Goal: Communication & Community: Ask a question

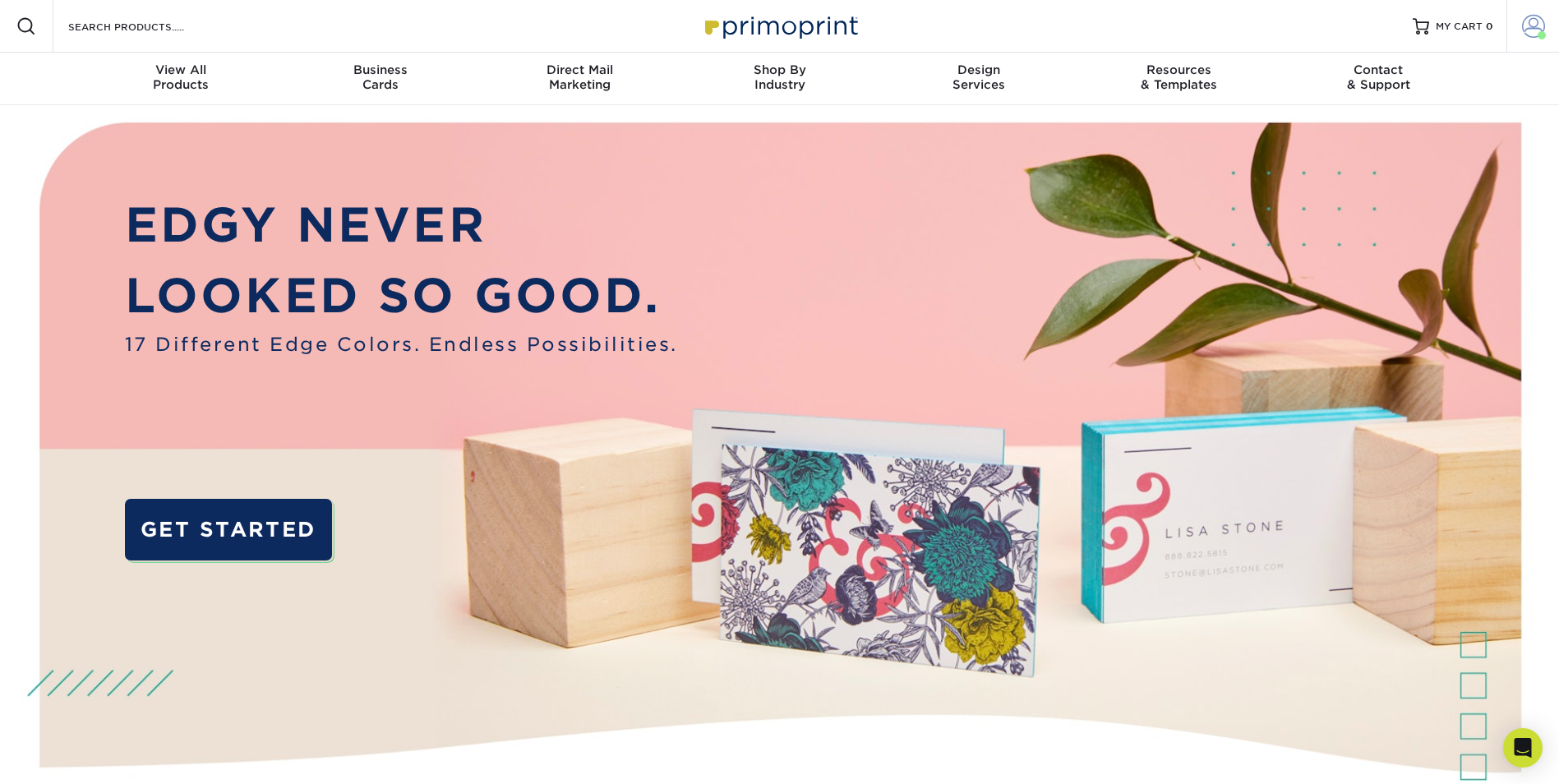
click at [1532, 37] on span at bounding box center [1533, 27] width 23 height 23
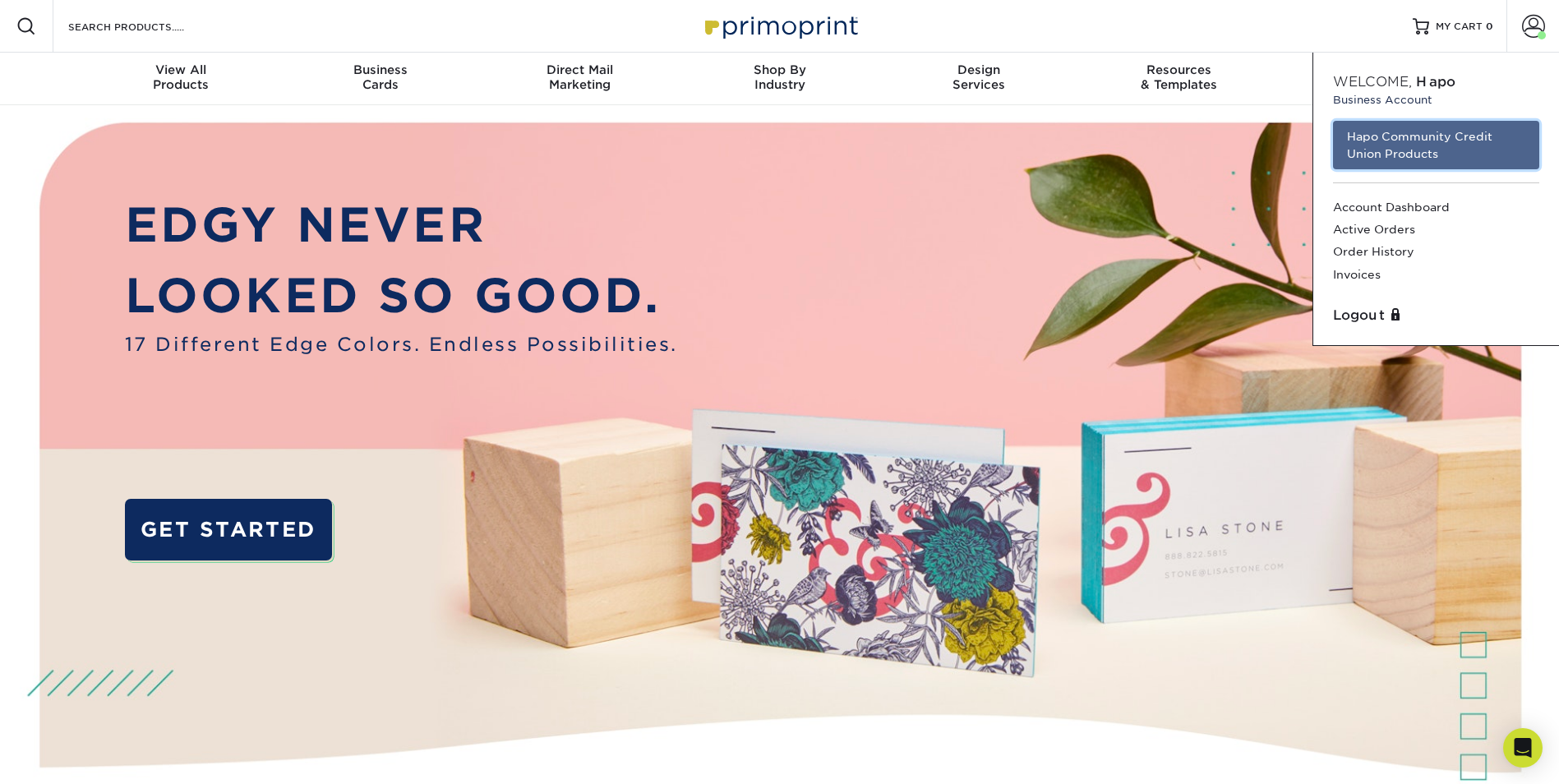
click at [1444, 160] on link "Hapo Community Credit Union Products" at bounding box center [1436, 144] width 206 height 48
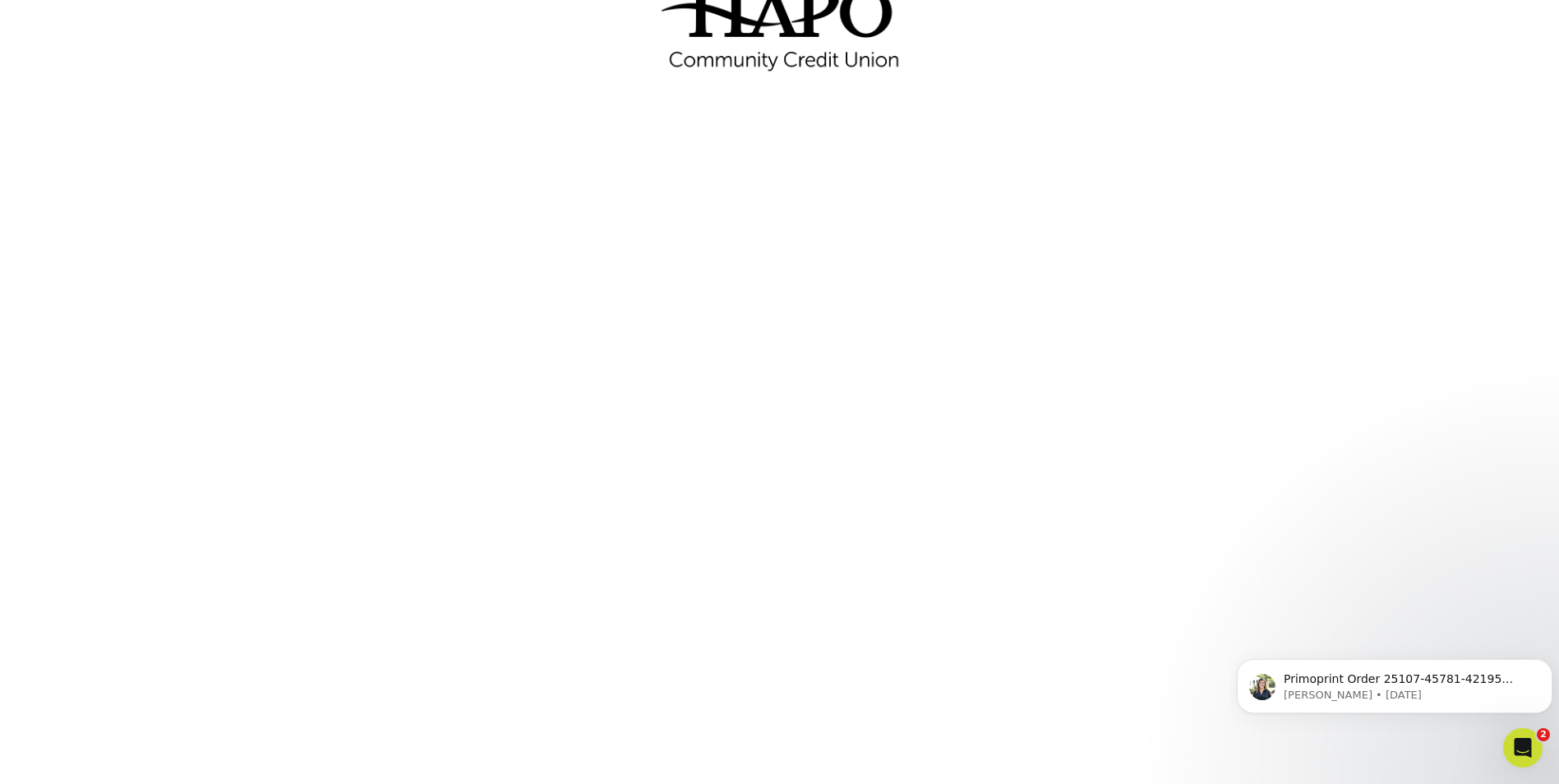
scroll to position [164, 0]
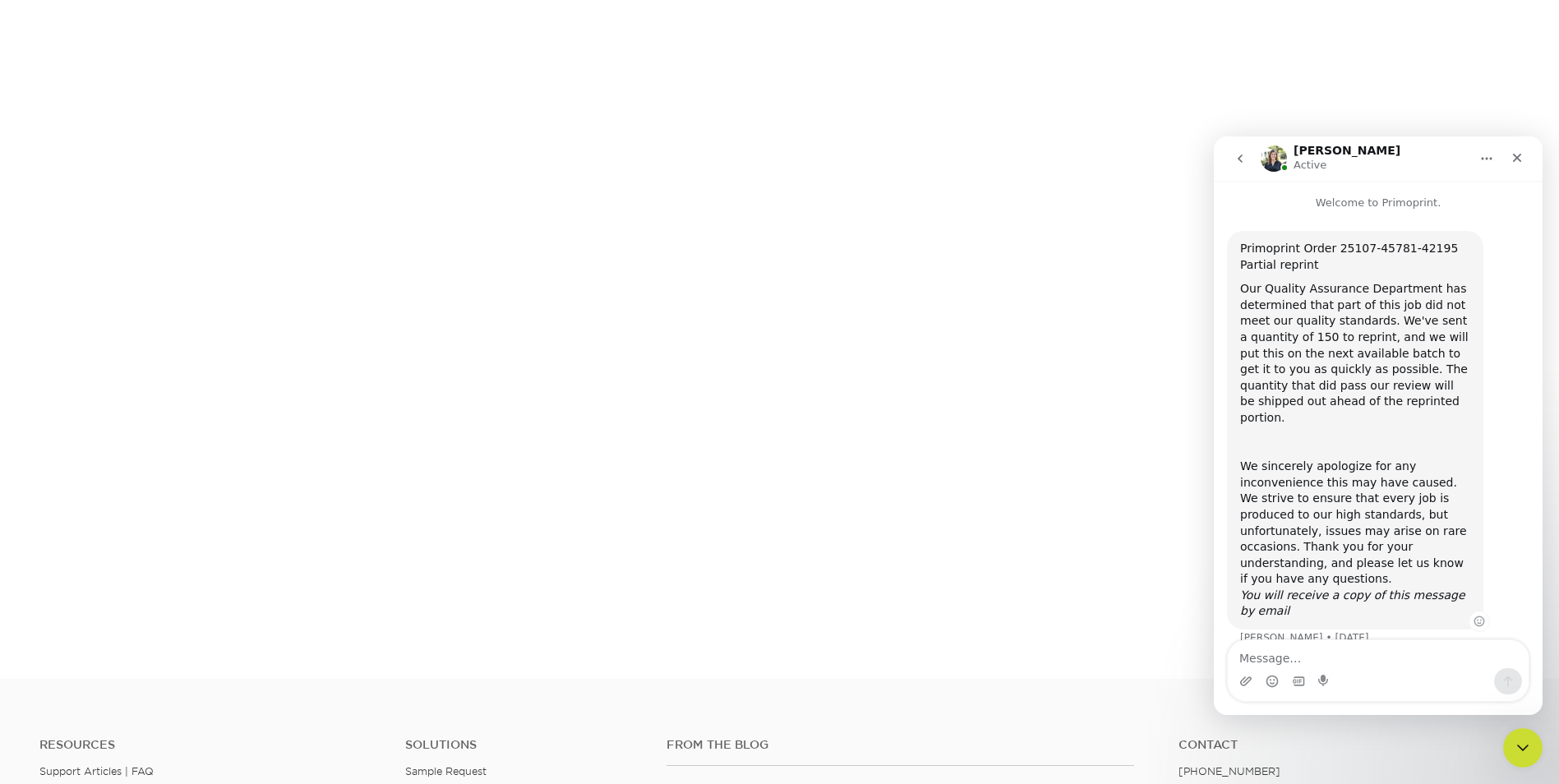
scroll to position [247, 0]
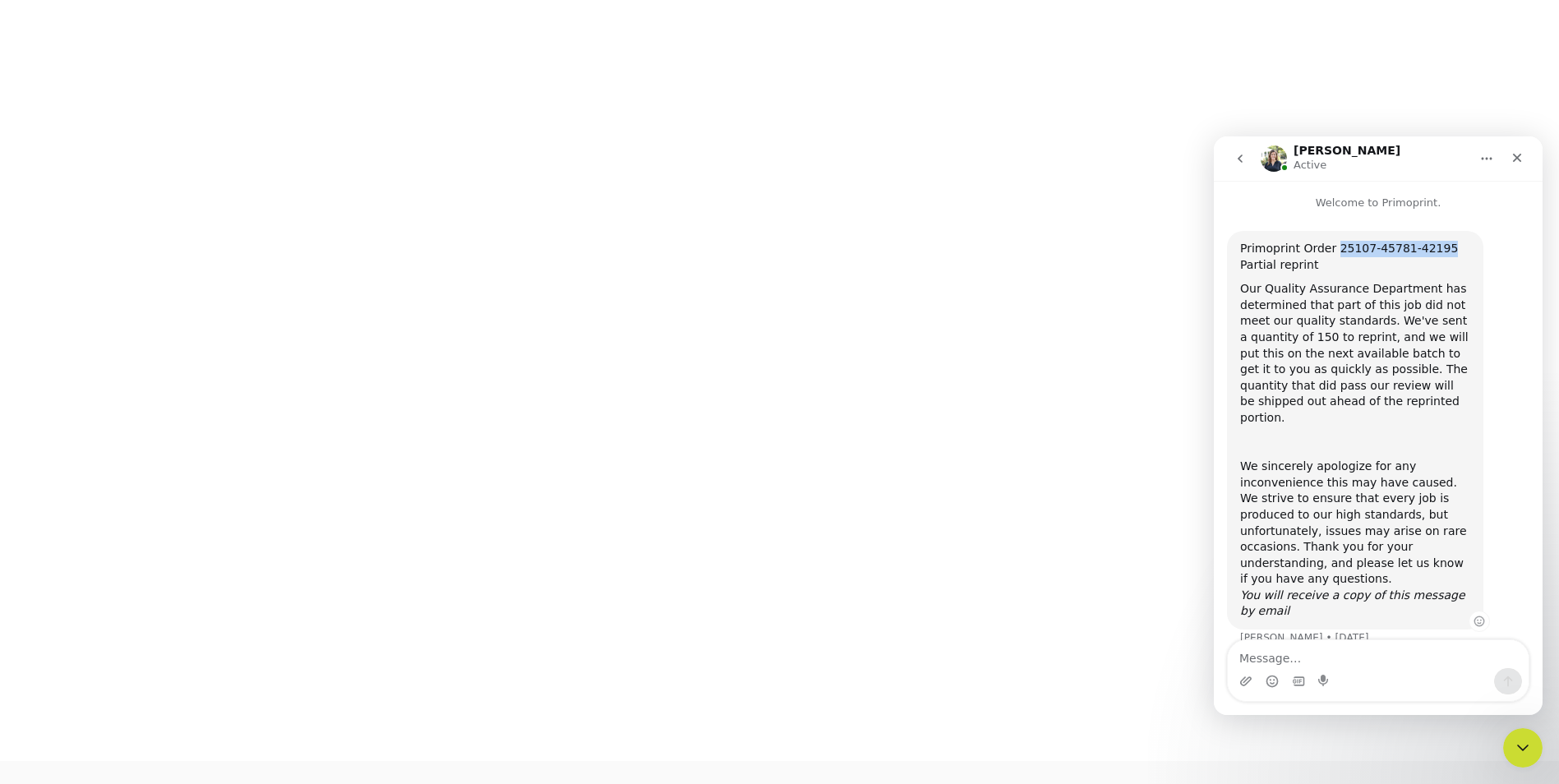
drag, startPoint x: 1332, startPoint y: 249, endPoint x: 1432, endPoint y: 248, distance: 100.0
click at [1432, 248] on div "Primoprint Order 25107-45781-42195 Partial reprint" at bounding box center [1355, 257] width 230 height 32
copy div "25107-45781-42195"
click at [1513, 150] on div "Close" at bounding box center [1516, 158] width 29 height 29
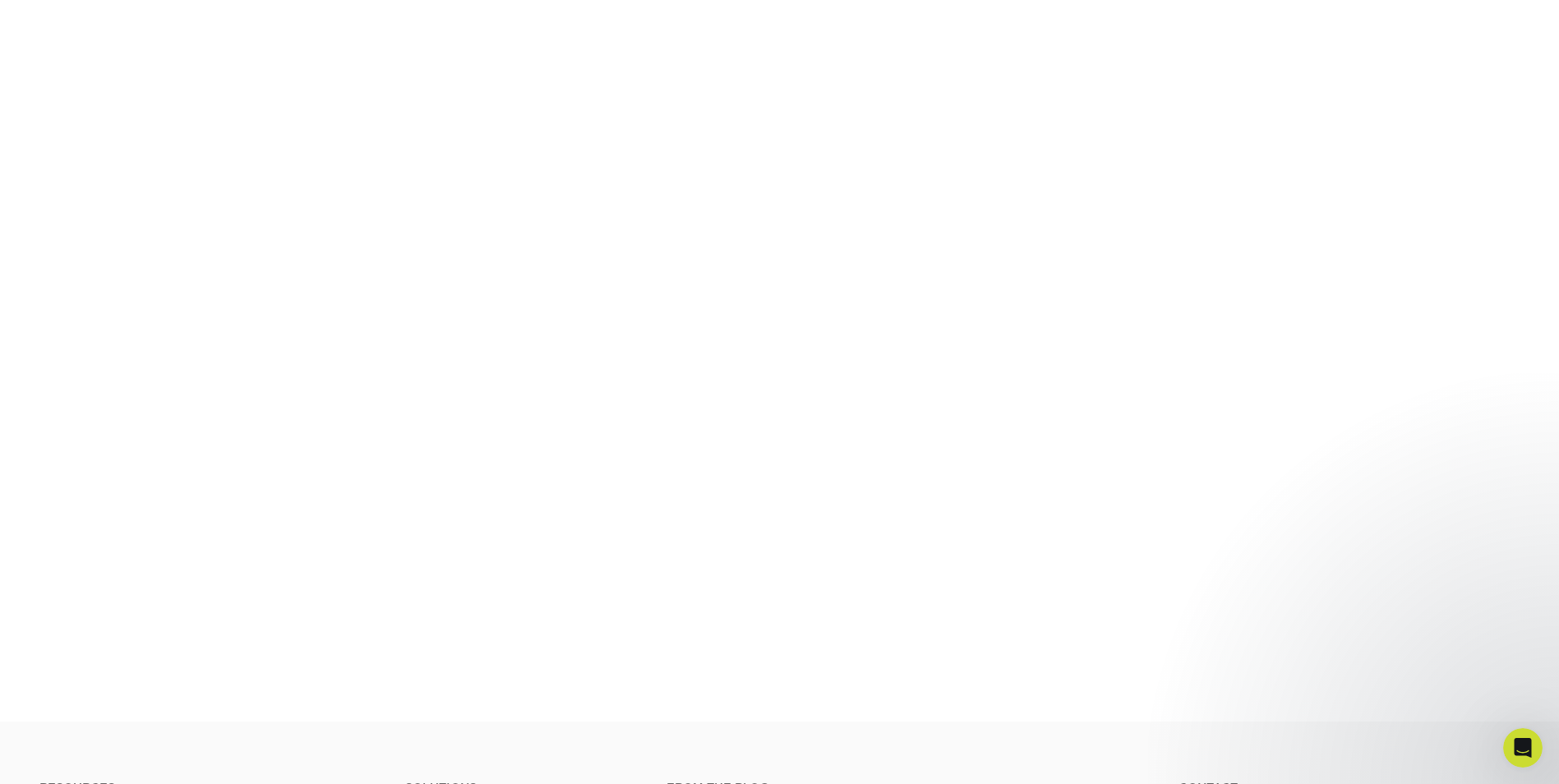
scroll to position [287, 0]
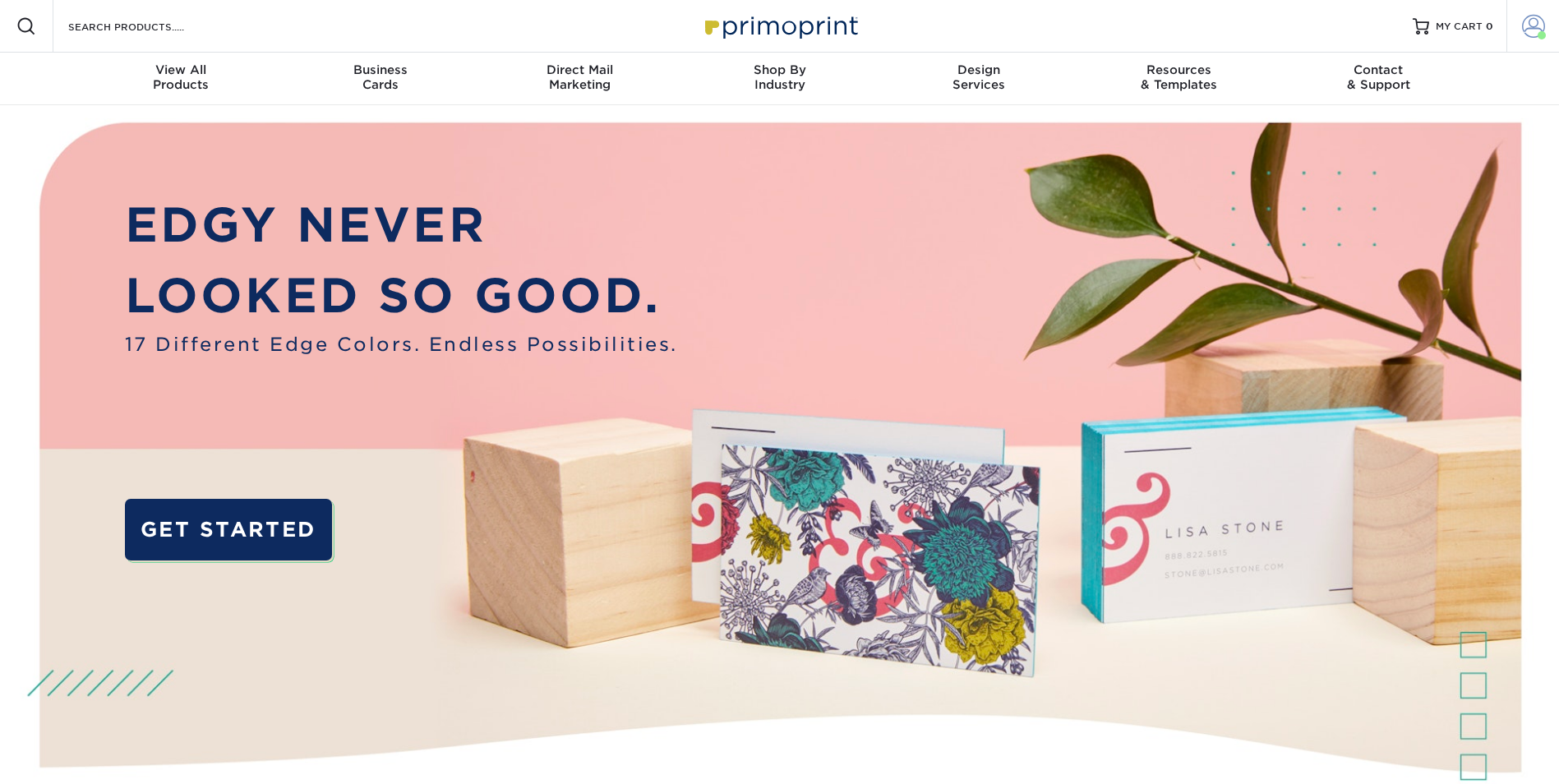
click at [1536, 28] on span at bounding box center [1533, 27] width 23 height 23
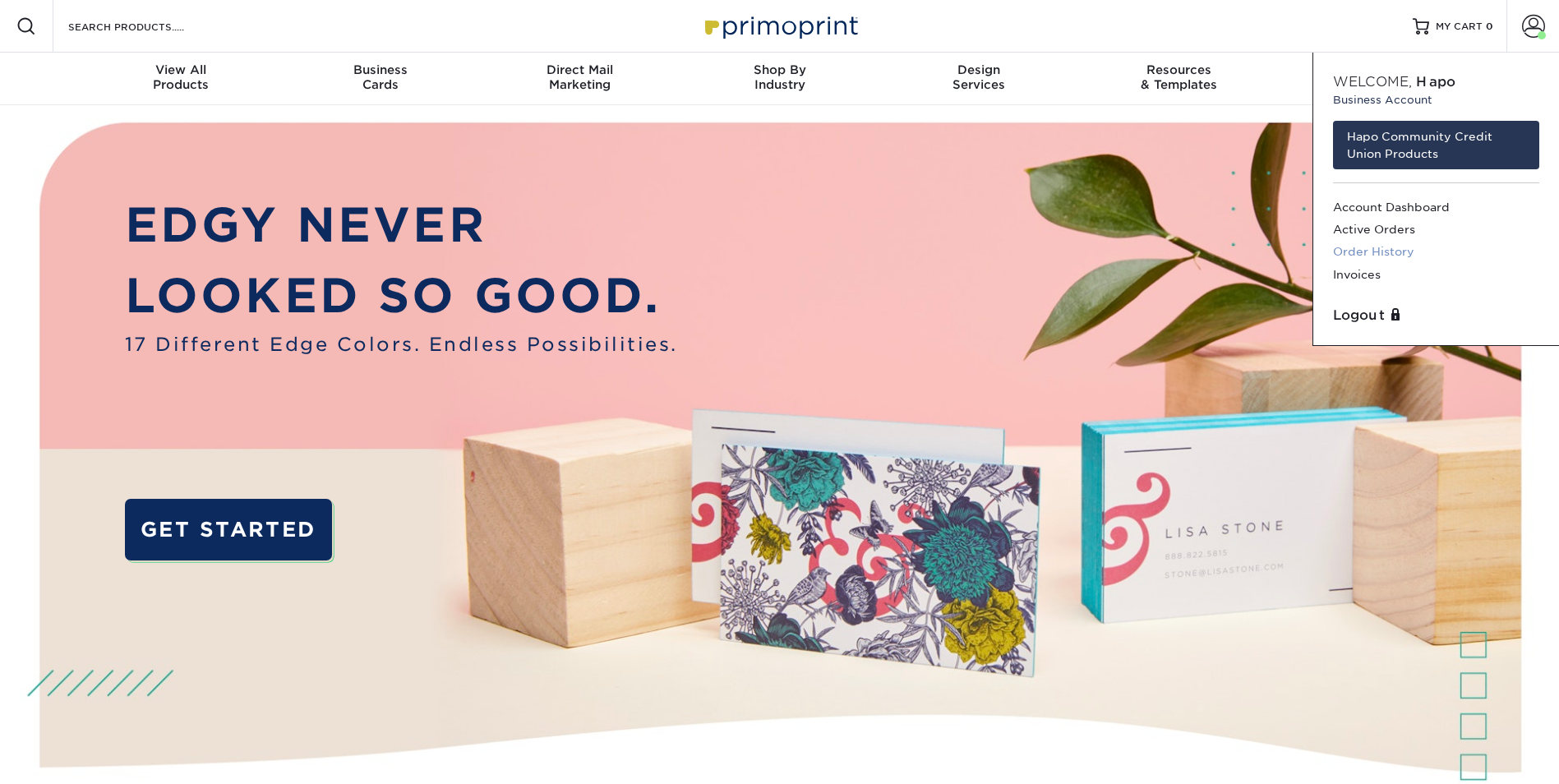
click at [1386, 252] on link "Order History" at bounding box center [1436, 252] width 206 height 22
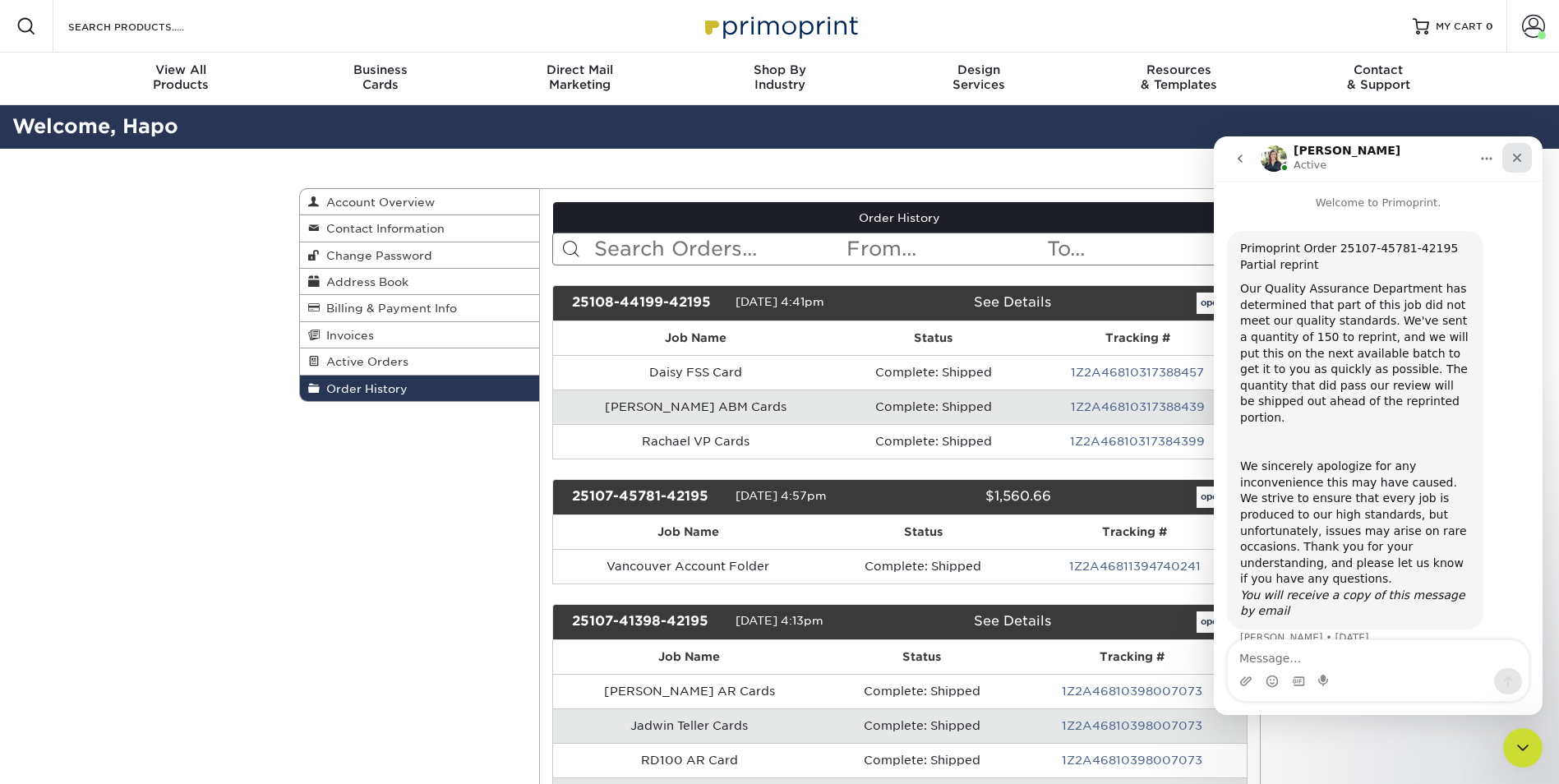
click at [1514, 159] on icon "Close" at bounding box center [1517, 159] width 9 height 9
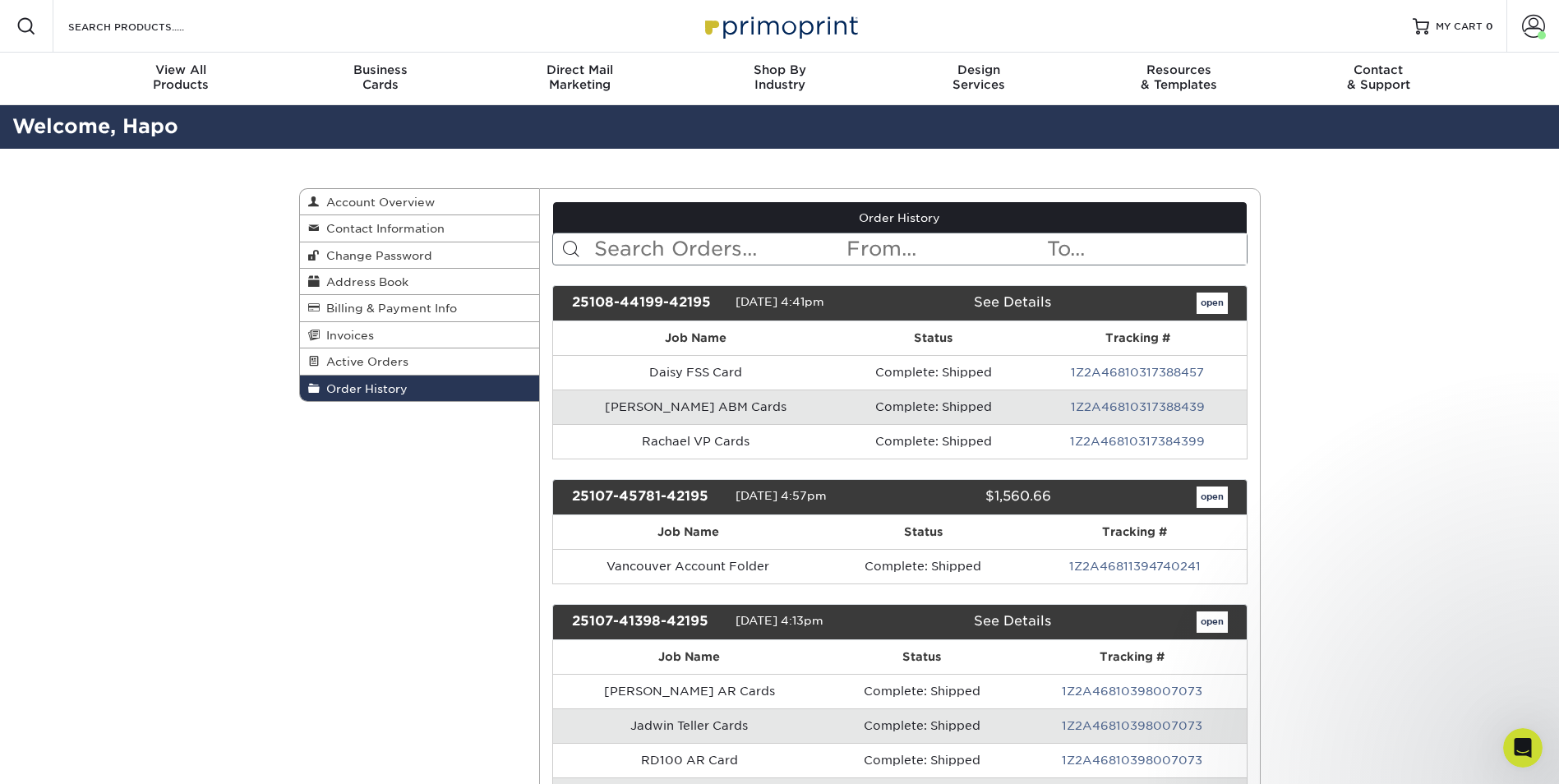
click at [1206, 308] on link "open" at bounding box center [1212, 303] width 31 height 22
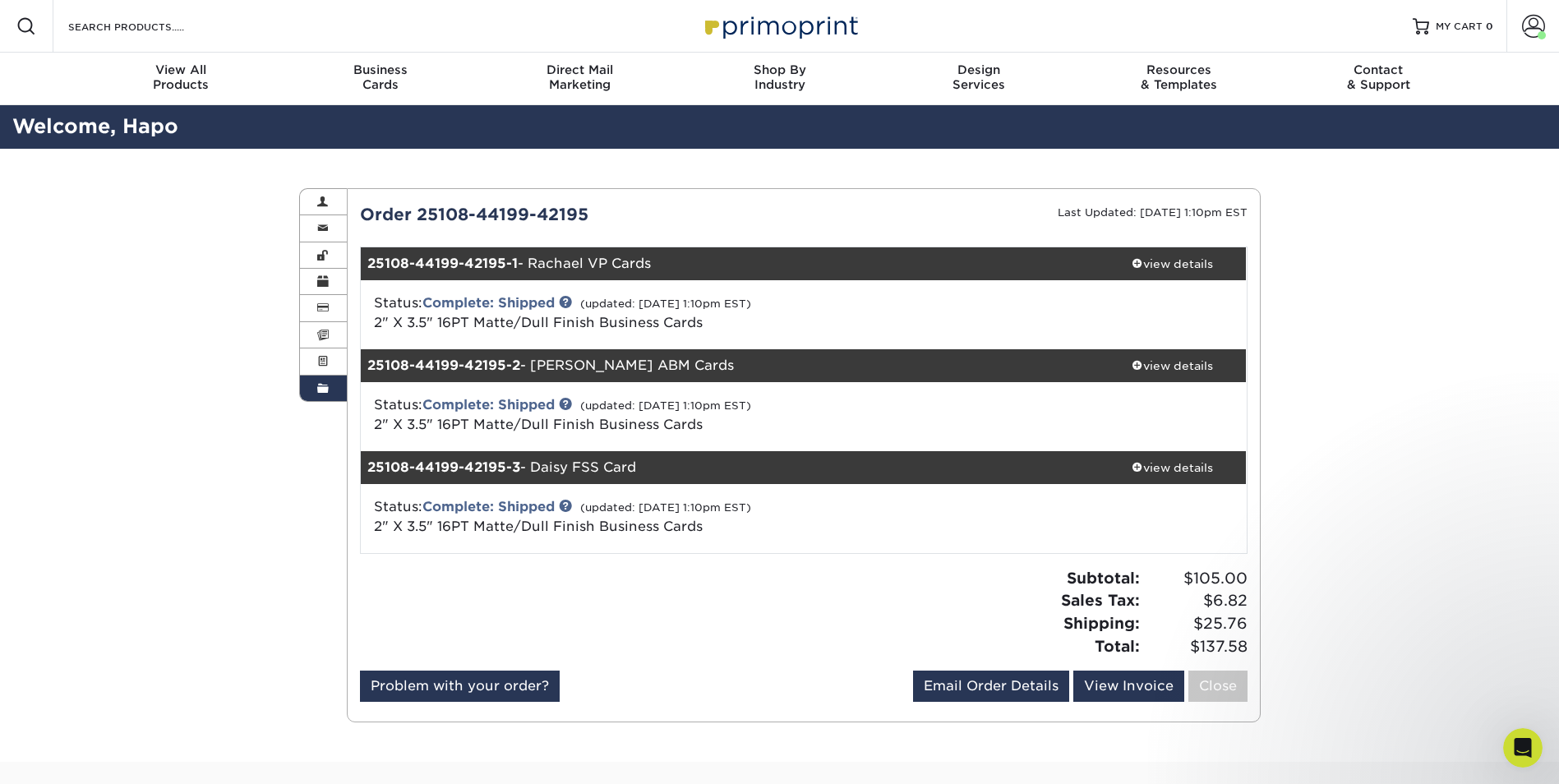
drag, startPoint x: 1206, startPoint y: 308, endPoint x: 746, endPoint y: 577, distance: 532.9
click at [749, 577] on div at bounding box center [575, 618] width 456 height 103
drag, startPoint x: 1516, startPoint y: 326, endPoint x: 1570, endPoint y: 143, distance: 190.8
click at [1518, 315] on div "Order History Account Overview Contact Information Change Password Address Book…" at bounding box center [780, 456] width 1559 height 613
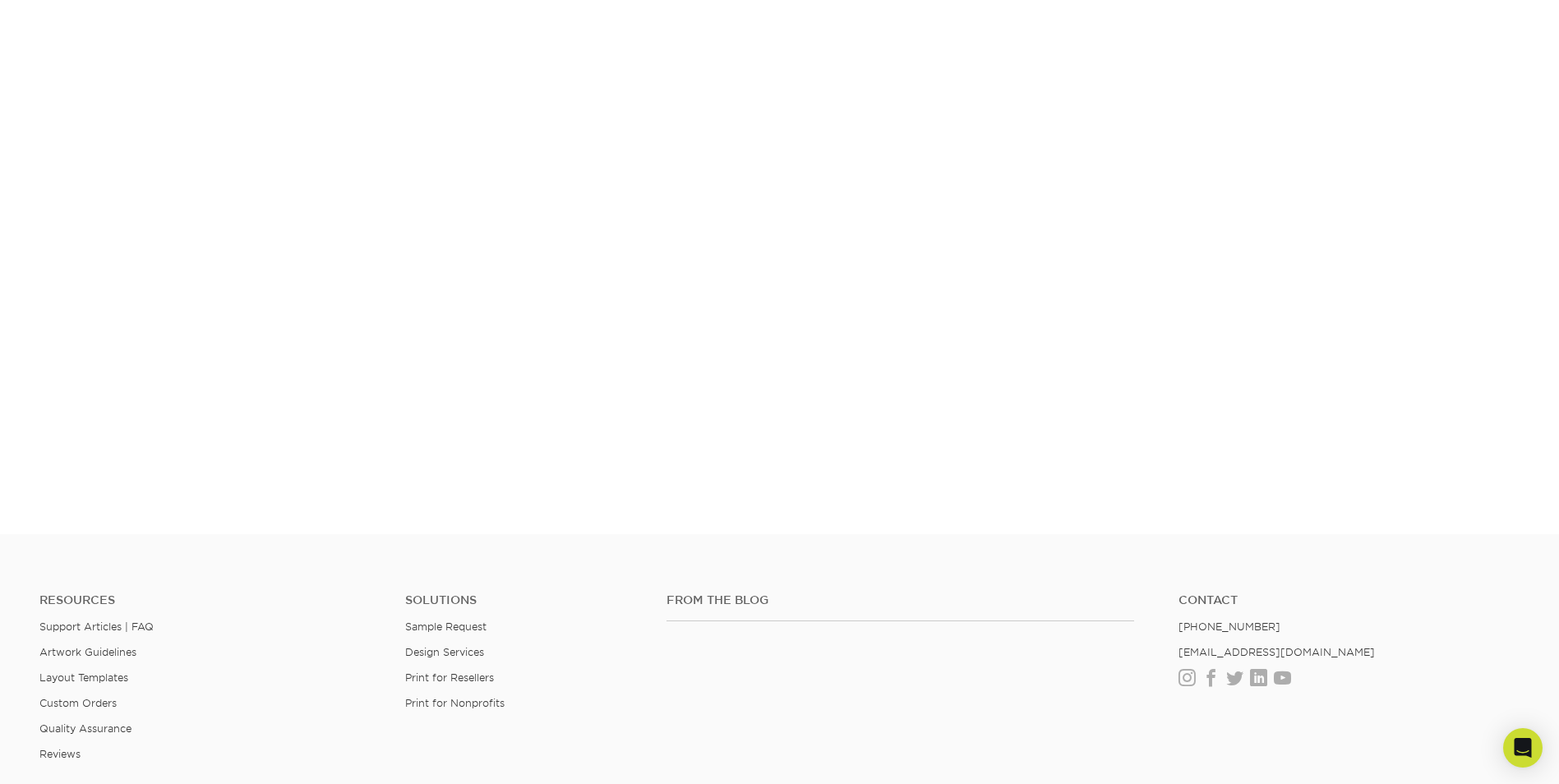
scroll to position [493, 0]
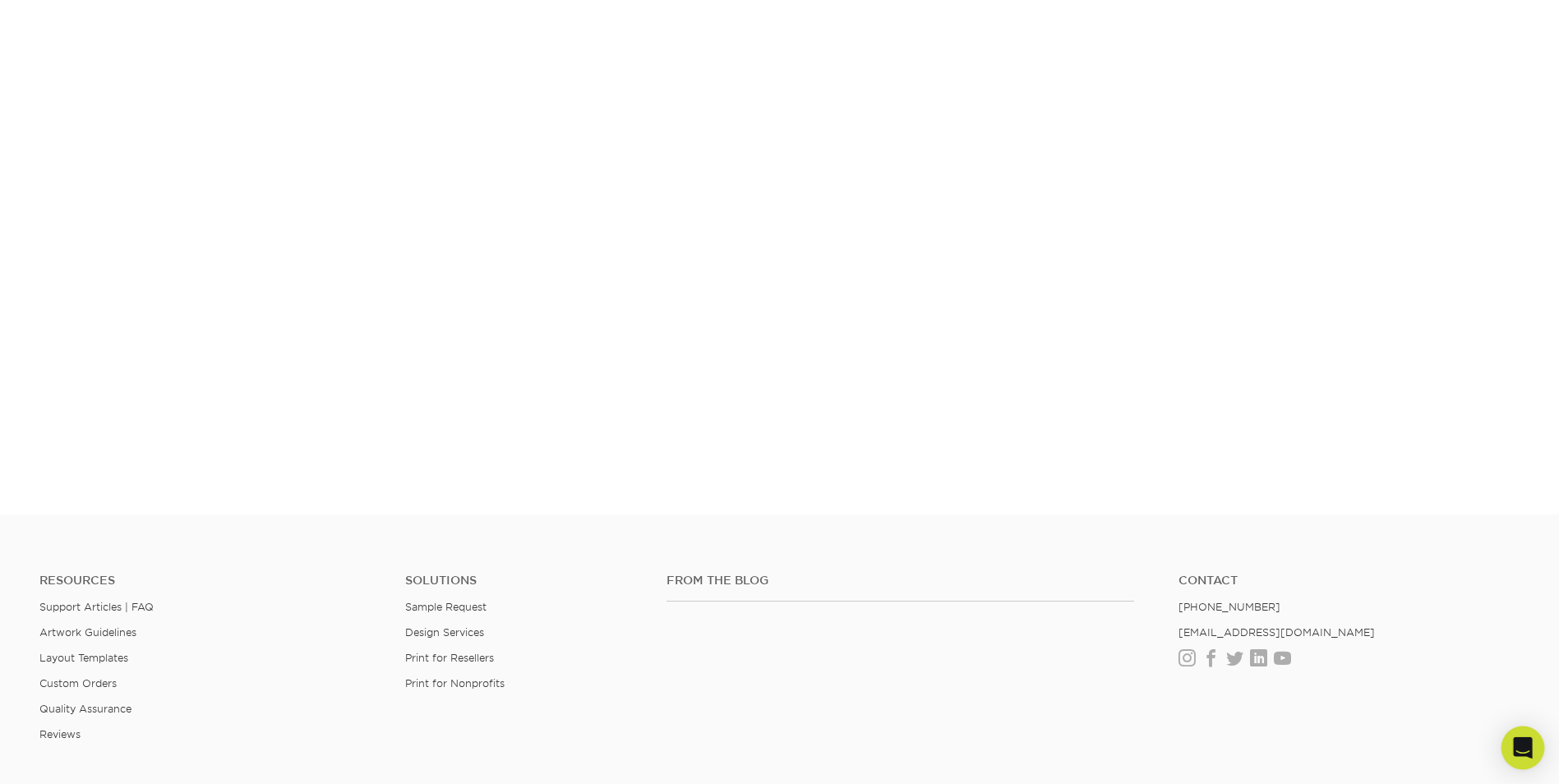
click at [1528, 740] on icon "Open Intercom Messenger" at bounding box center [1522, 747] width 19 height 22
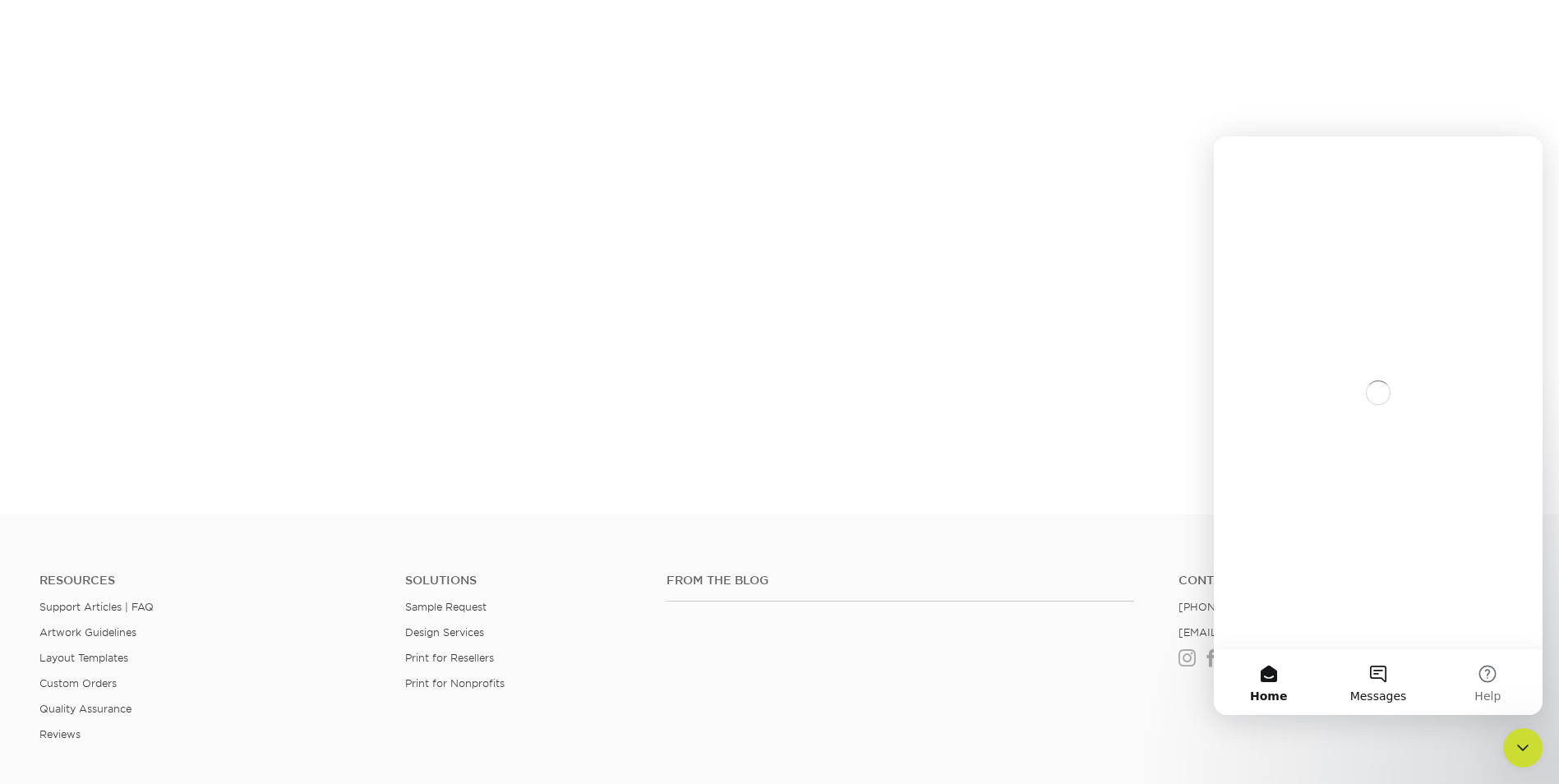
scroll to position [0, 0]
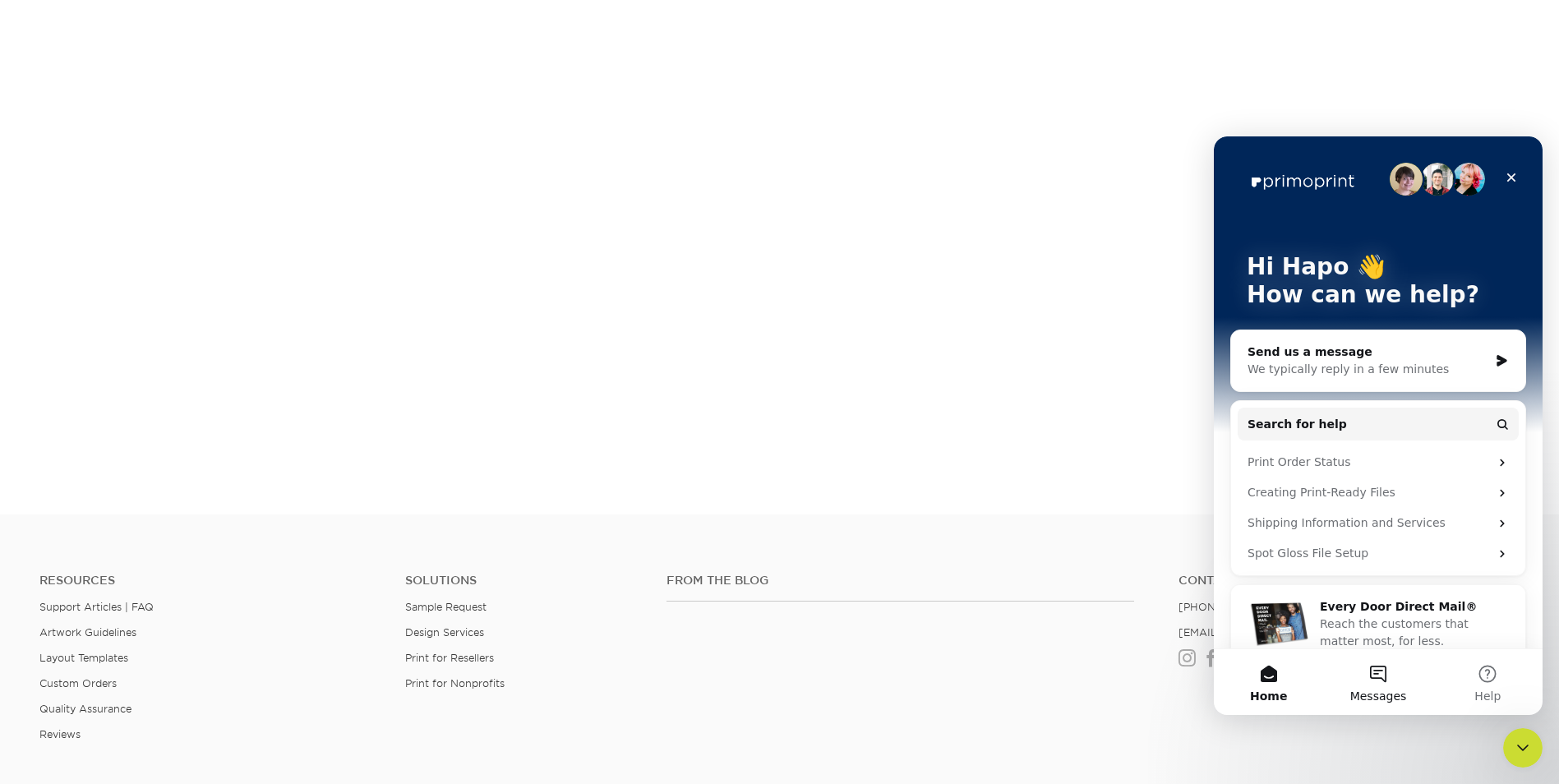
click at [1382, 681] on button "Messages" at bounding box center [1377, 681] width 109 height 65
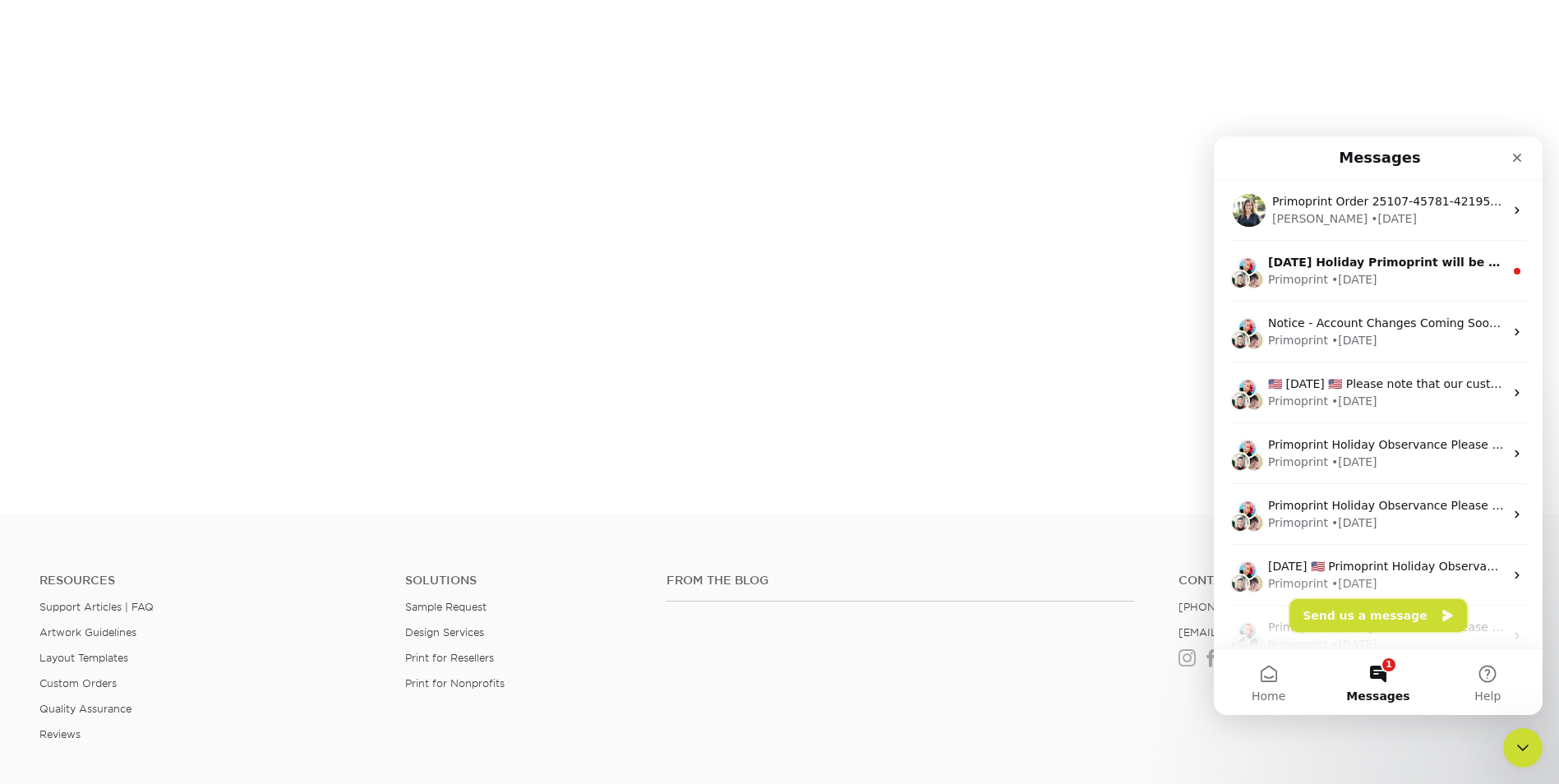
click at [1369, 618] on button "Send us a message" at bounding box center [1378, 615] width 178 height 33
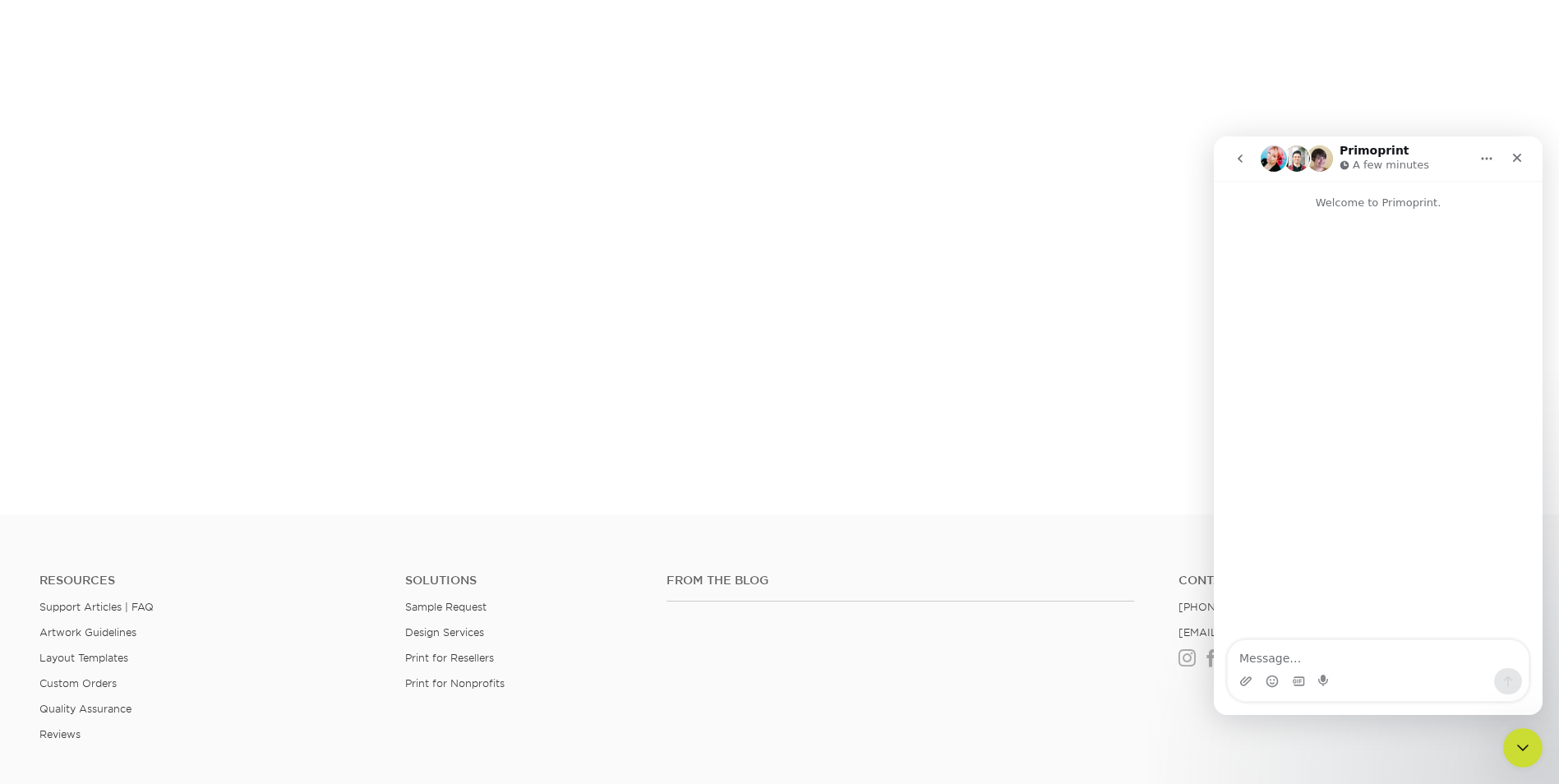
click at [1273, 657] on textarea "Message…" at bounding box center [1378, 653] width 301 height 28
type textarea "is shipping method frozen currently?"
type textarea "I keeop"
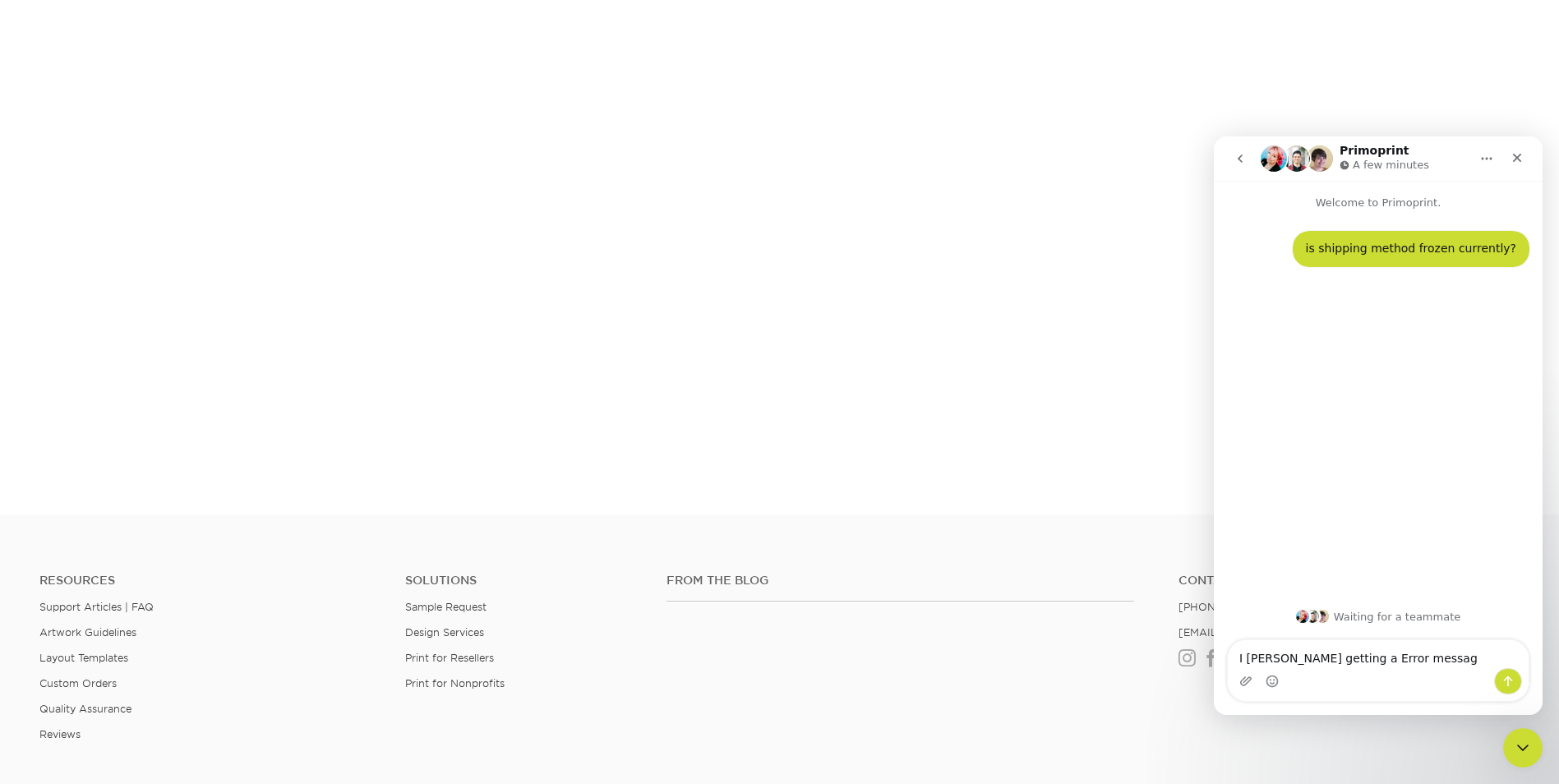
type textarea "I keeop getting a Error message"
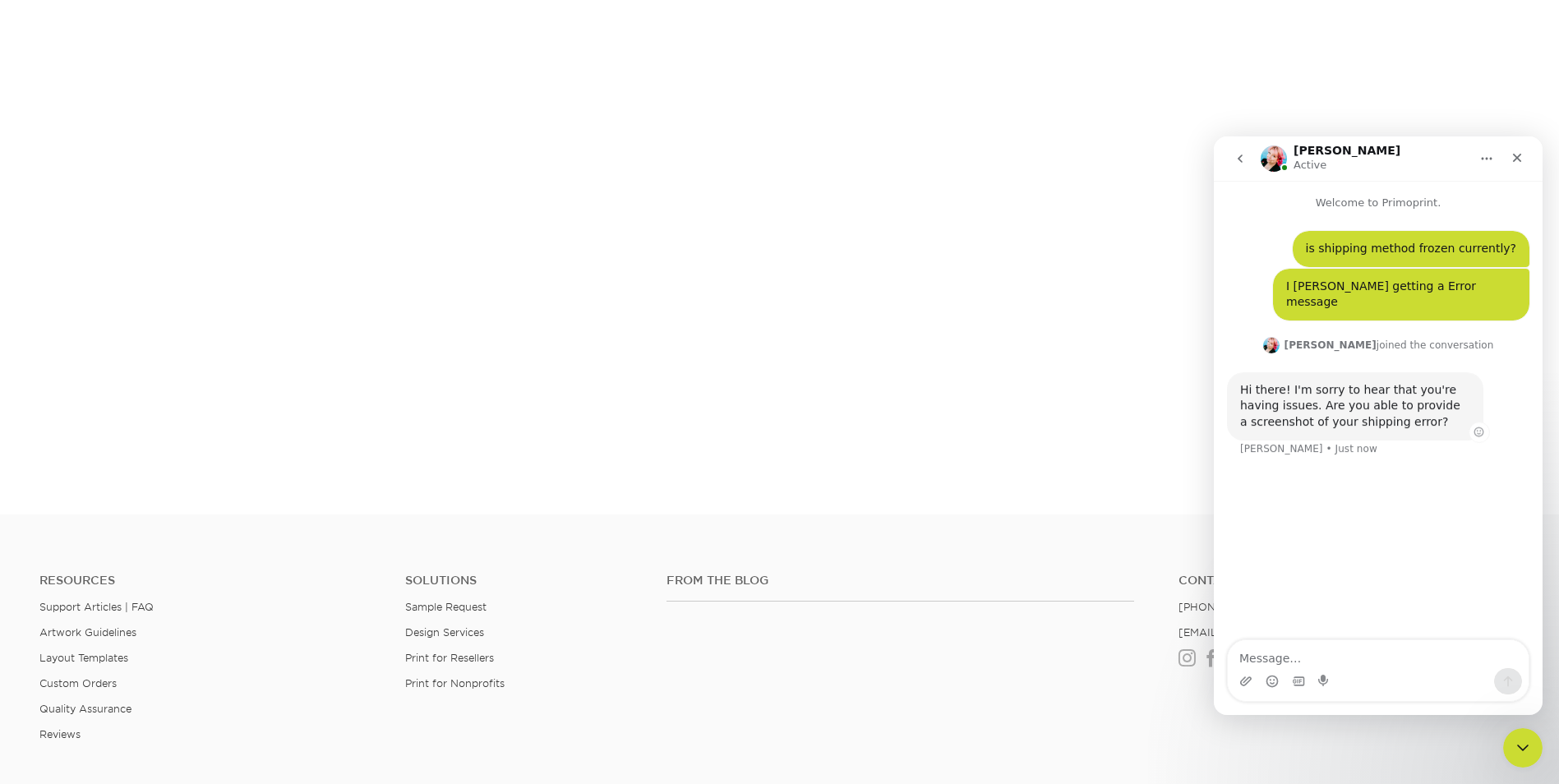
click at [1346, 396] on div "Hi there! I'm sorry to hear that you're having issues. Are you able to provide …" at bounding box center [1355, 405] width 230 height 48
click at [1362, 499] on div "is shipping method frozen currently? Hapo • Just now I keeop getting a Error me…" at bounding box center [1378, 426] width 329 height 431
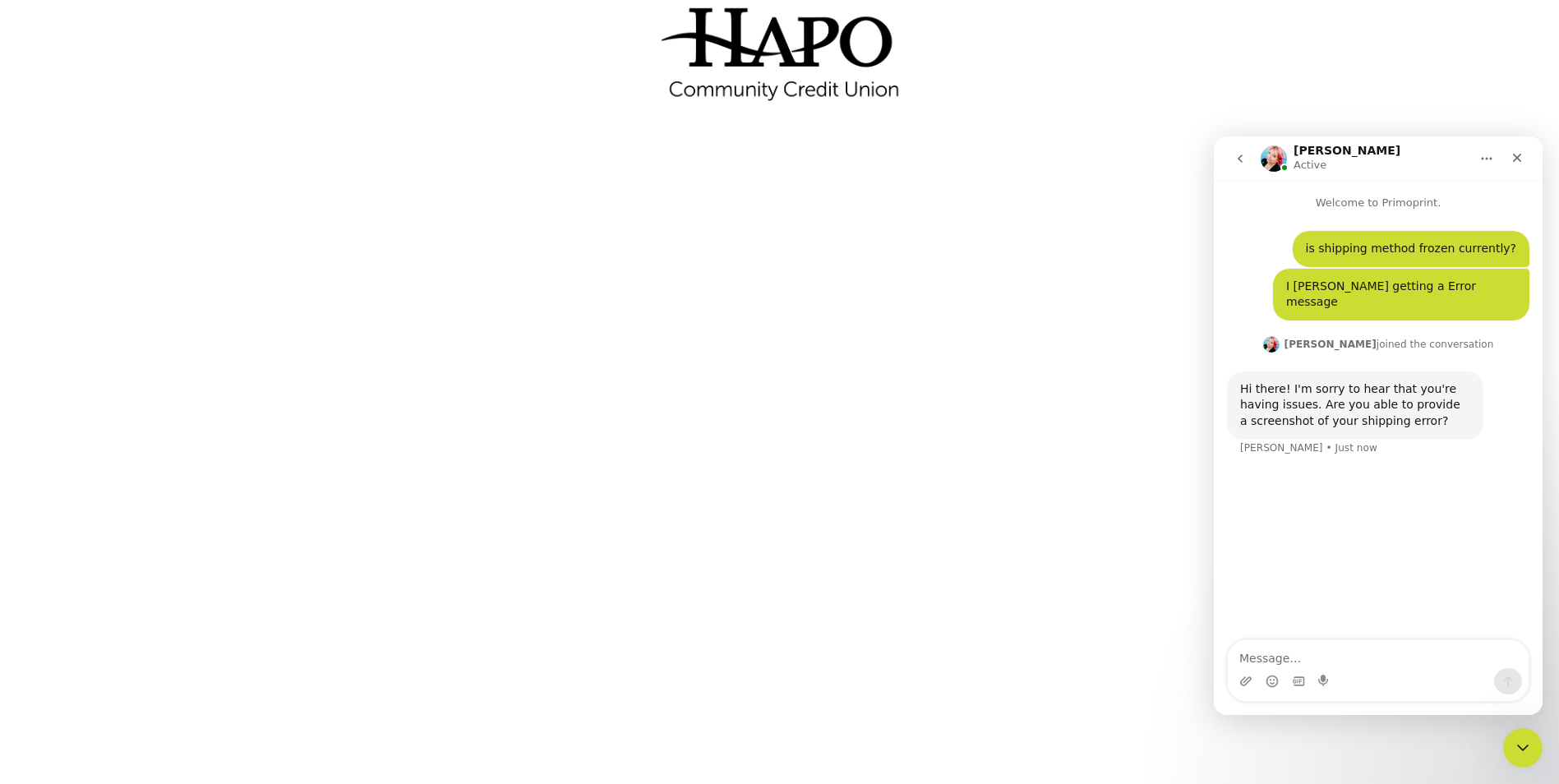
scroll to position [83, 0]
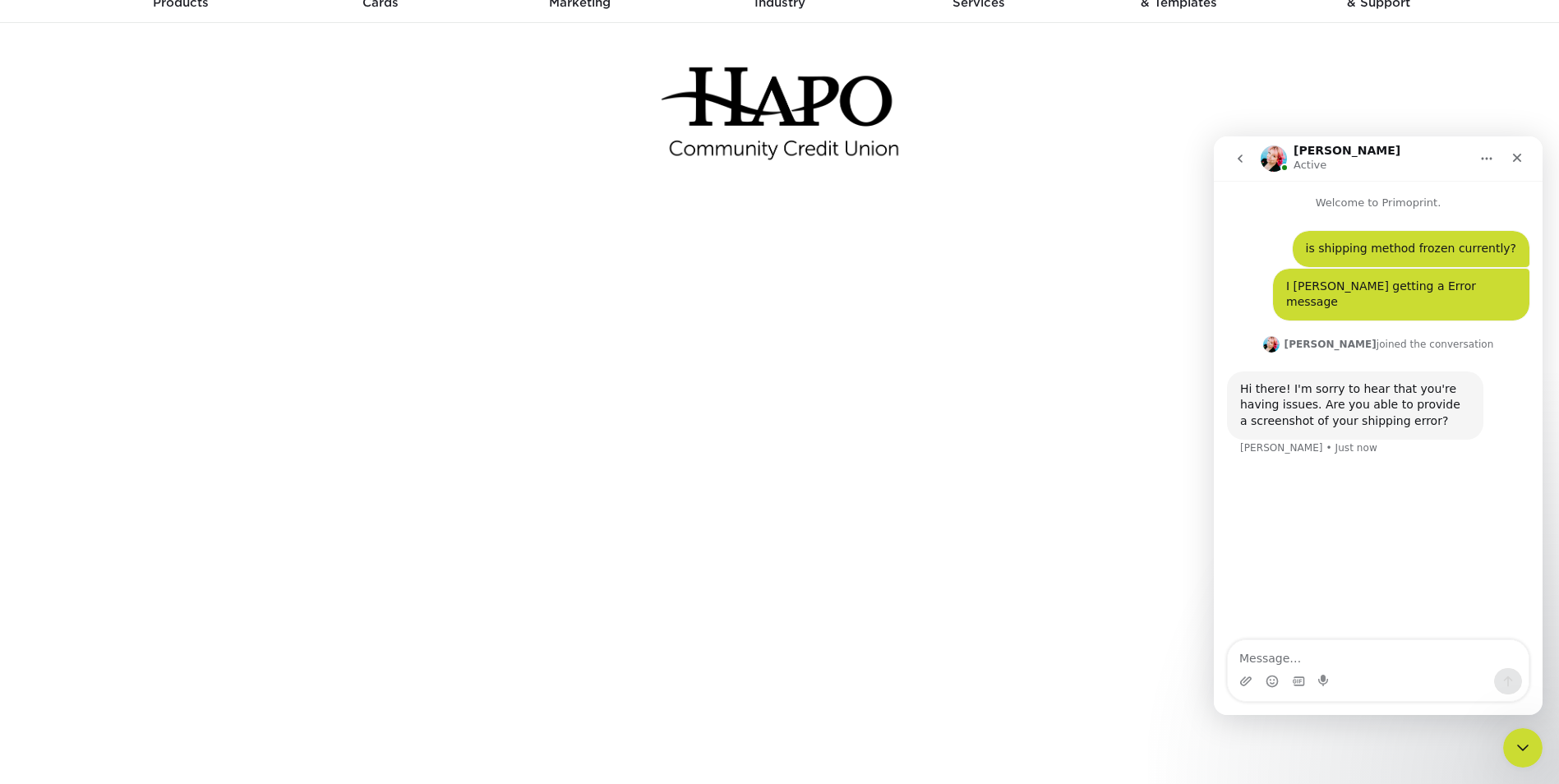
click at [1135, 154] on div at bounding box center [780, 113] width 962 height 181
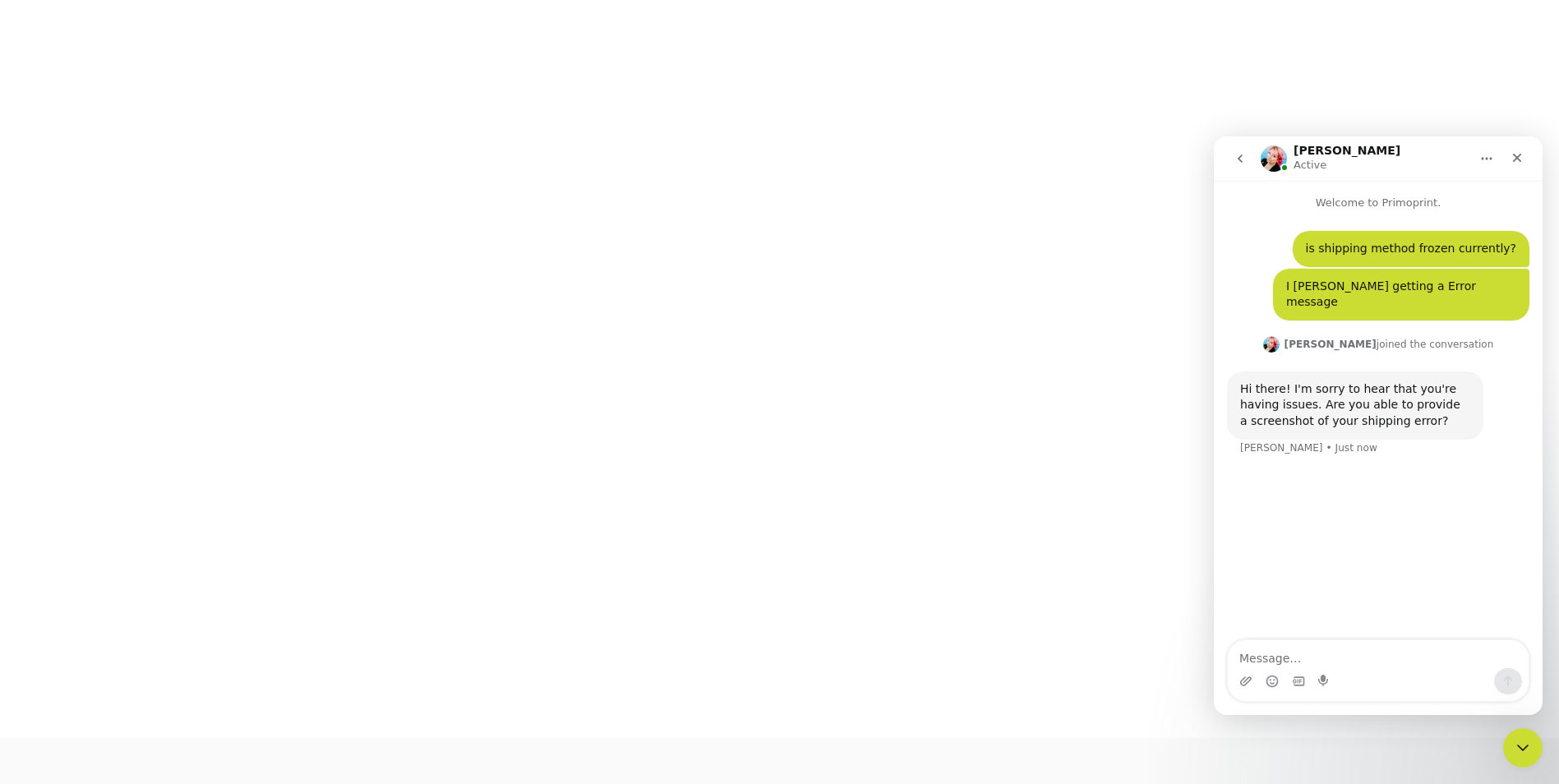
scroll to position [287, 0]
click at [1231, 156] on button "go back" at bounding box center [1240, 159] width 31 height 31
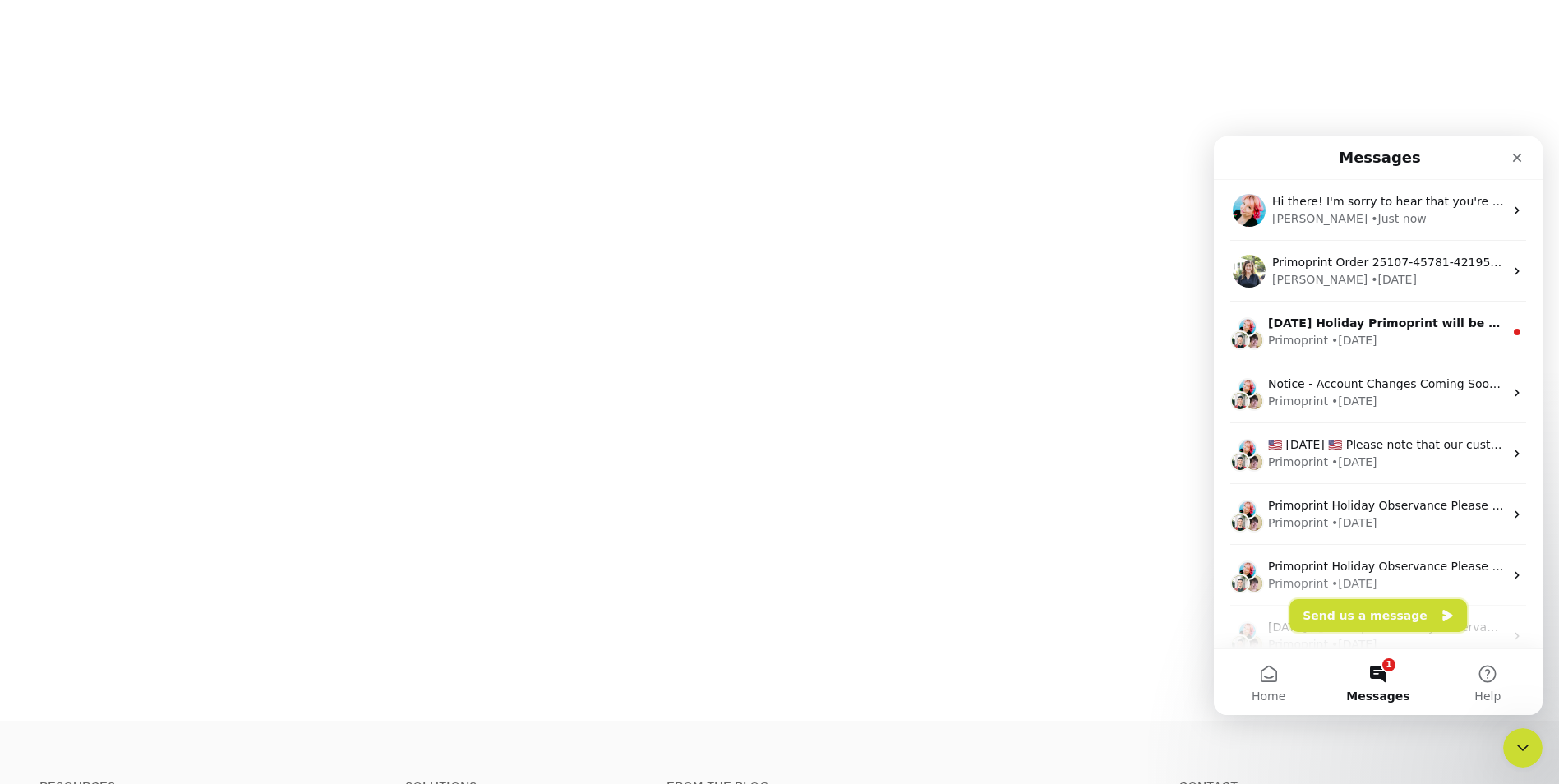
click at [1385, 625] on button "Send us a message" at bounding box center [1378, 615] width 178 height 33
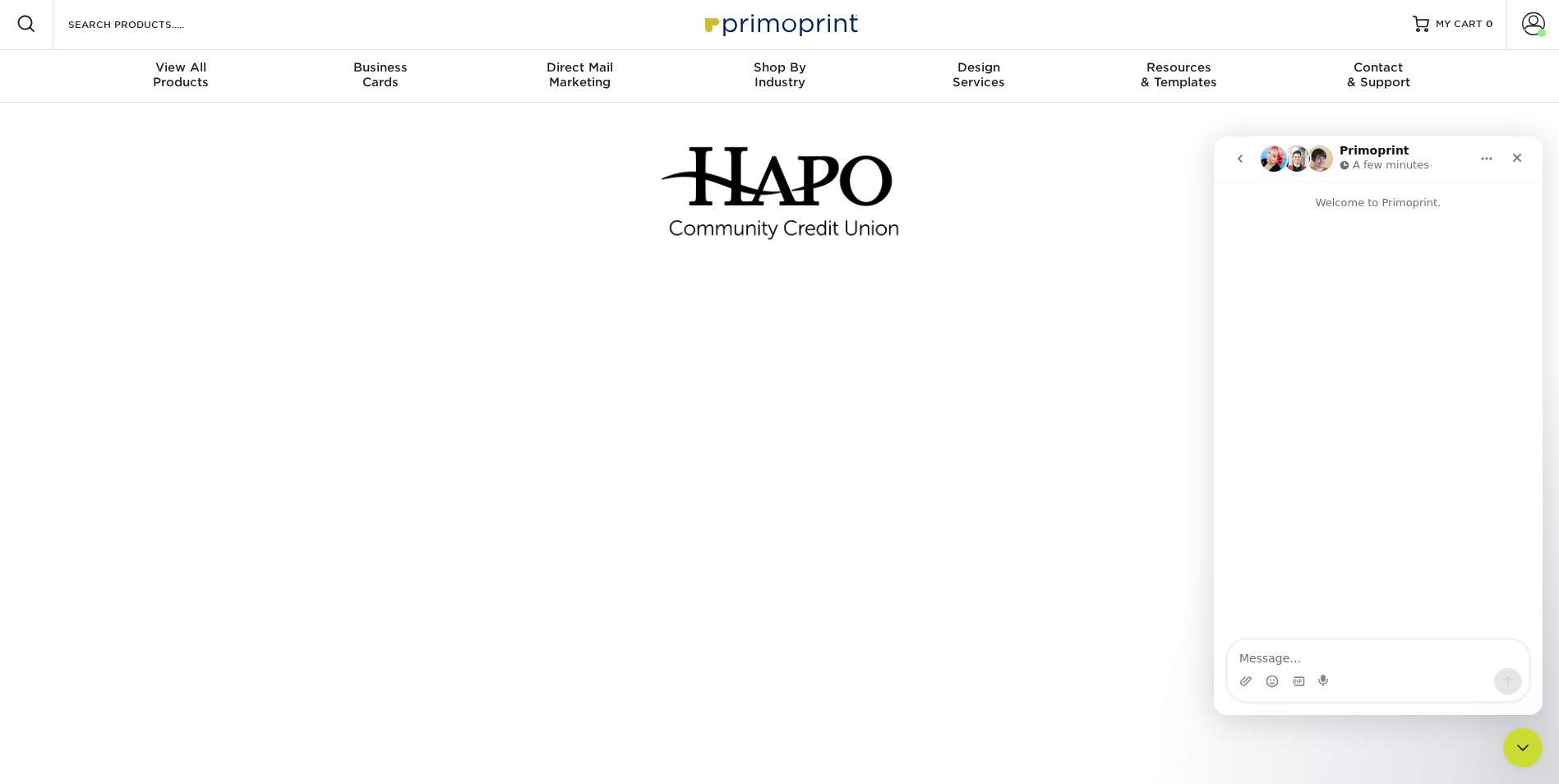
scroll to position [0, 0]
click at [1241, 148] on button "go back" at bounding box center [1240, 159] width 31 height 31
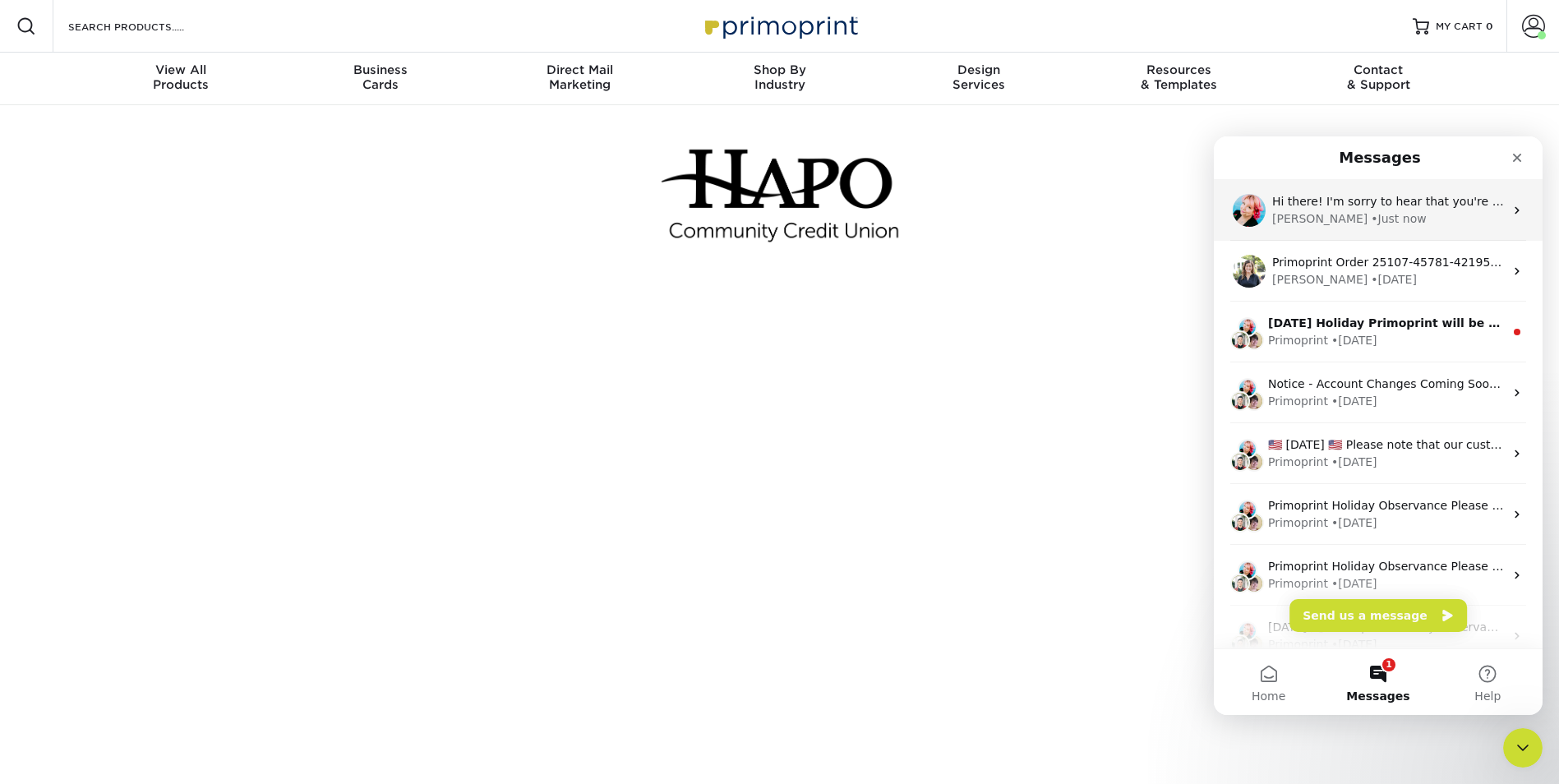
click at [1371, 215] on div "• Just now" at bounding box center [1399, 219] width 55 height 17
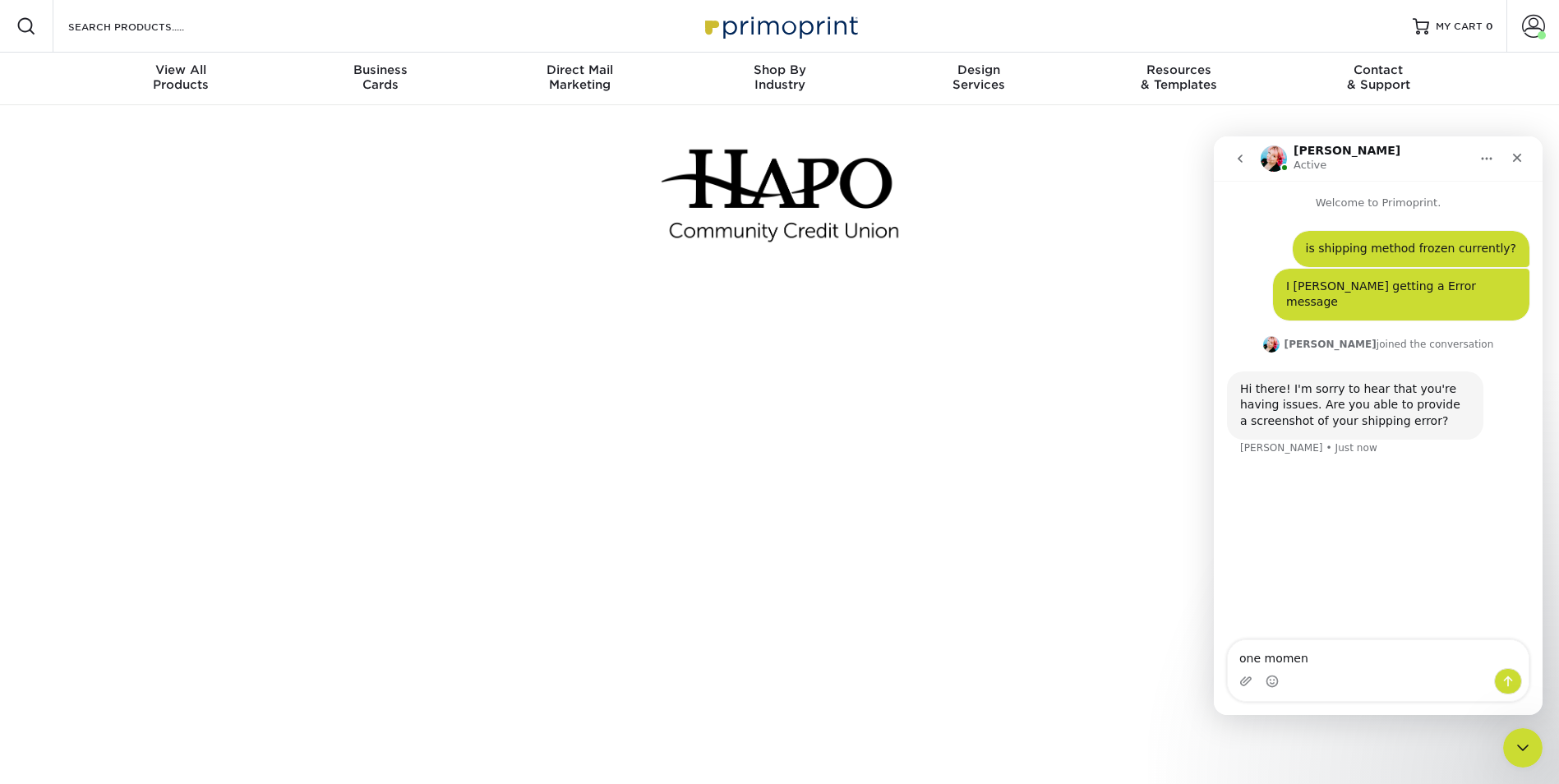
type textarea "one moment"
type textarea "let me try to recreate the error"
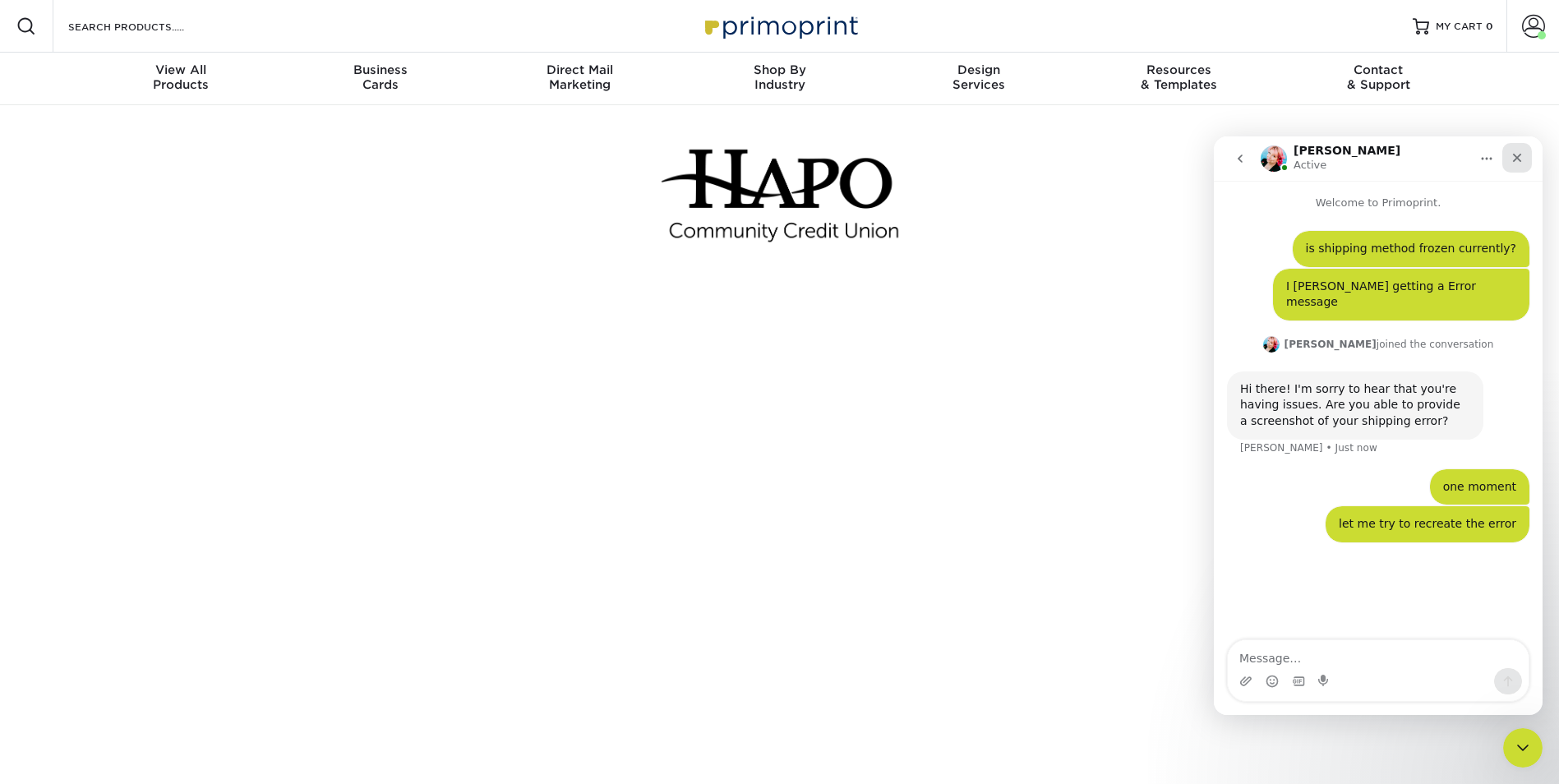
click at [1519, 158] on icon "Close" at bounding box center [1517, 158] width 13 height 13
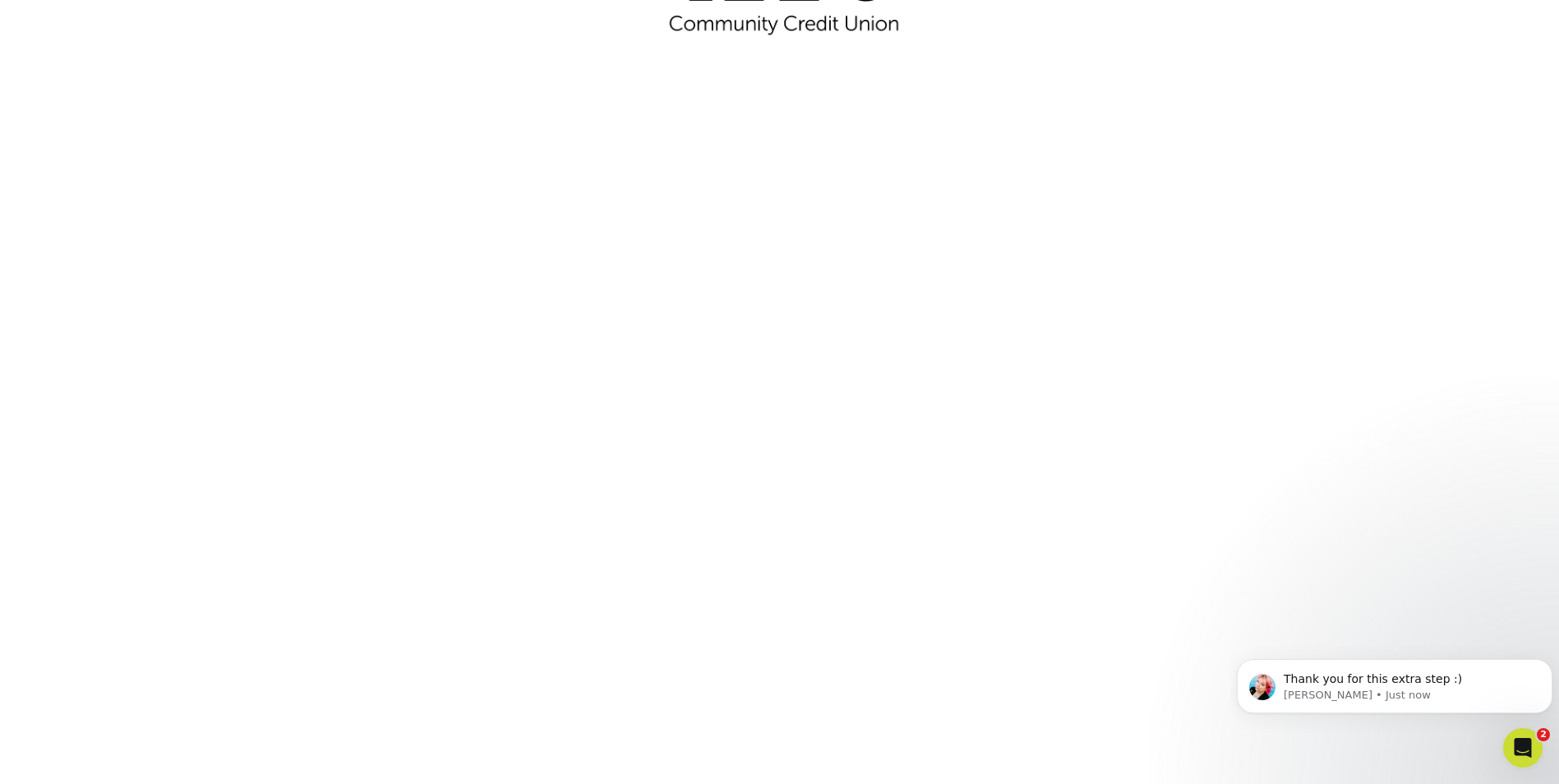
scroll to position [247, 0]
click at [1383, 685] on span "Thank you for this extra step :)" at bounding box center [1373, 679] width 178 height 13
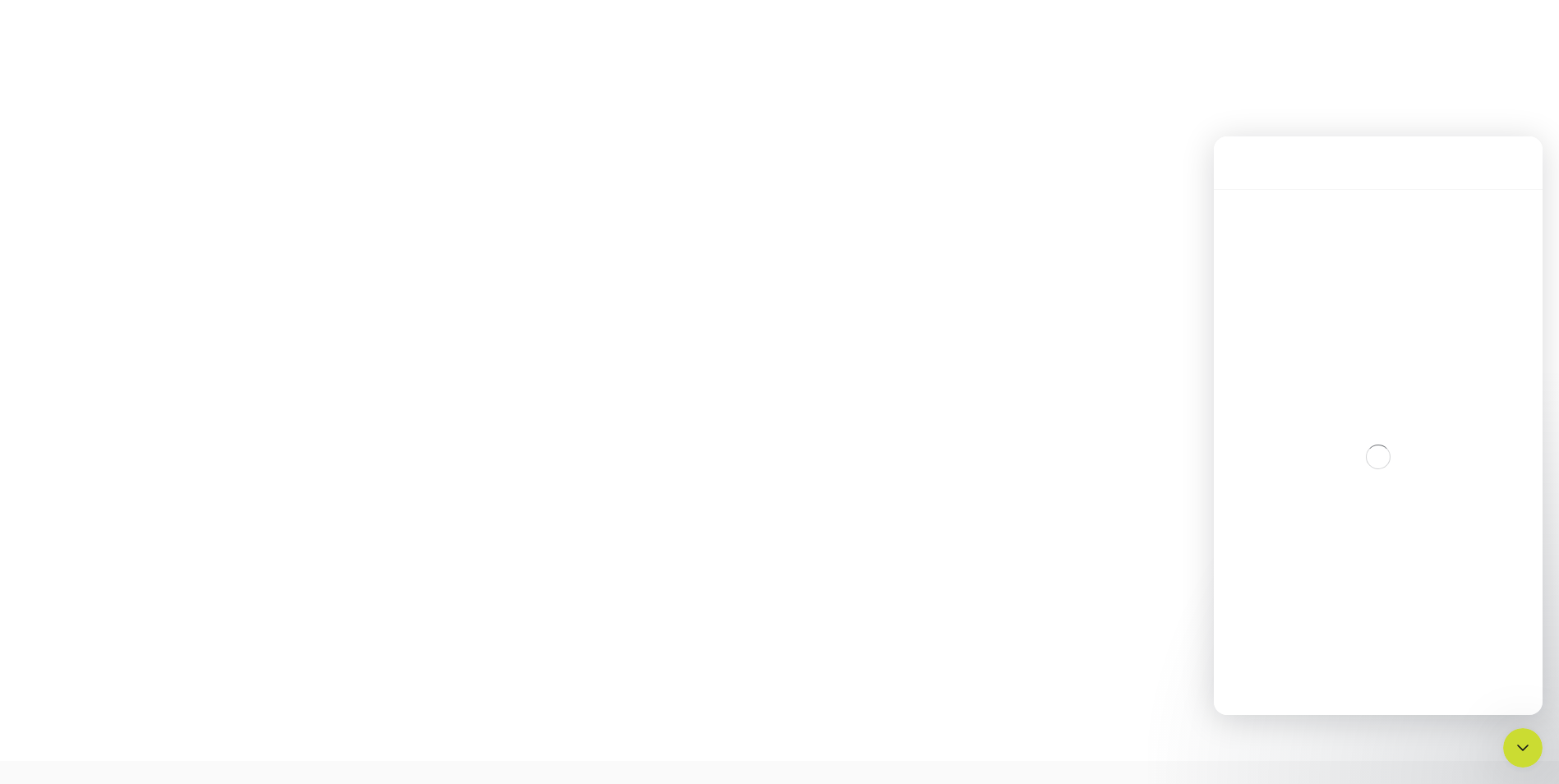
scroll to position [3, 0]
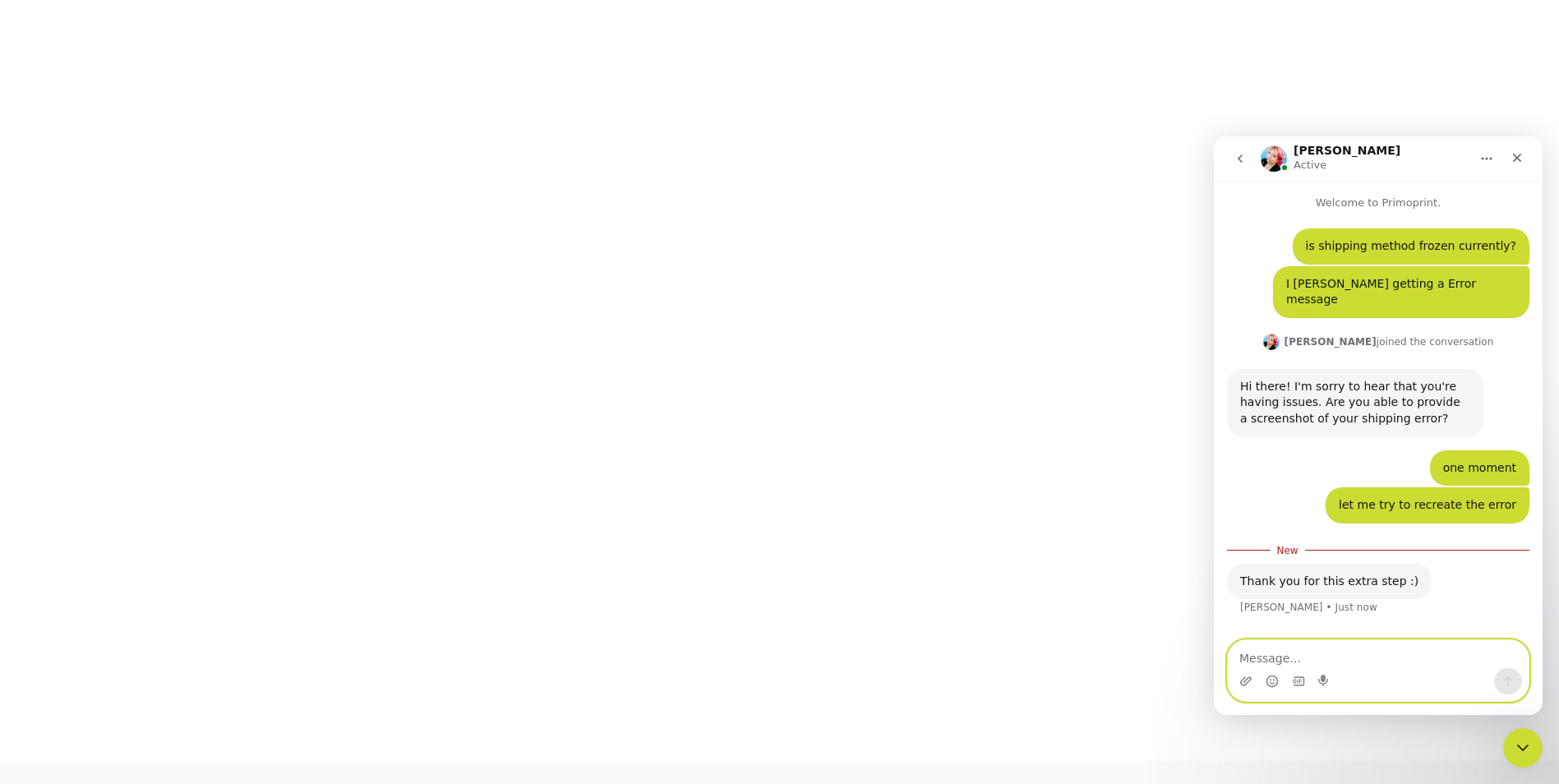
click at [1279, 655] on textarea "Message…" at bounding box center [1378, 653] width 301 height 28
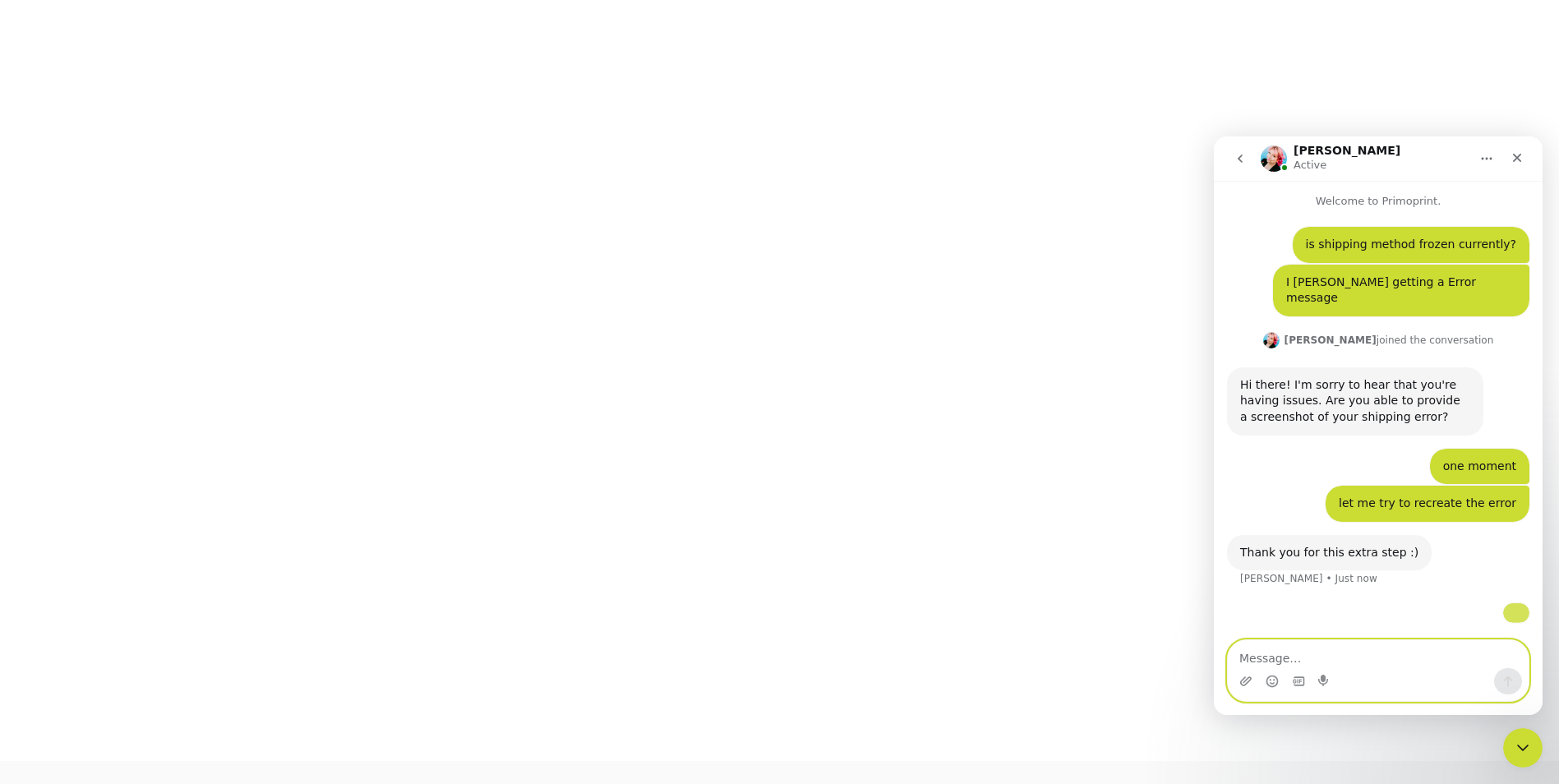
scroll to position [138, 0]
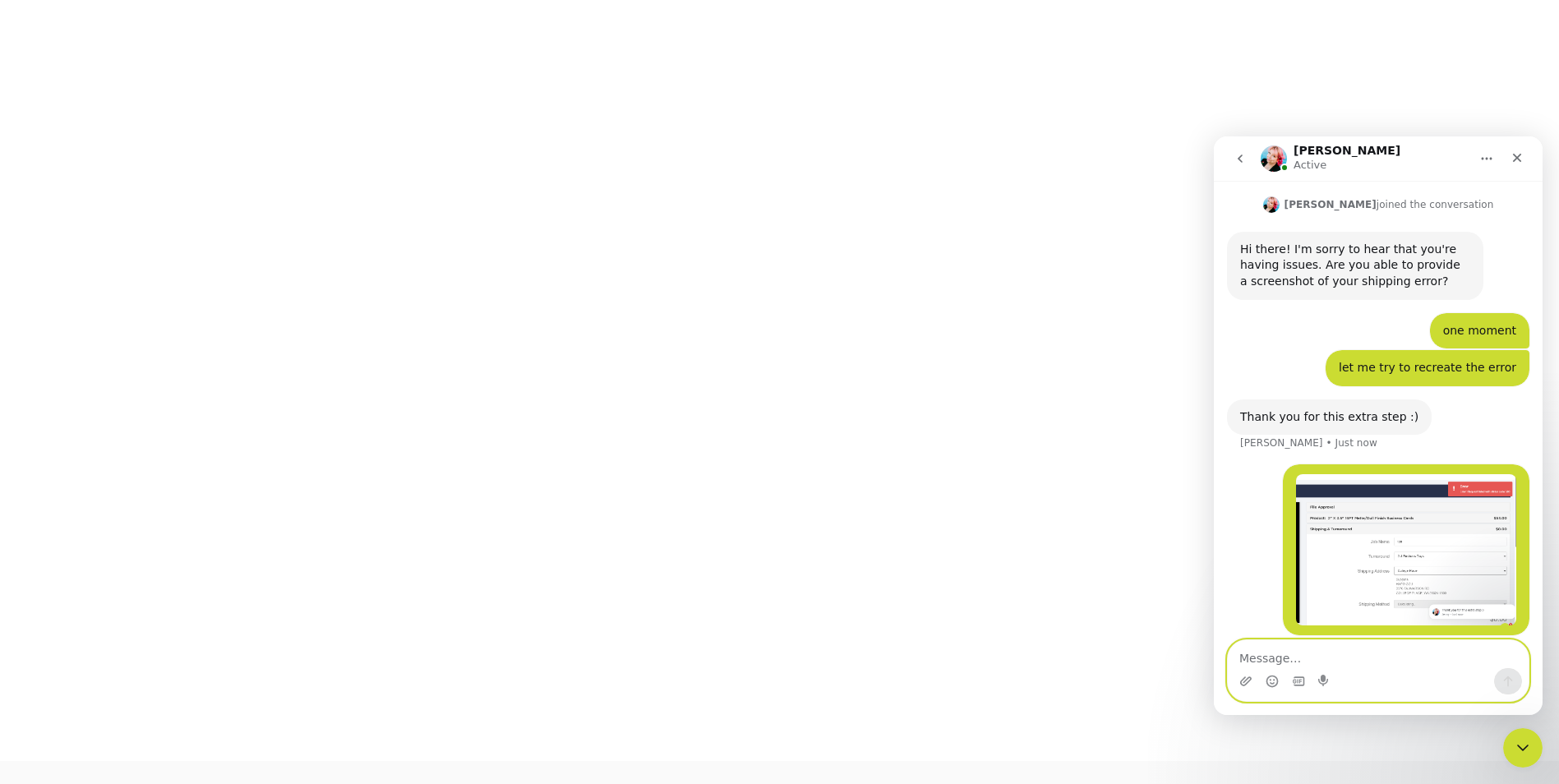
click at [1488, 425] on div "Thank you for this extra step :) Jenny • Just now" at bounding box center [1378, 432] width 302 height 65
click at [1271, 162] on img "Intercom messenger" at bounding box center [1274, 159] width 27 height 27
click at [1272, 161] on img "Intercom messenger" at bounding box center [1274, 159] width 27 height 27
click at [1273, 160] on img "Intercom messenger" at bounding box center [1274, 159] width 27 height 27
click at [1476, 156] on button "Home" at bounding box center [1486, 159] width 31 height 31
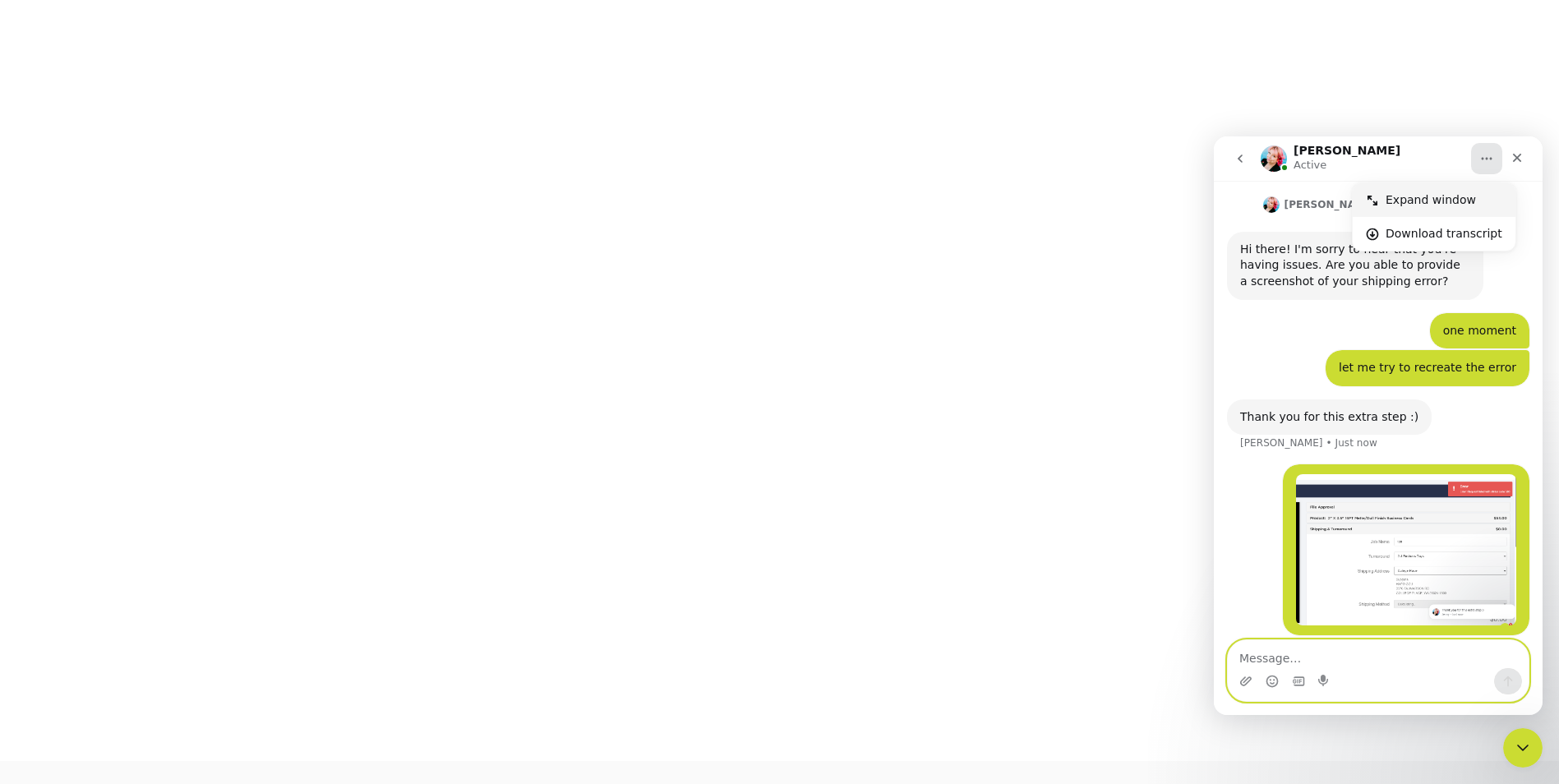
click at [1420, 202] on div "Expand window" at bounding box center [1443, 200] width 117 height 17
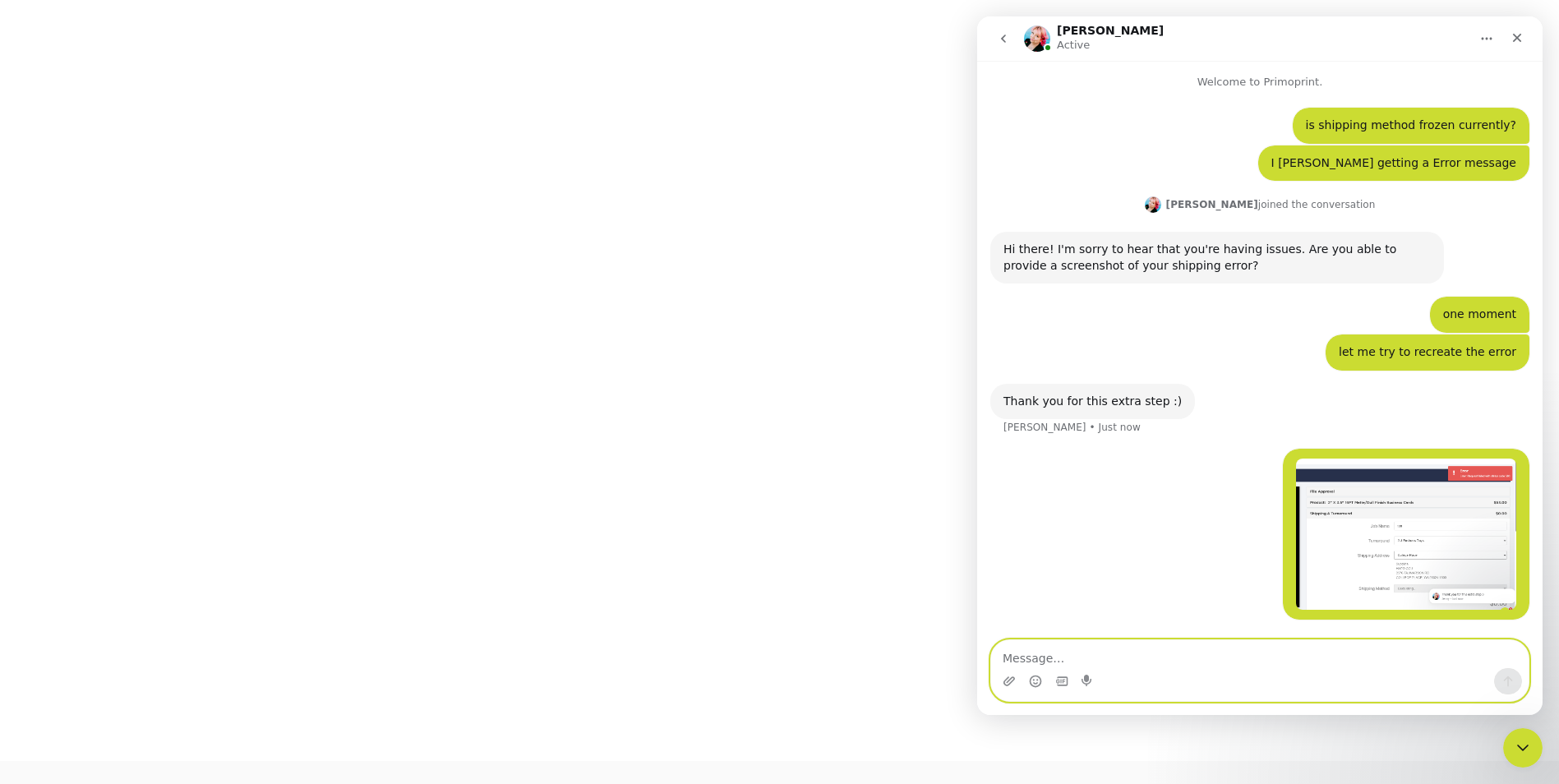
scroll to position [1, 0]
click at [1478, 37] on button "Home" at bounding box center [1486, 38] width 31 height 31
click at [1406, 80] on div "Collapse window" at bounding box center [1443, 80] width 117 height 17
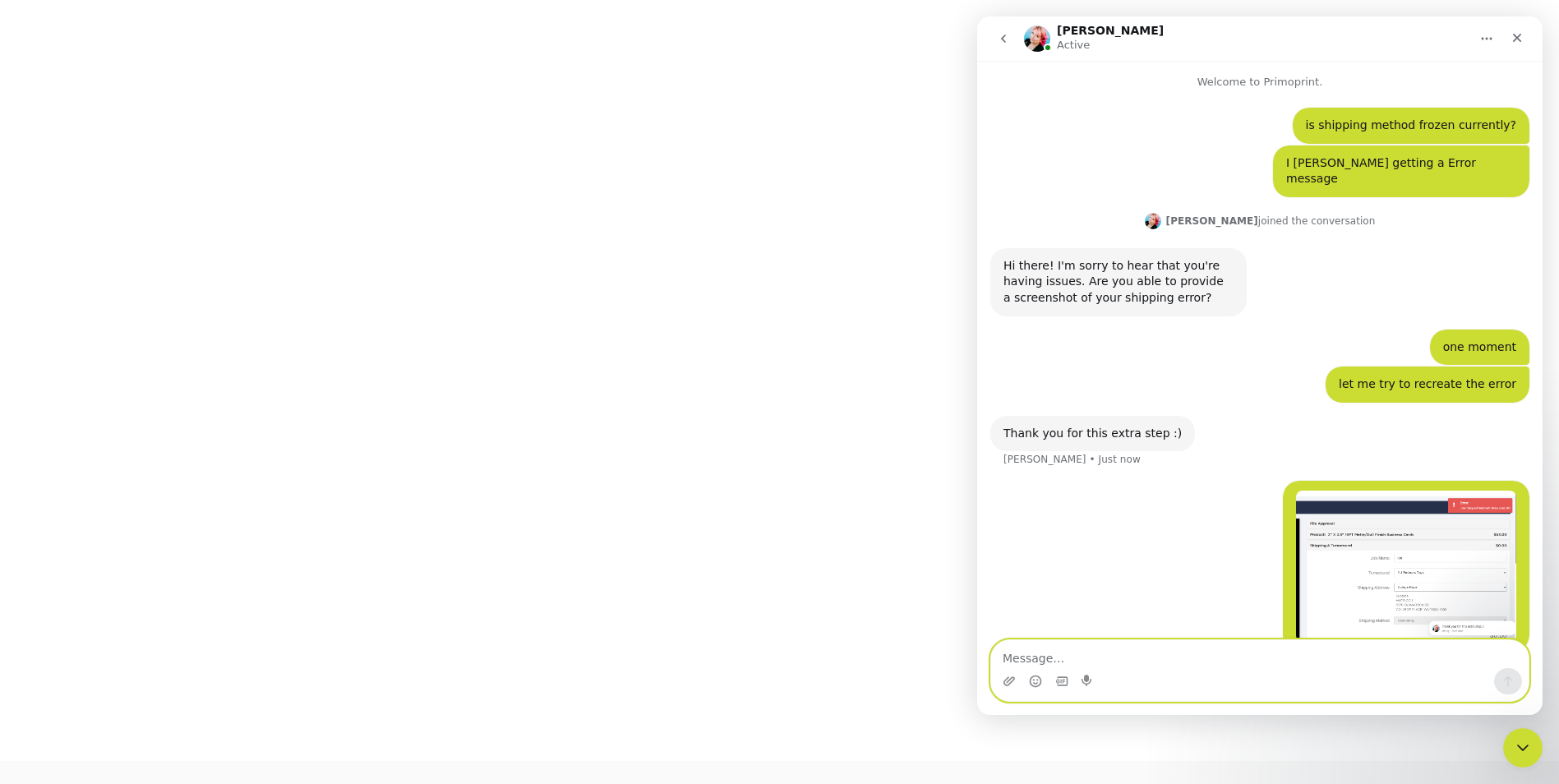
scroll to position [138, 0]
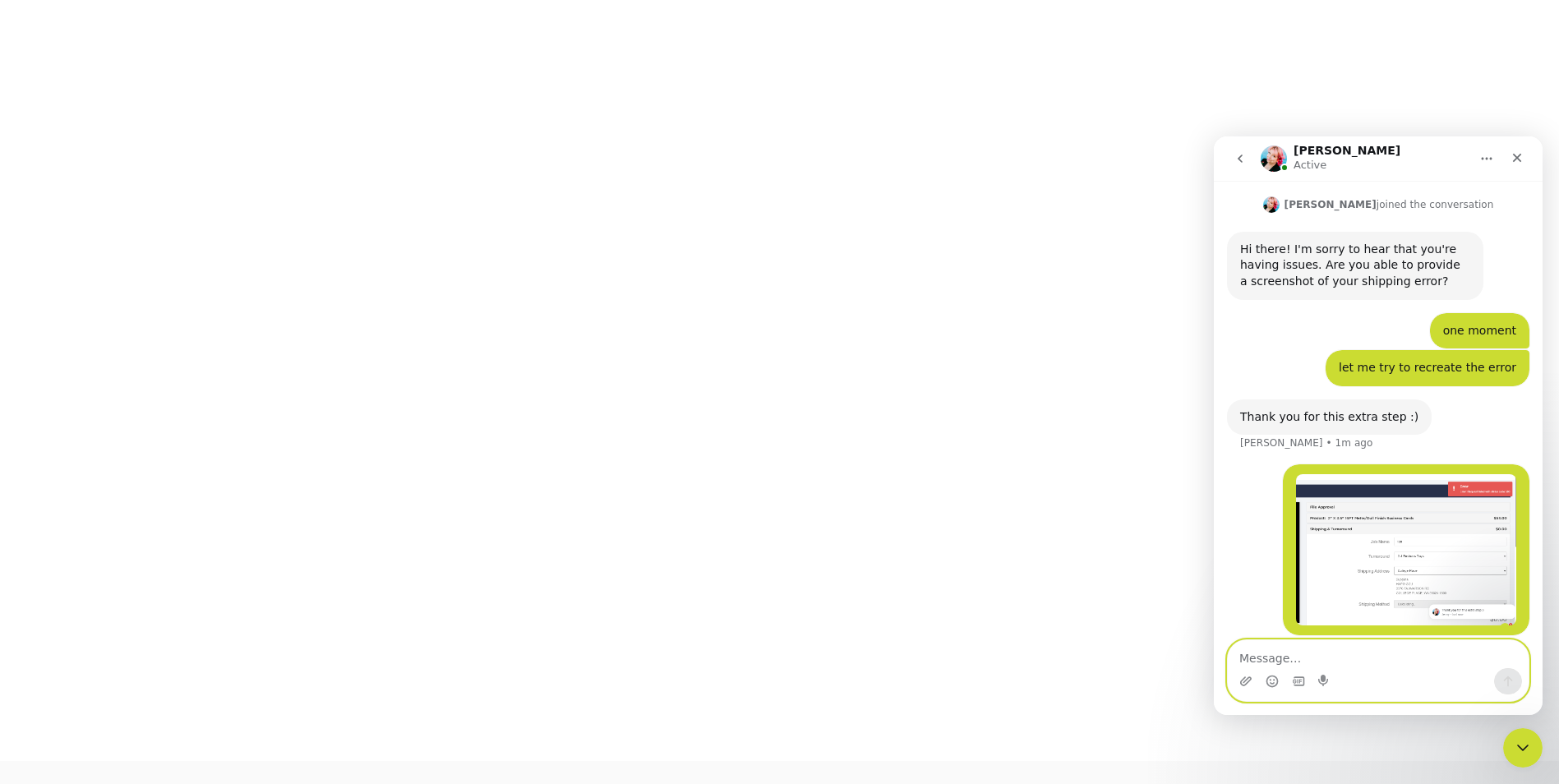
drag, startPoint x: 1339, startPoint y: 642, endPoint x: 1329, endPoint y: 658, distance: 18.9
click at [1336, 644] on textarea "Message…" at bounding box center [1378, 653] width 301 height 28
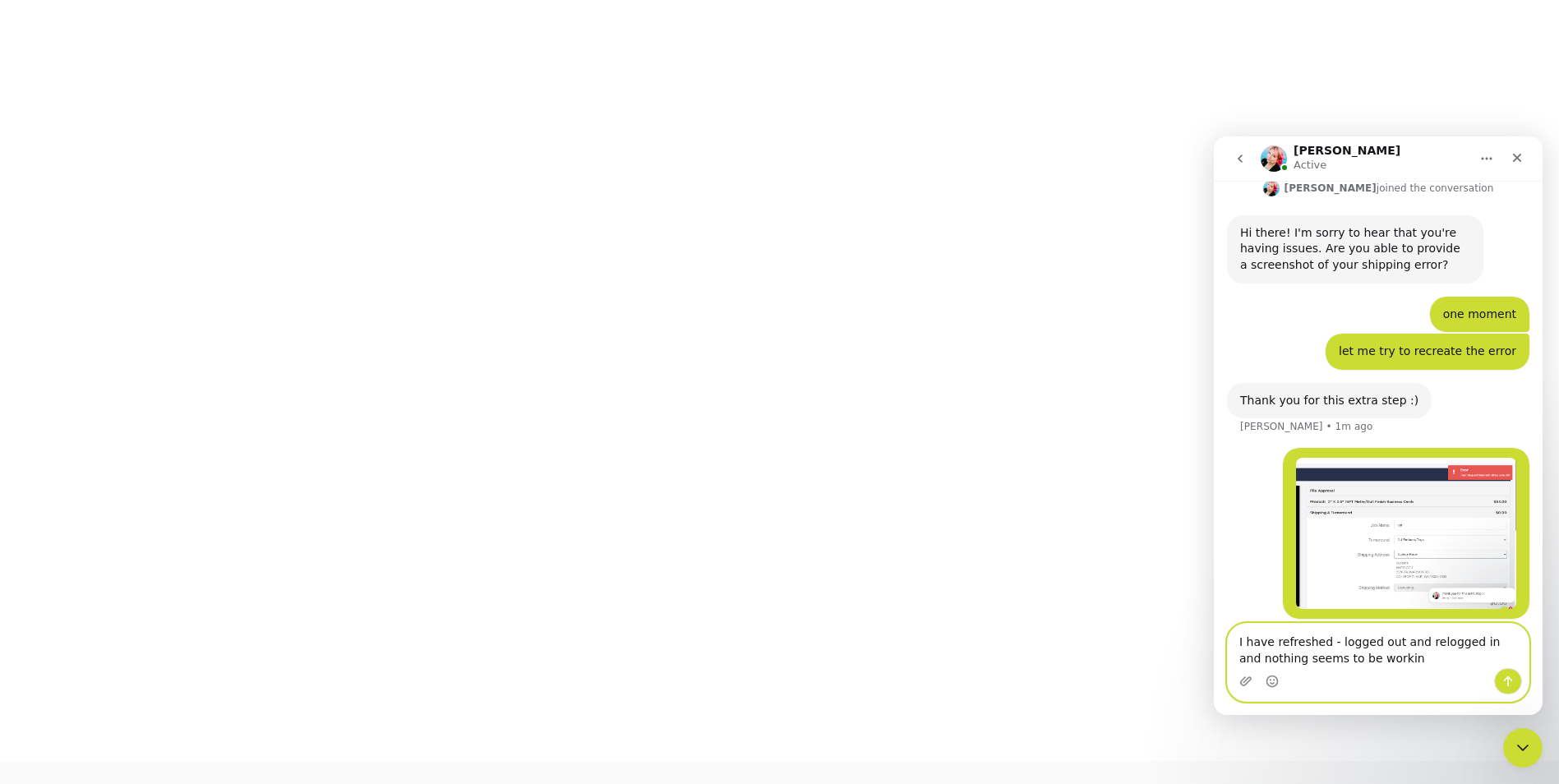
type textarea "I have refreshed - logged out and relogged in and nothing seems to be working"
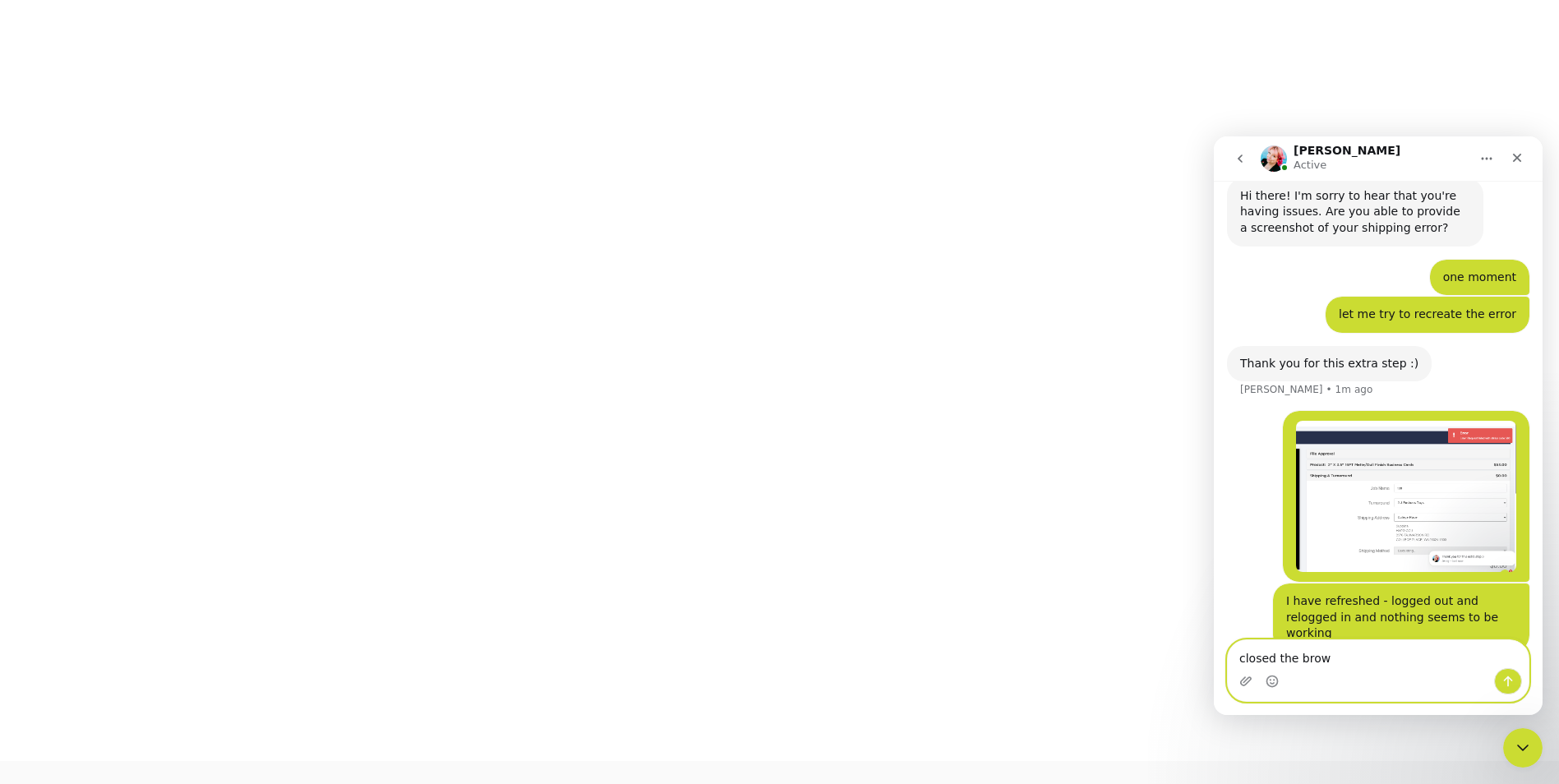
scroll to position [253, 0]
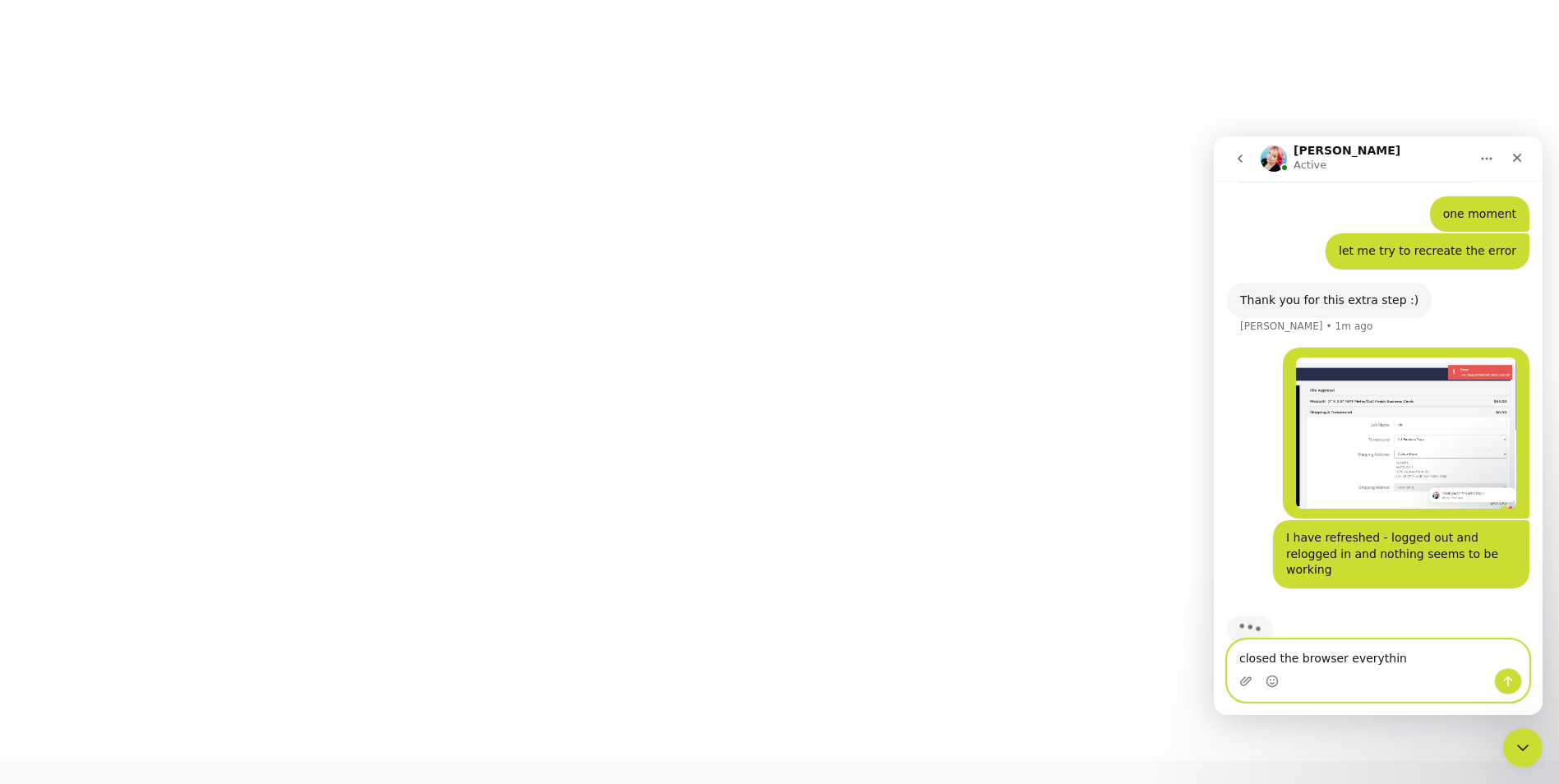
type textarea "closed the browser everything"
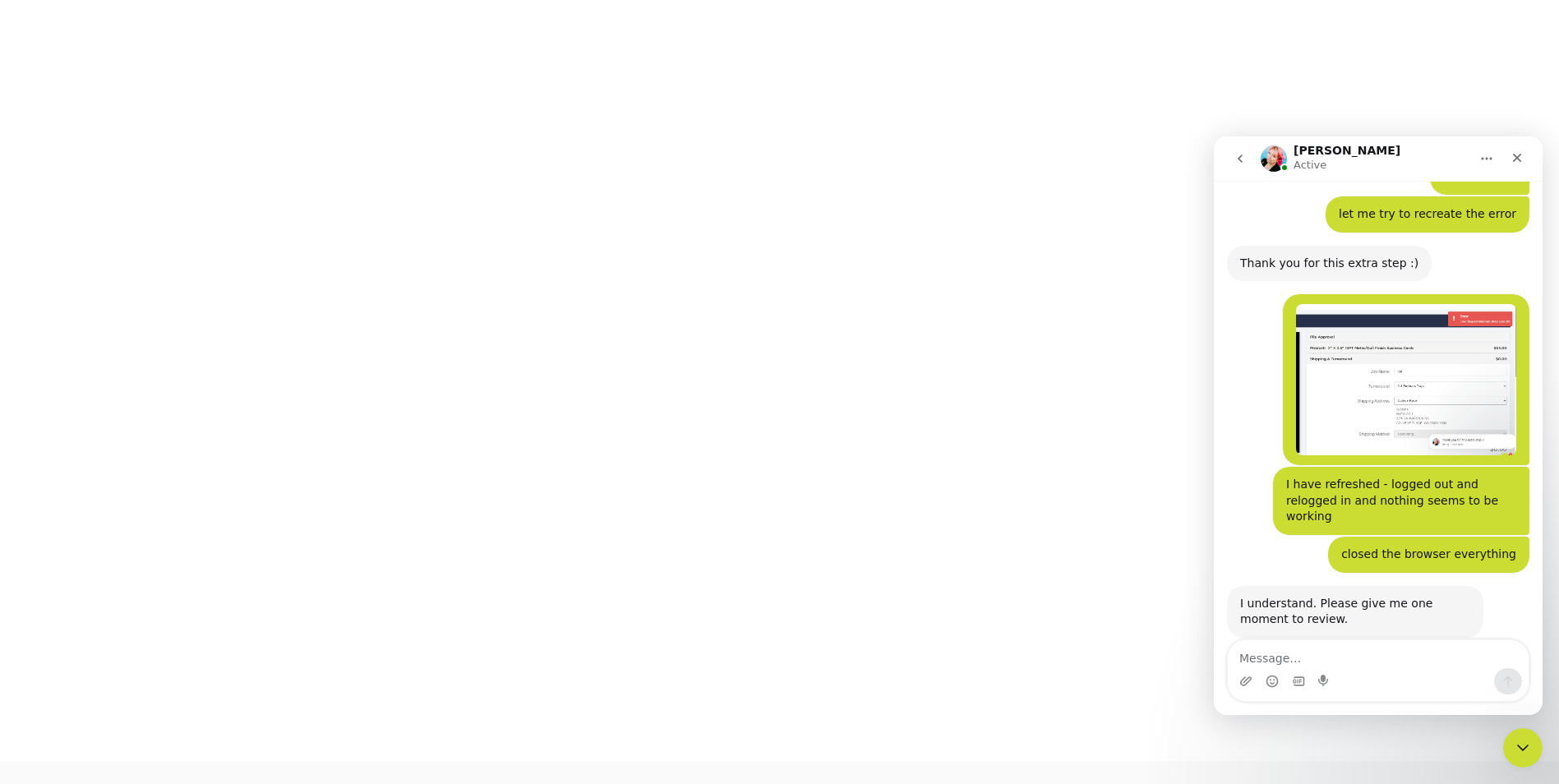
scroll to position [293, 0]
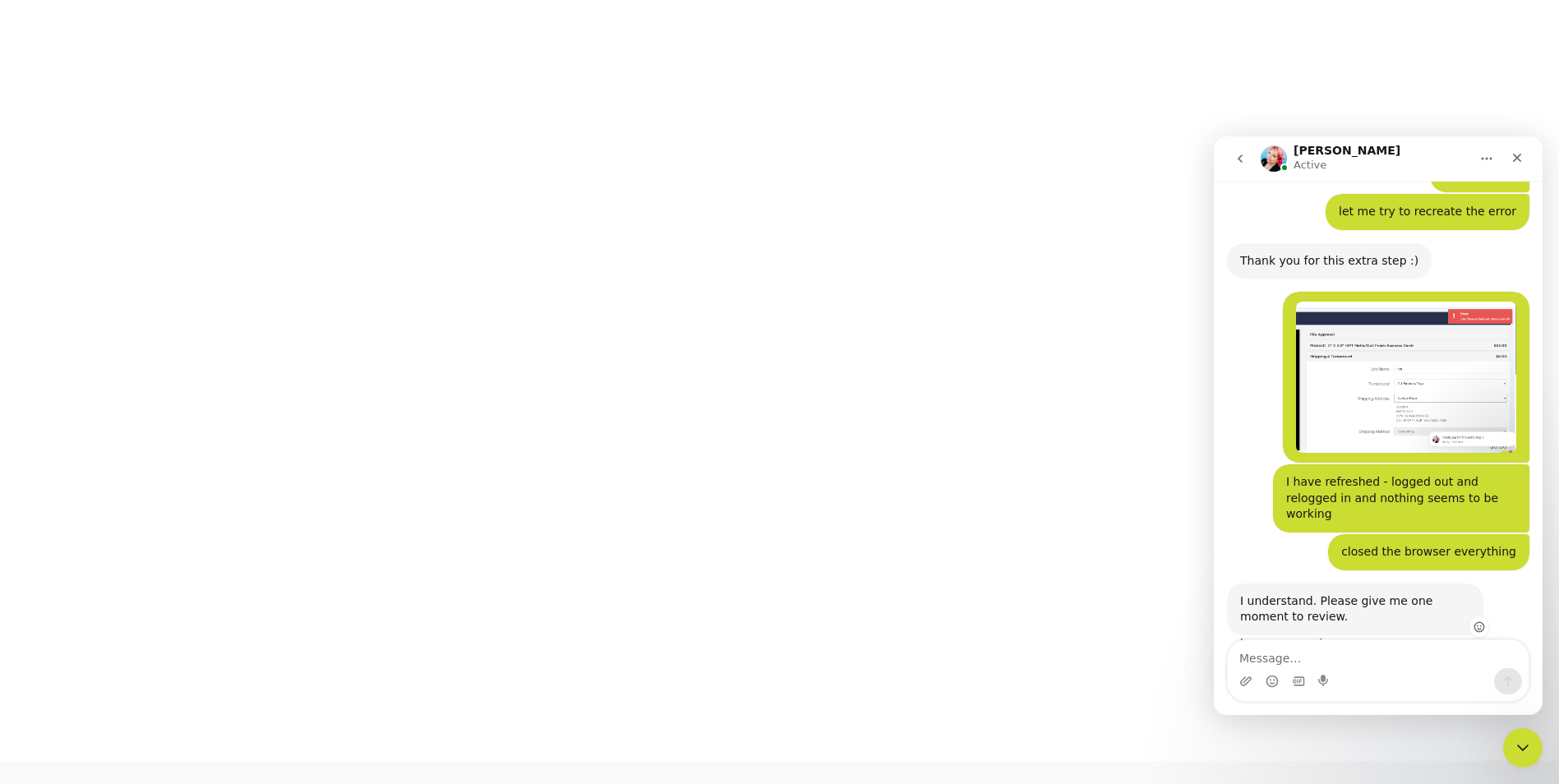
click at [1480, 627] on icon "Add reaction" at bounding box center [1478, 627] width 3 height 1
click at [1302, 578] on span "👍" at bounding box center [1298, 589] width 23 height 23
click at [1506, 583] on div "I understand. Please give me one moment to review. Jenny • Just now 👍" at bounding box center [1378, 626] width 302 height 88
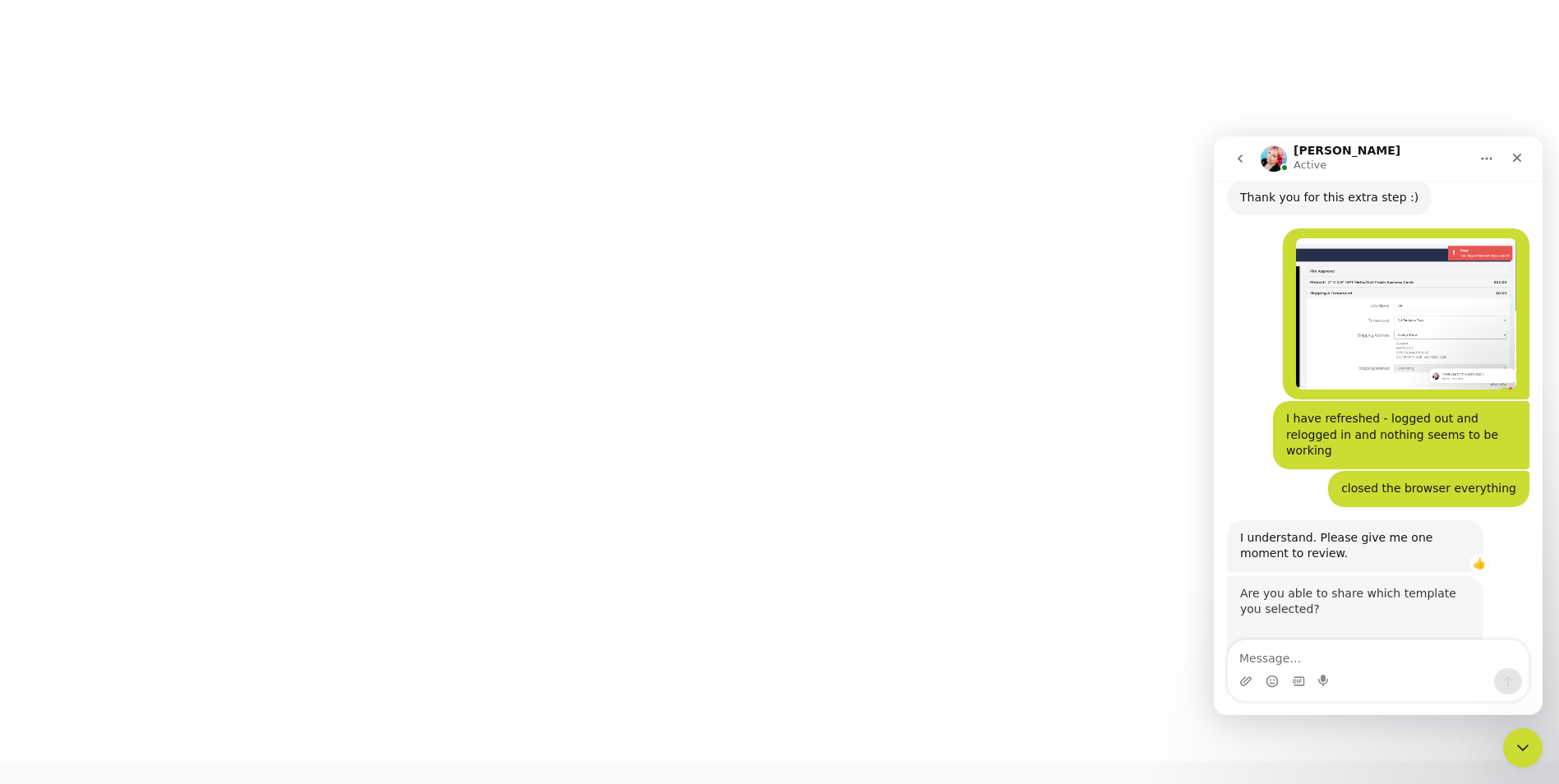
scroll to position [406, 0]
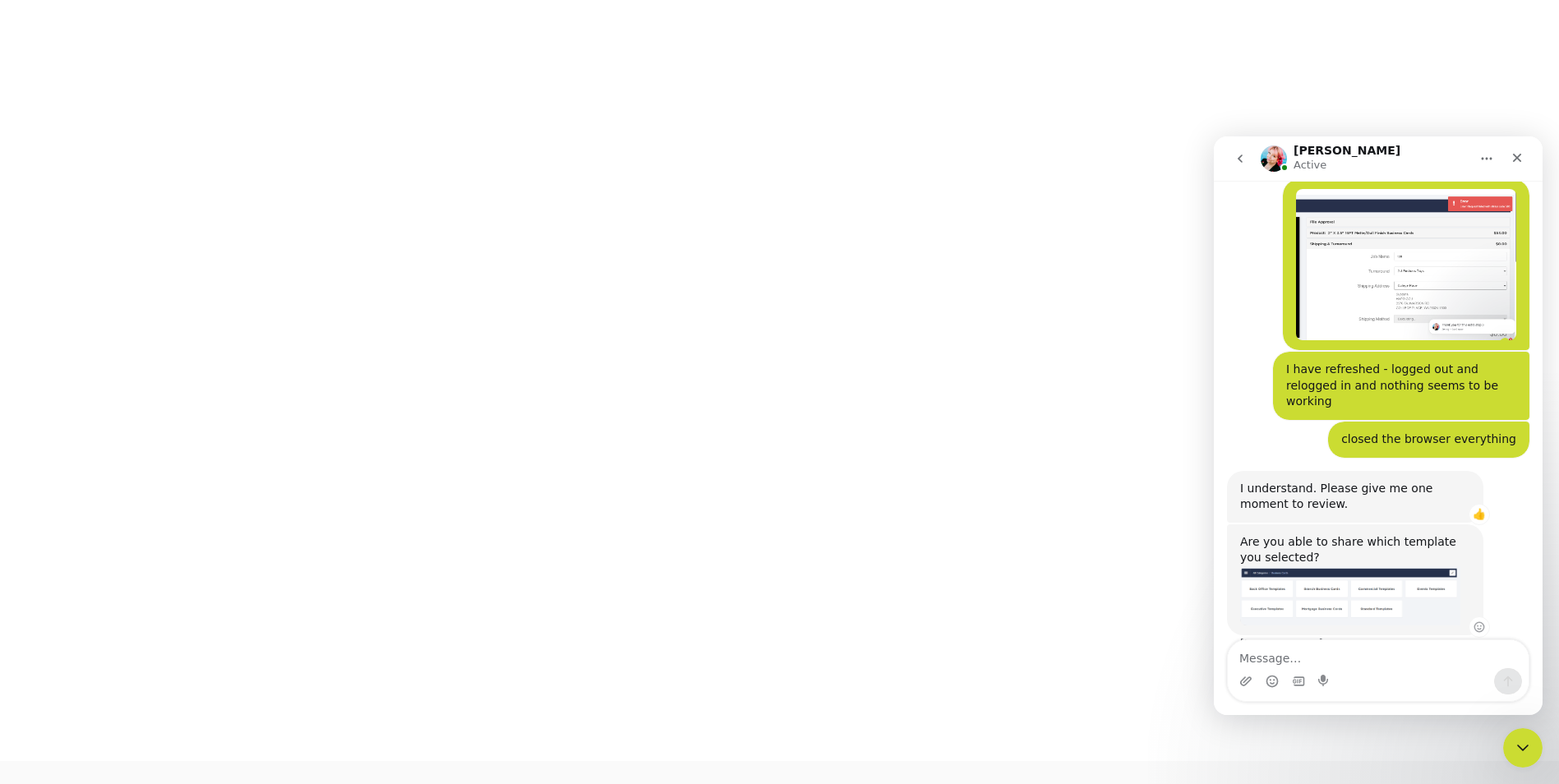
click at [1305, 566] on img "Jenny says…" at bounding box center [1350, 595] width 220 height 59
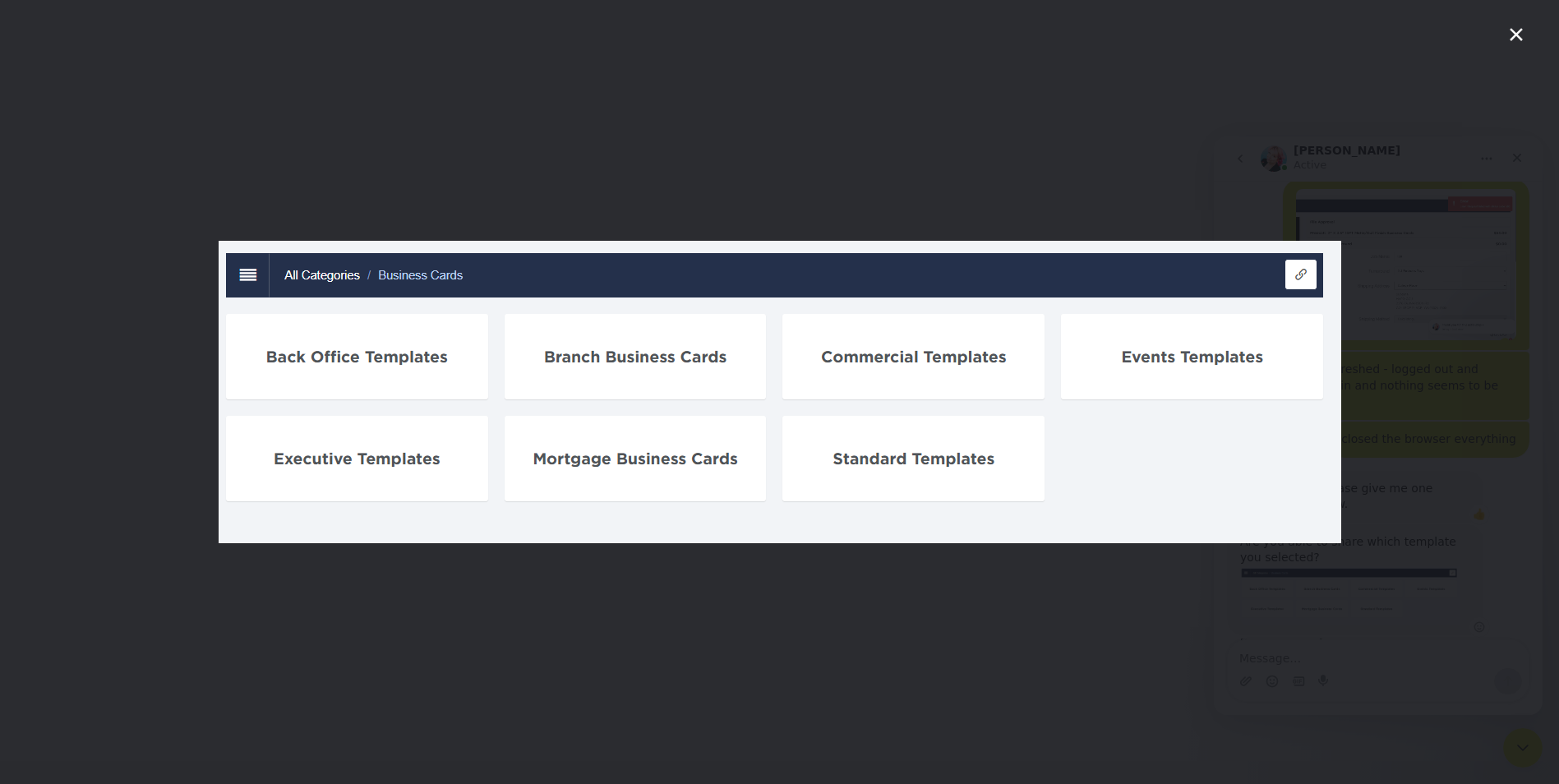
scroll to position [0, 0]
click at [1095, 603] on div "Intercom messenger" at bounding box center [780, 392] width 1559 height 784
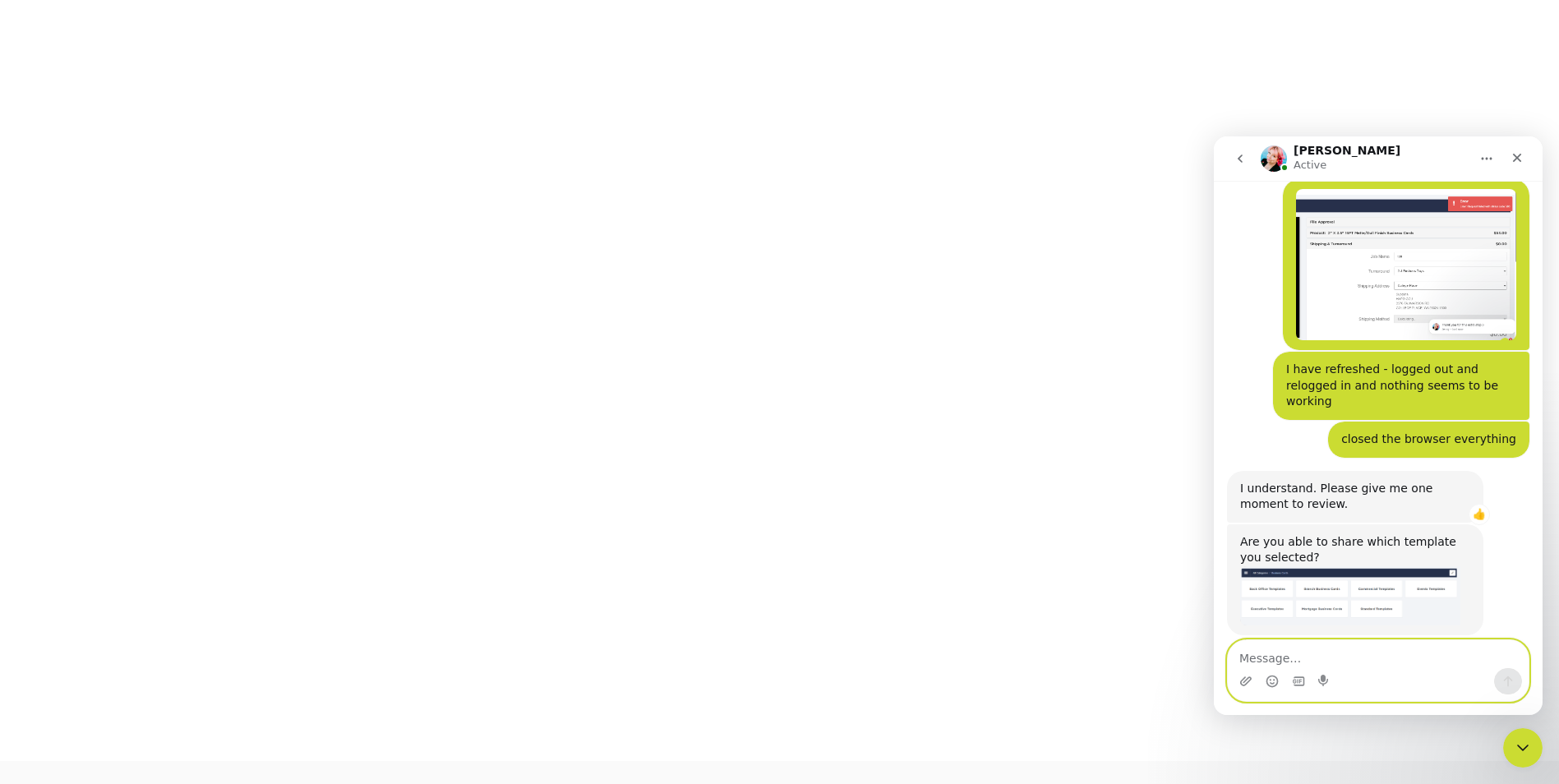
click at [1384, 660] on textarea "Message…" at bounding box center [1378, 653] width 301 height 28
type textarea "Branch Business Cards - Teller ones"
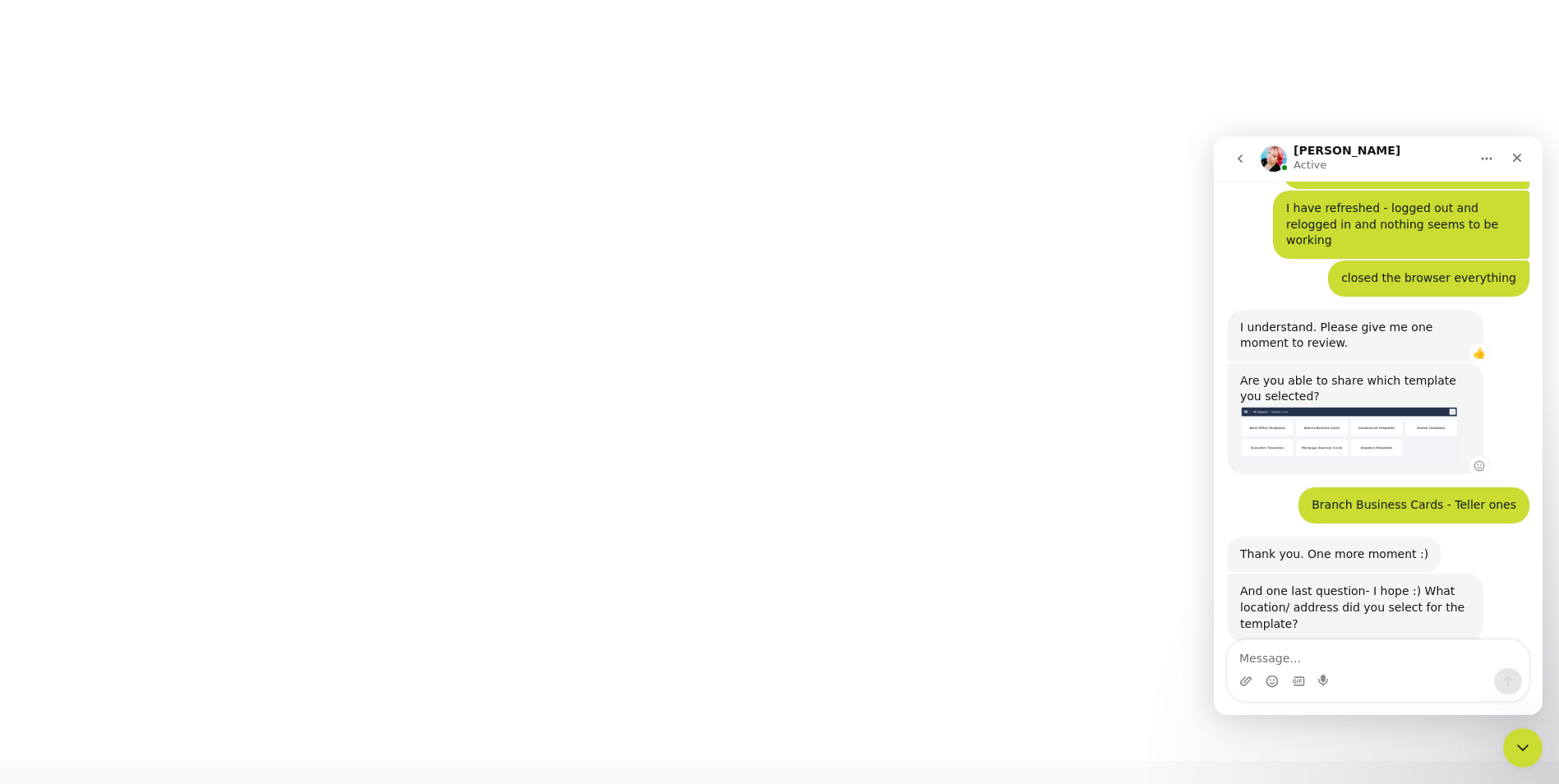
scroll to position [573, 0]
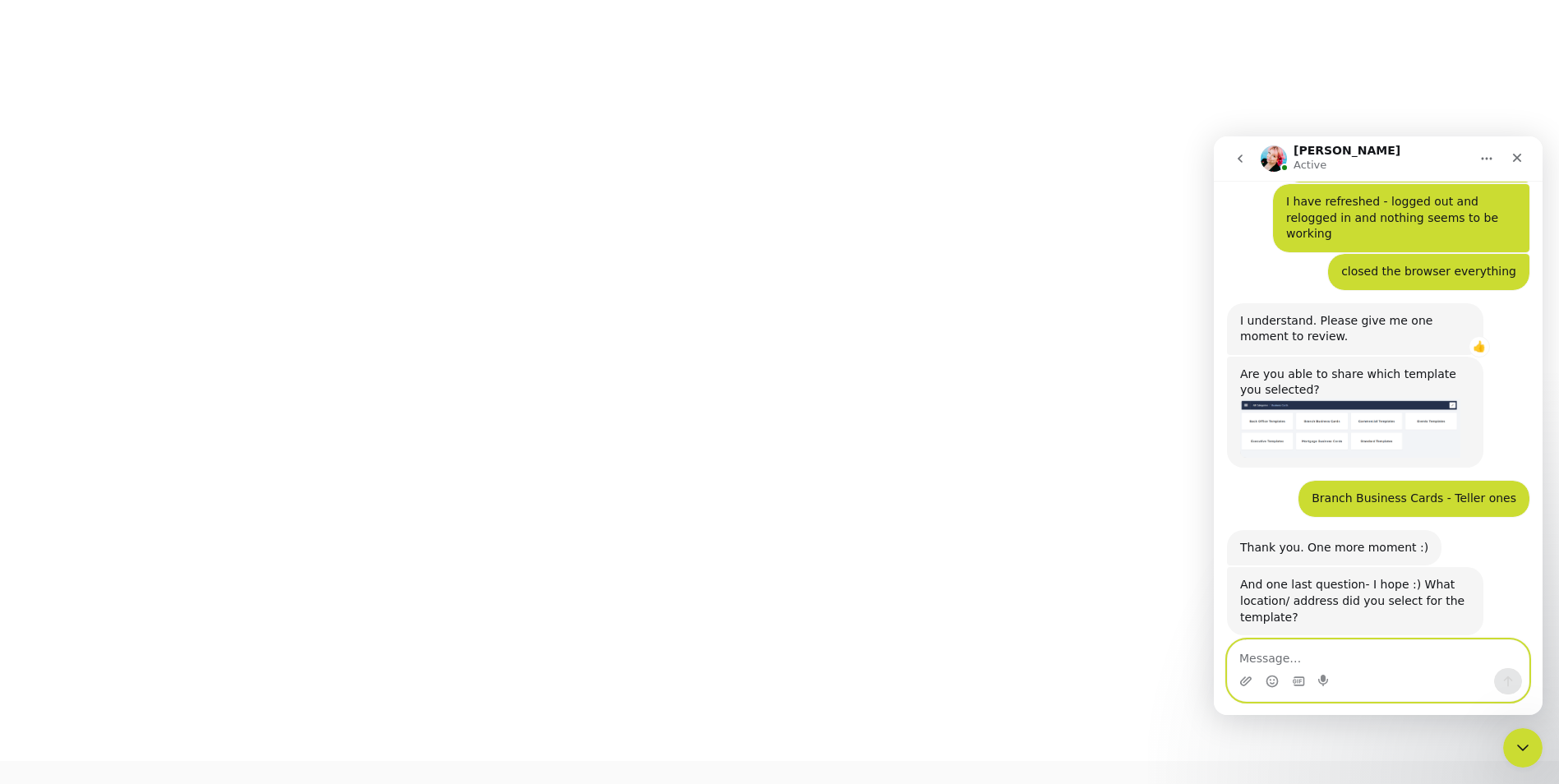
click at [1275, 655] on textarea "Message…" at bounding box center [1378, 653] width 301 height 28
type textarea "n"
type textarea "College Place"
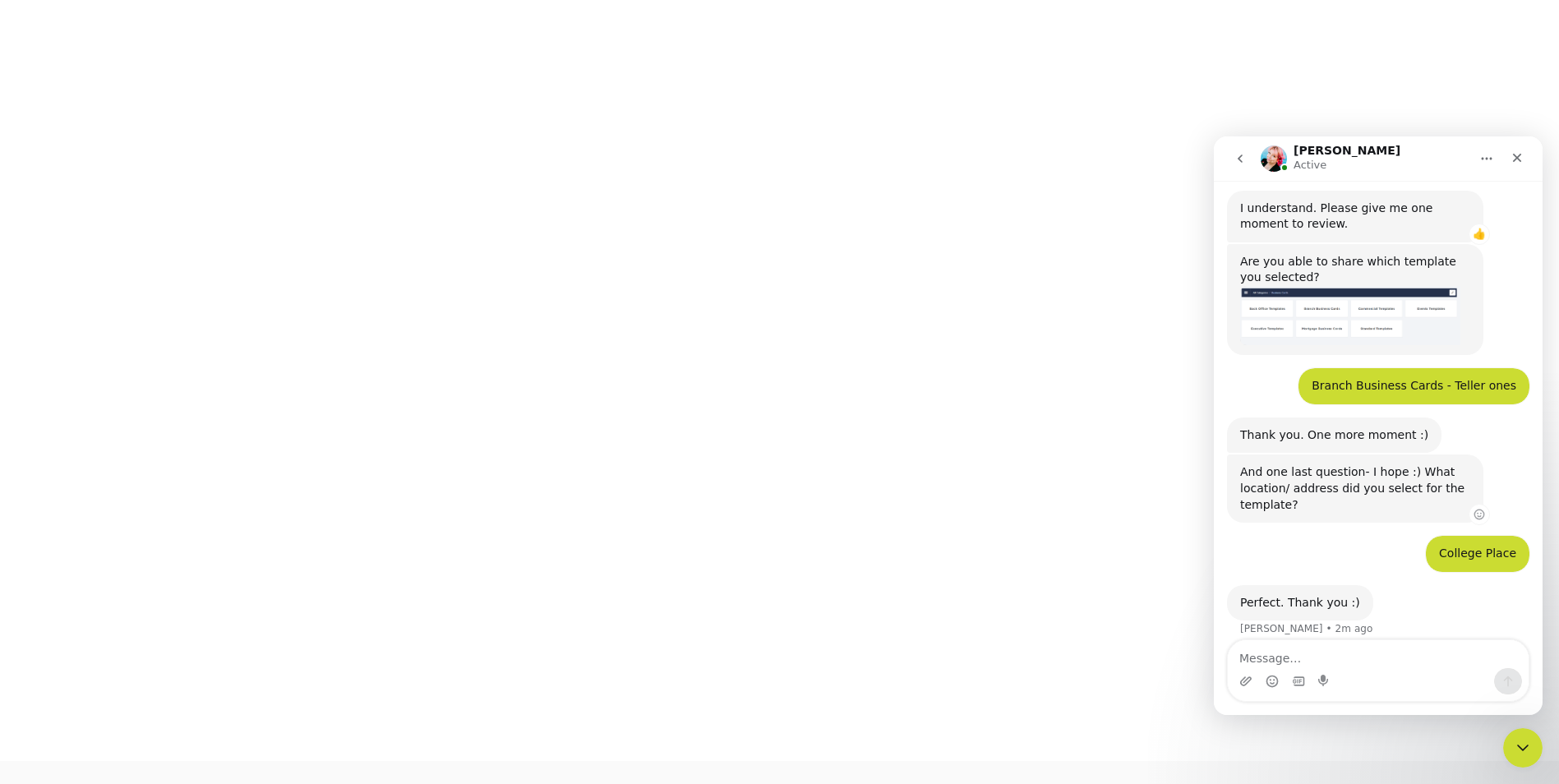
scroll to position [735, 0]
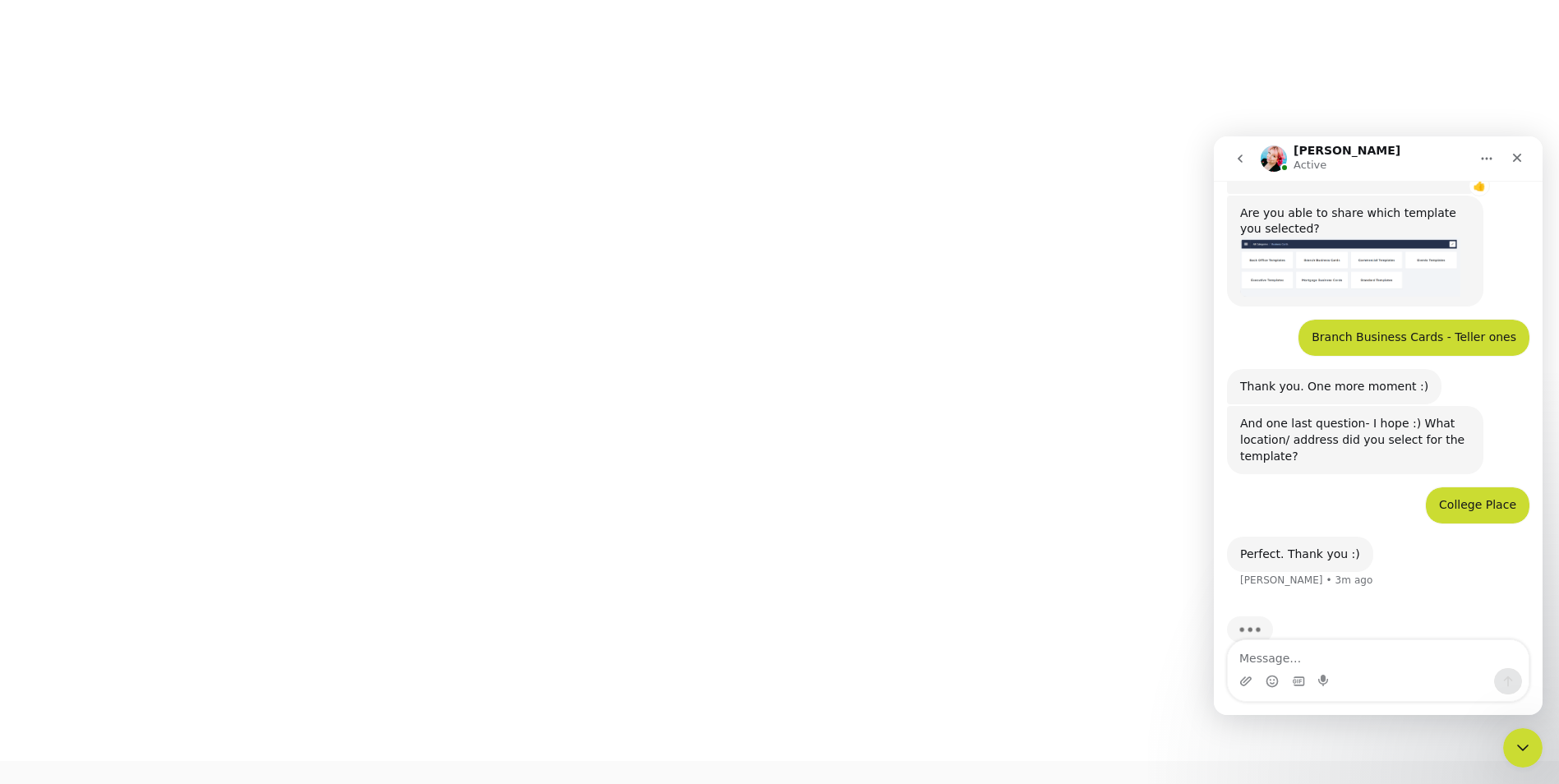
drag, startPoint x: 1397, startPoint y: 471, endPoint x: 1400, endPoint y: 491, distance: 20.2
click at [1397, 487] on div "College Place Hapo • 3m ago" at bounding box center [1378, 512] width 302 height 49
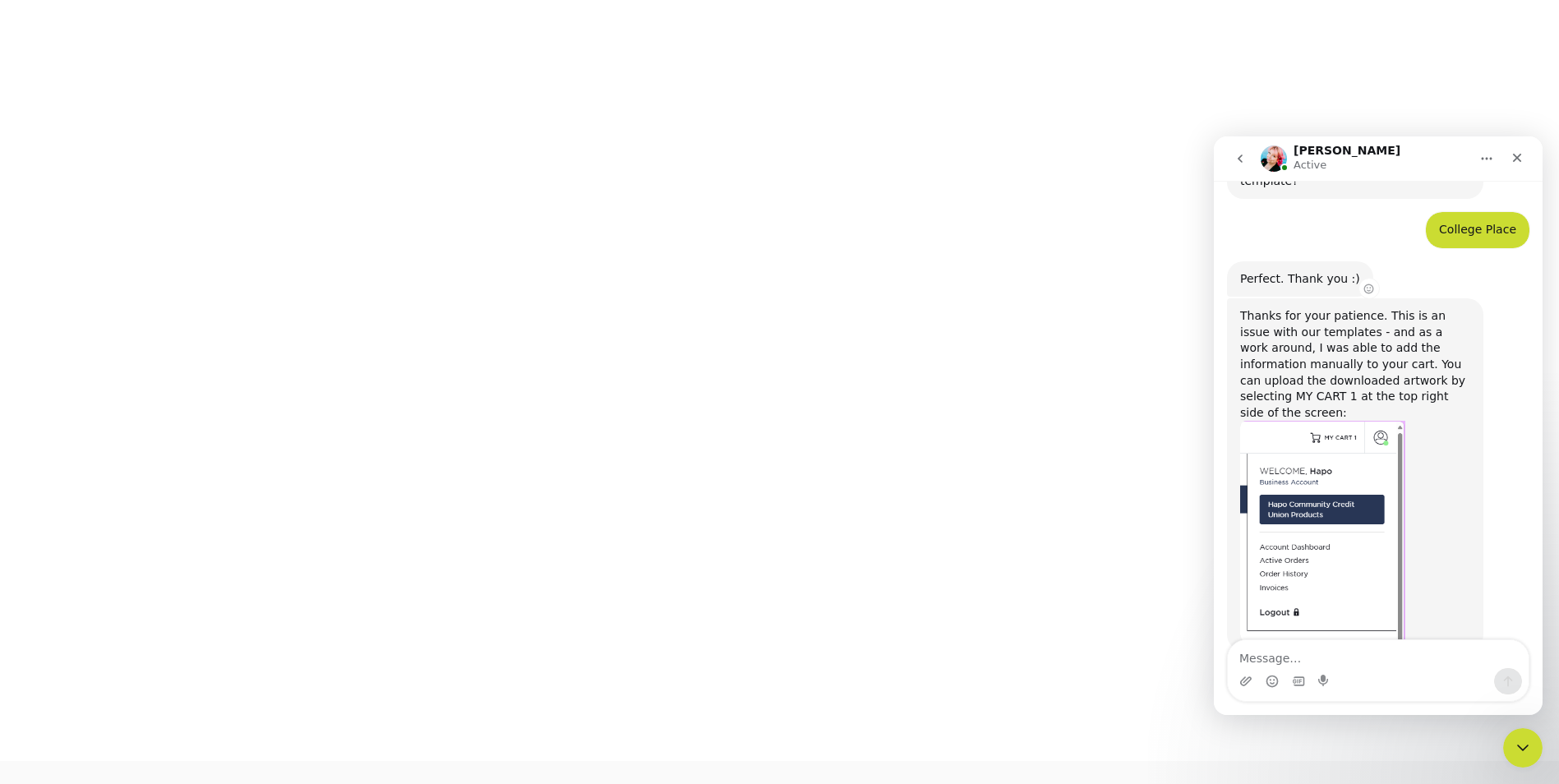
scroll to position [1073, 0]
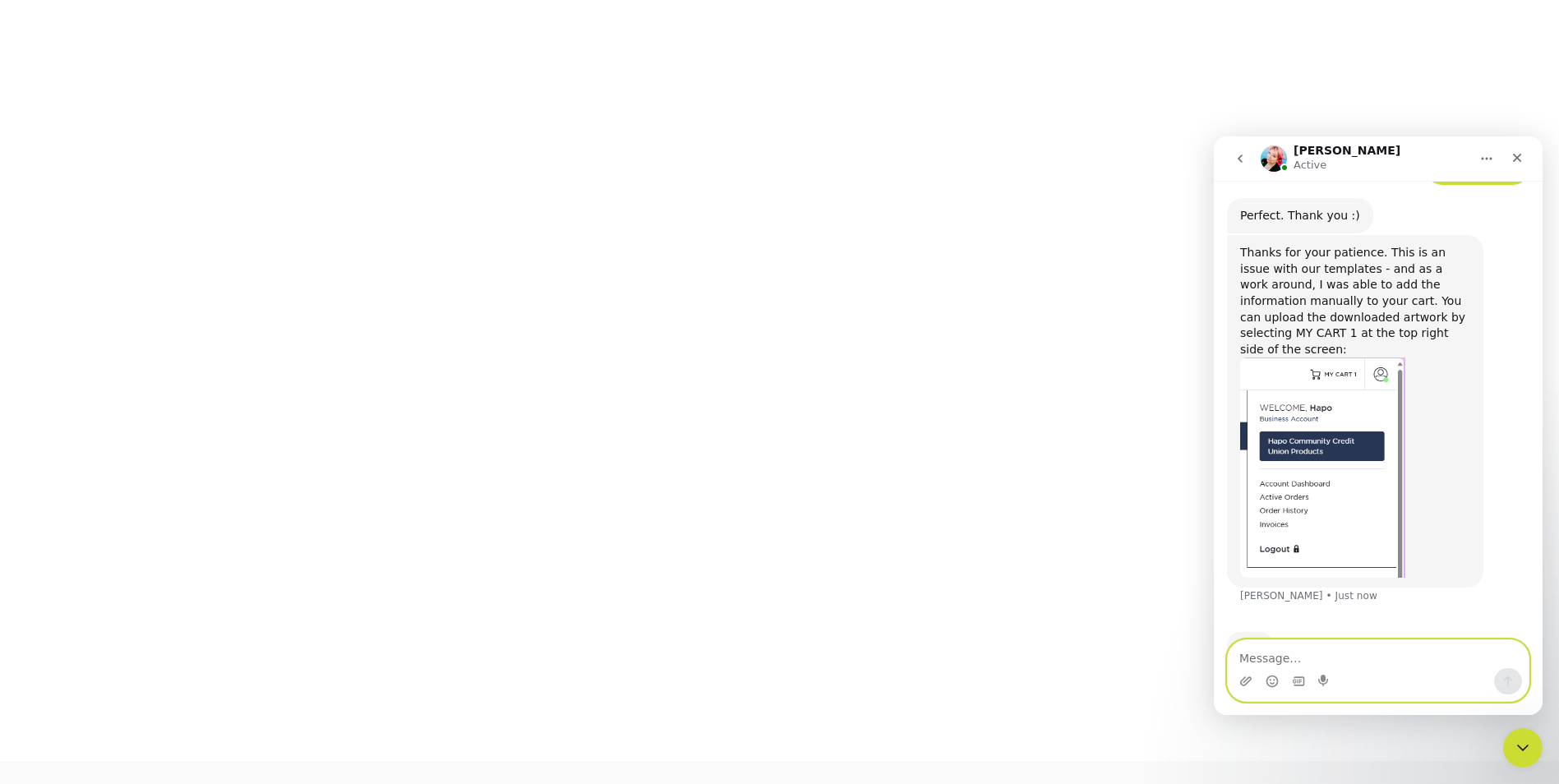
click at [1287, 660] on textarea "Message…" at bounding box center [1378, 653] width 301 height 28
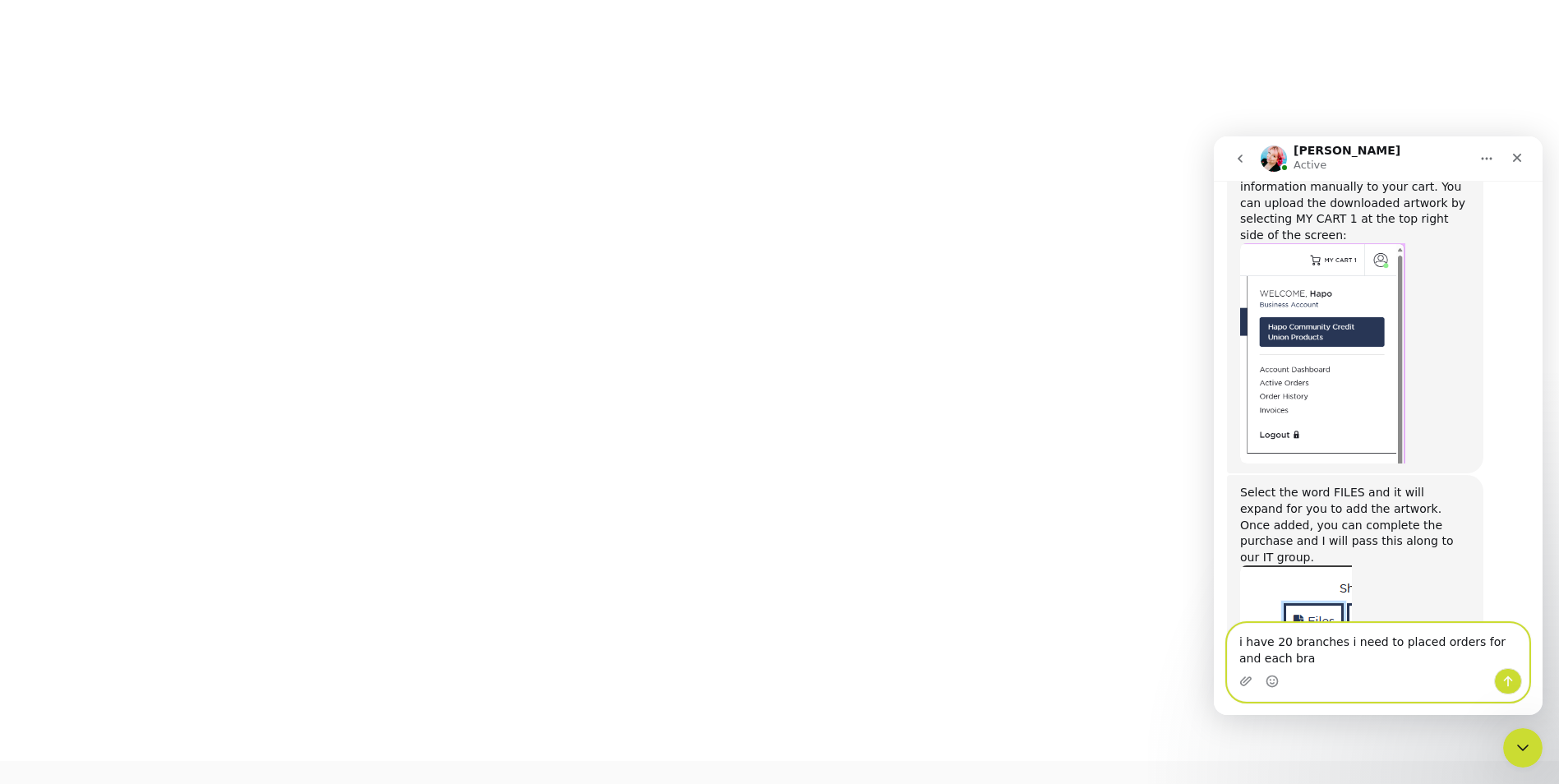
scroll to position [1204, 0]
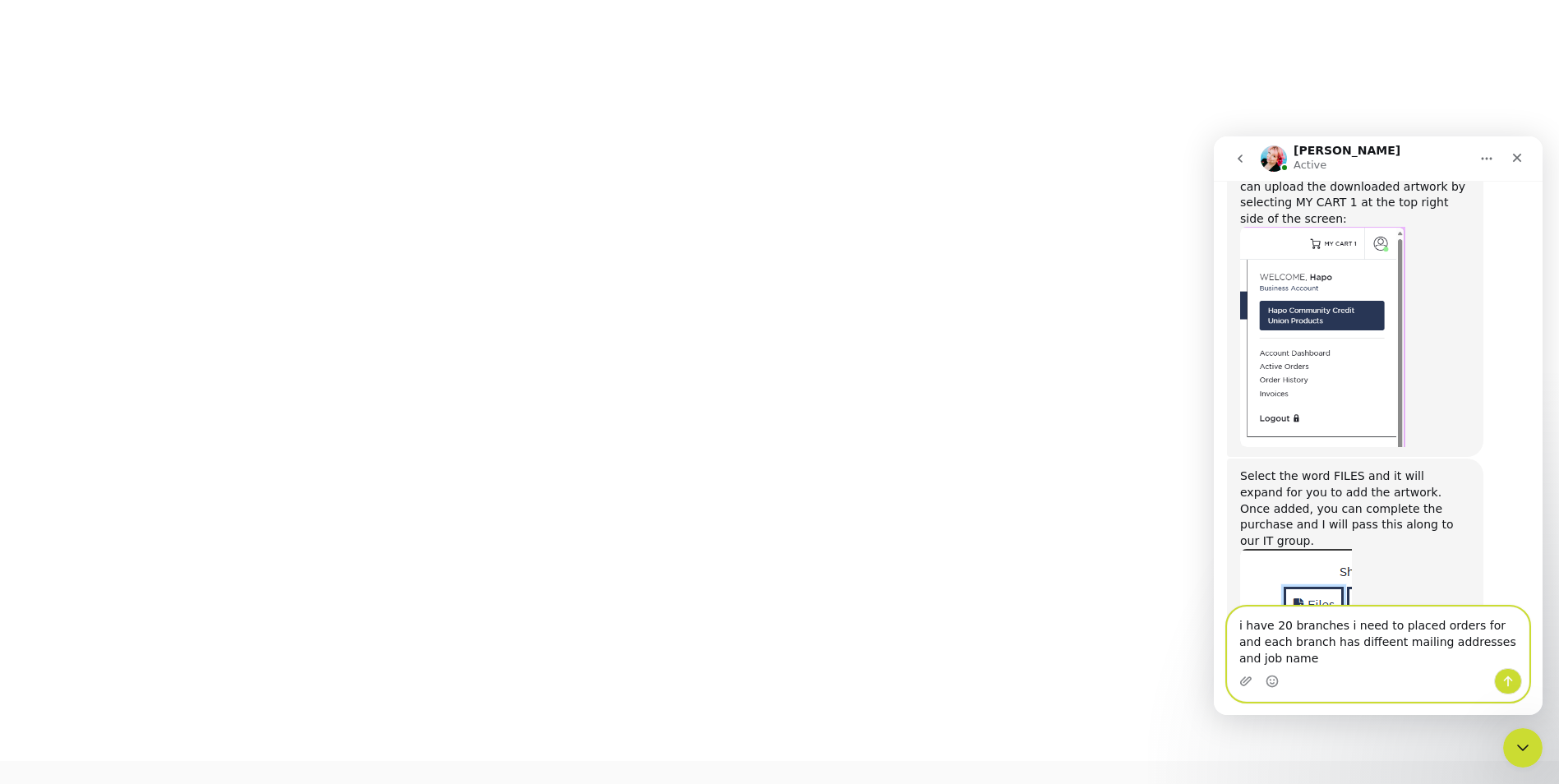
type textarea "i have 20 branches i need to placed orders for and each branch has diffeent mai…"
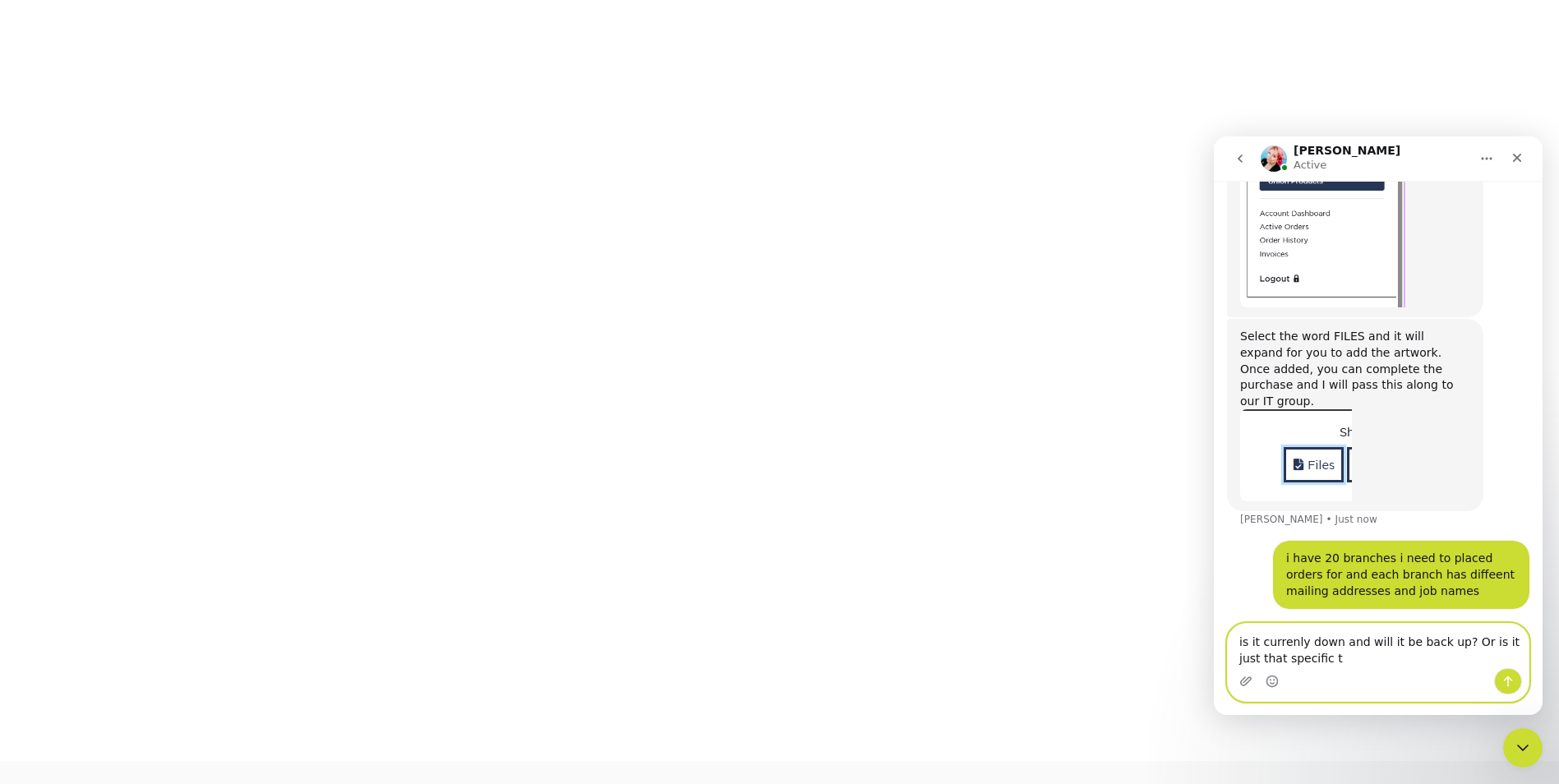
scroll to position [1348, 0]
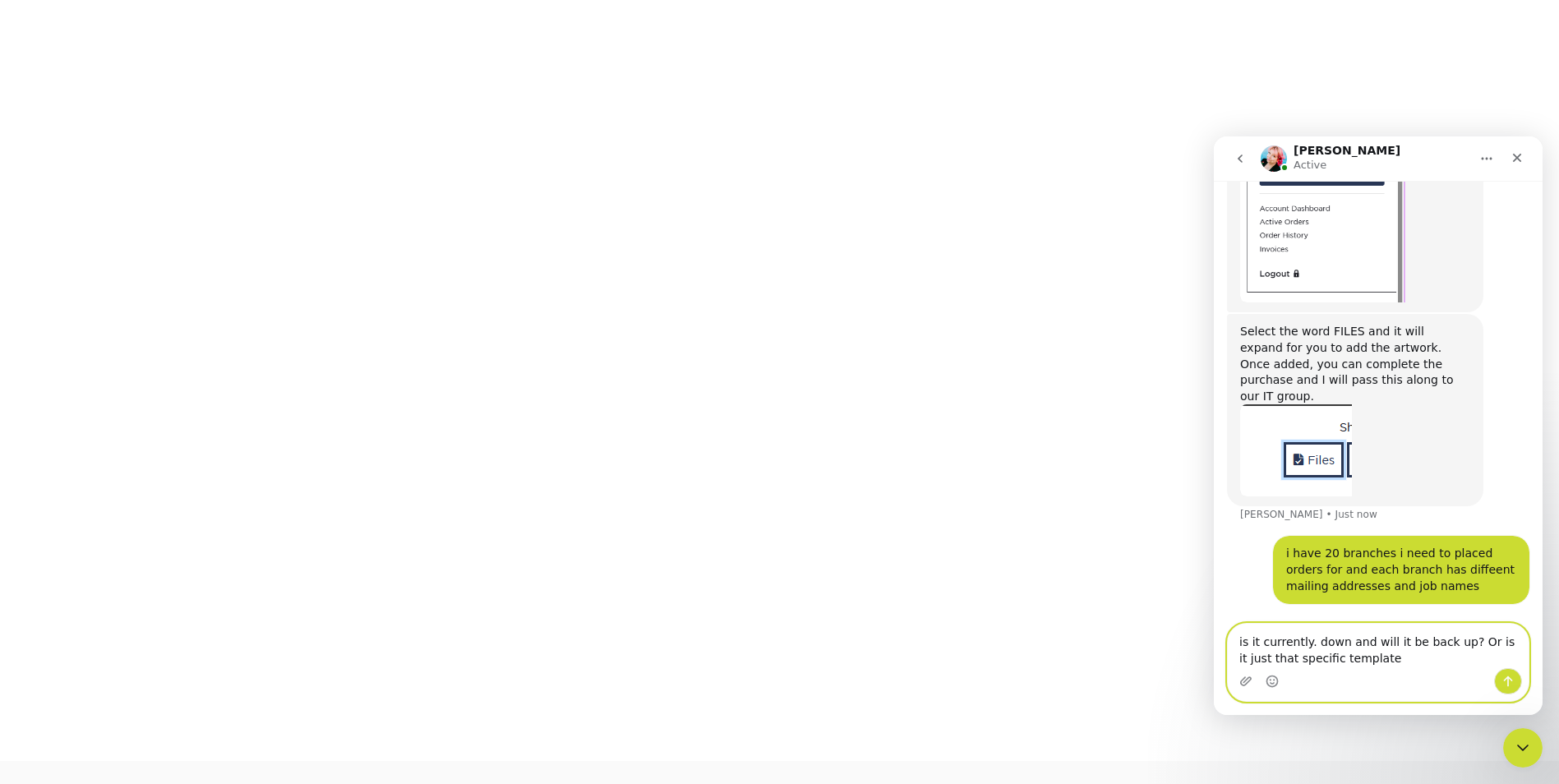
type textarea "is it currently down and will it be back up? Or is it just that specific templa…"
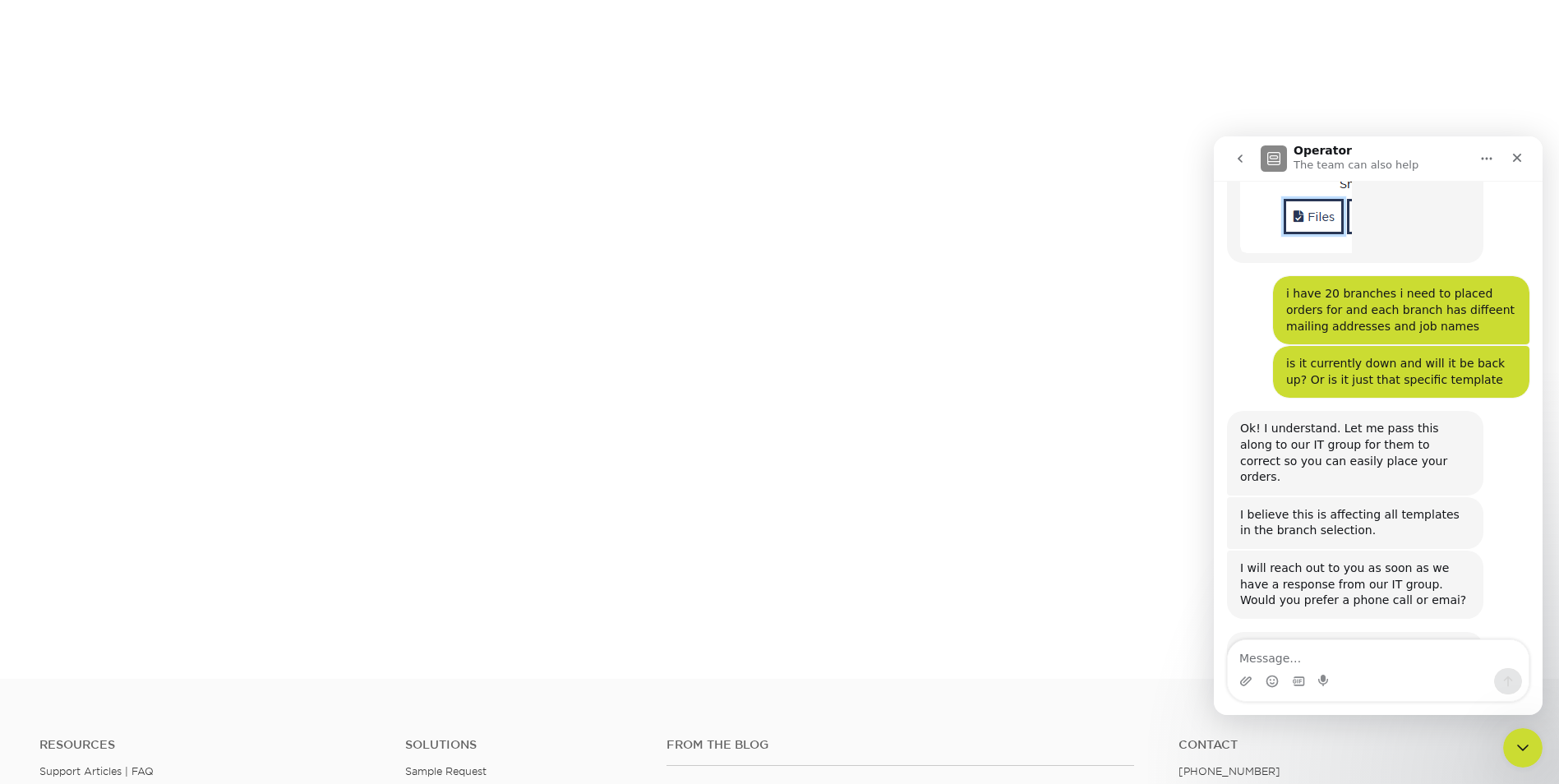
scroll to position [1657, 0]
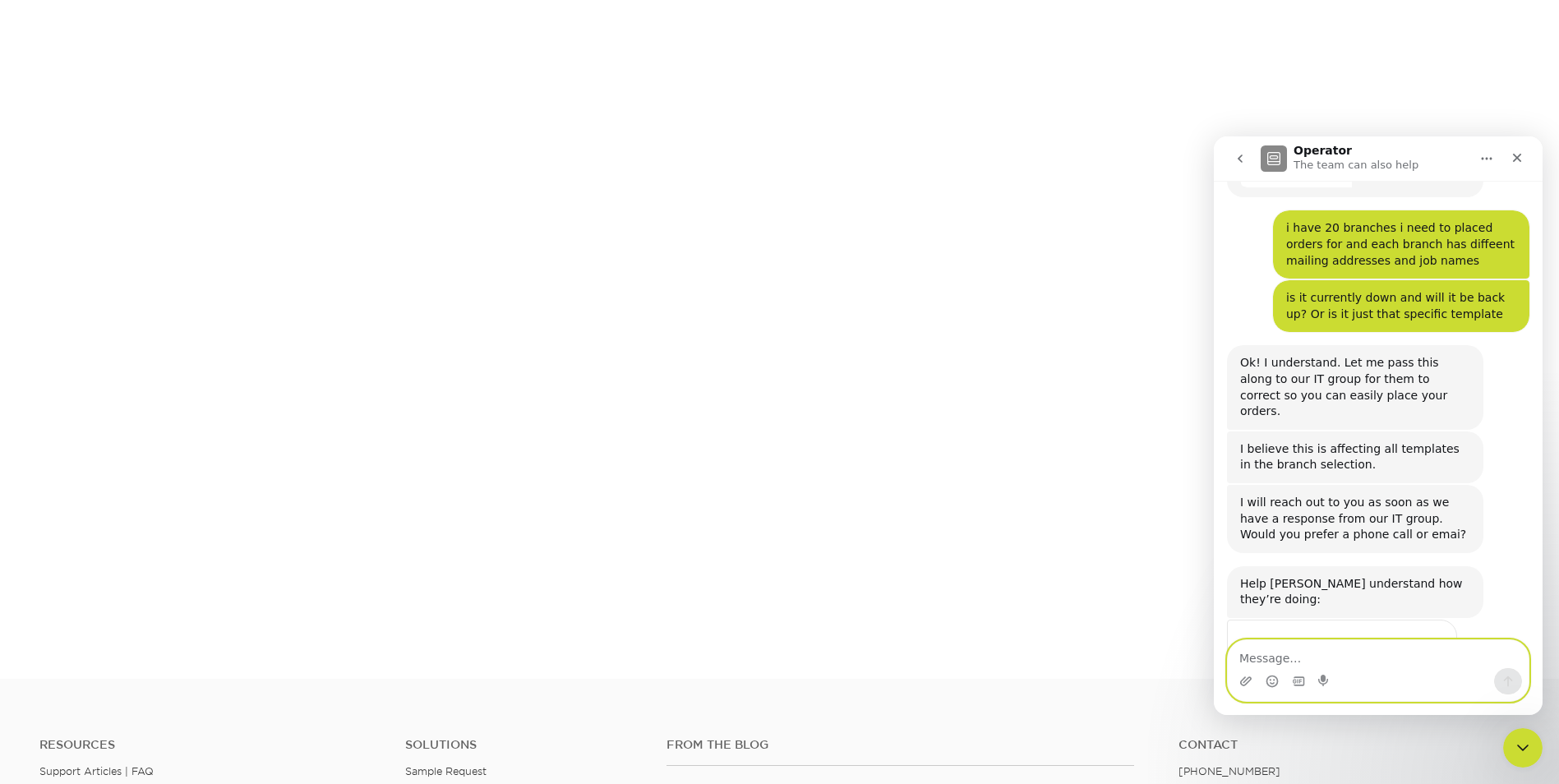
click at [1341, 663] on textarea "Message…" at bounding box center [1378, 653] width 301 height 28
type textarea "email works"
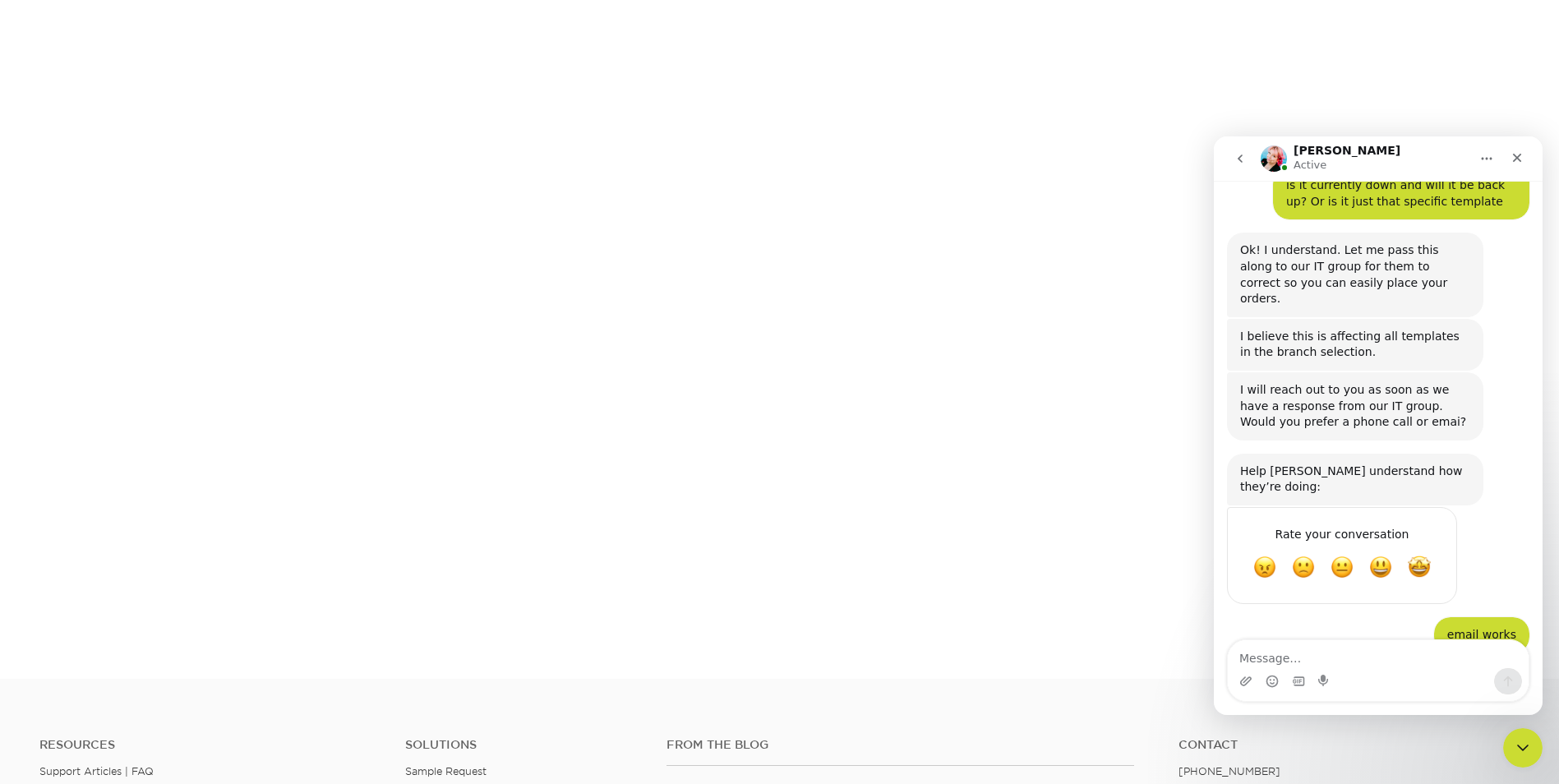
scroll to position [1804, 0]
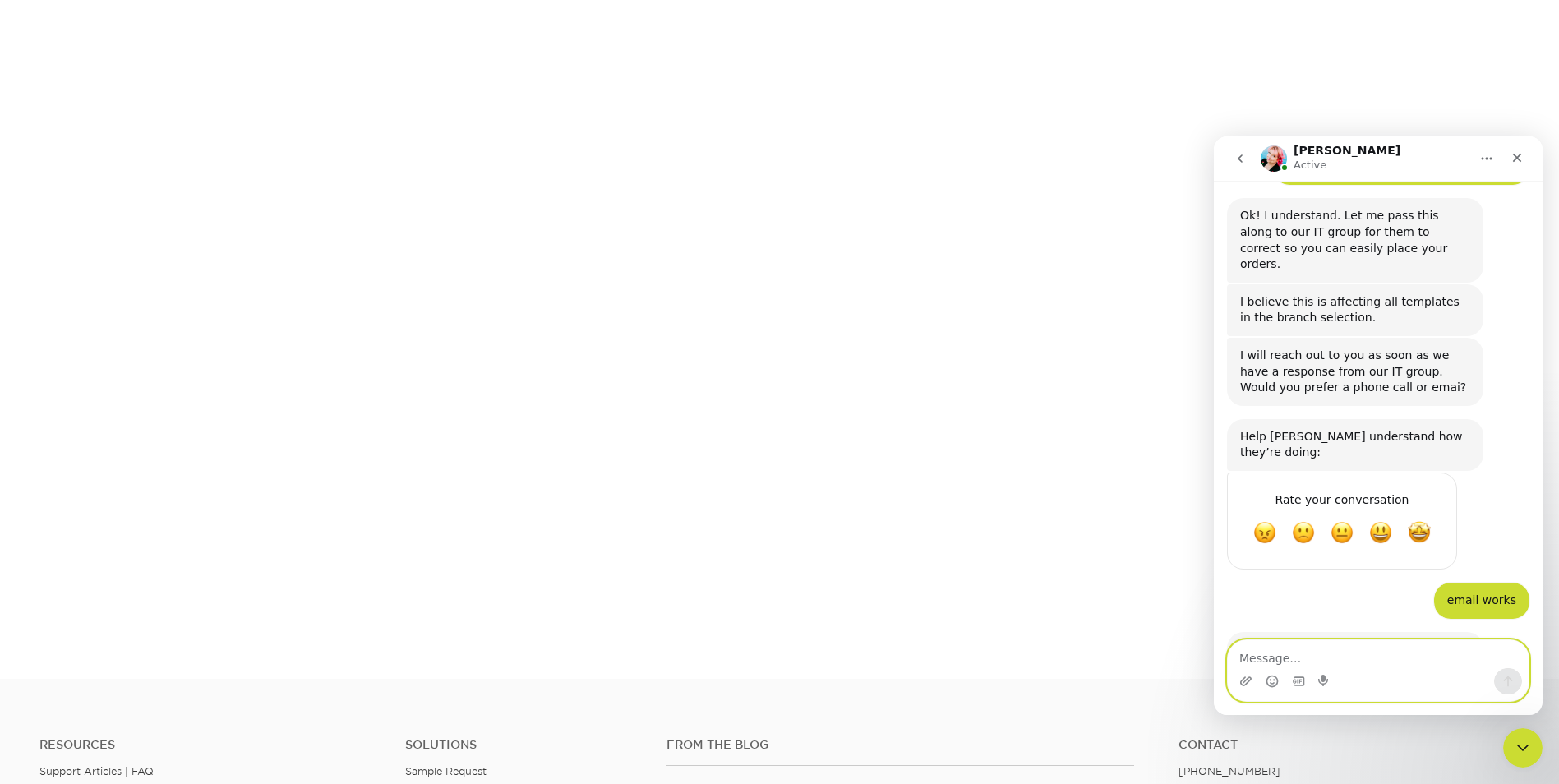
click at [1300, 660] on textarea "Message…" at bounding box center [1378, 653] width 301 height 28
type textarea "y"
type textarea "thank you Jenny!"
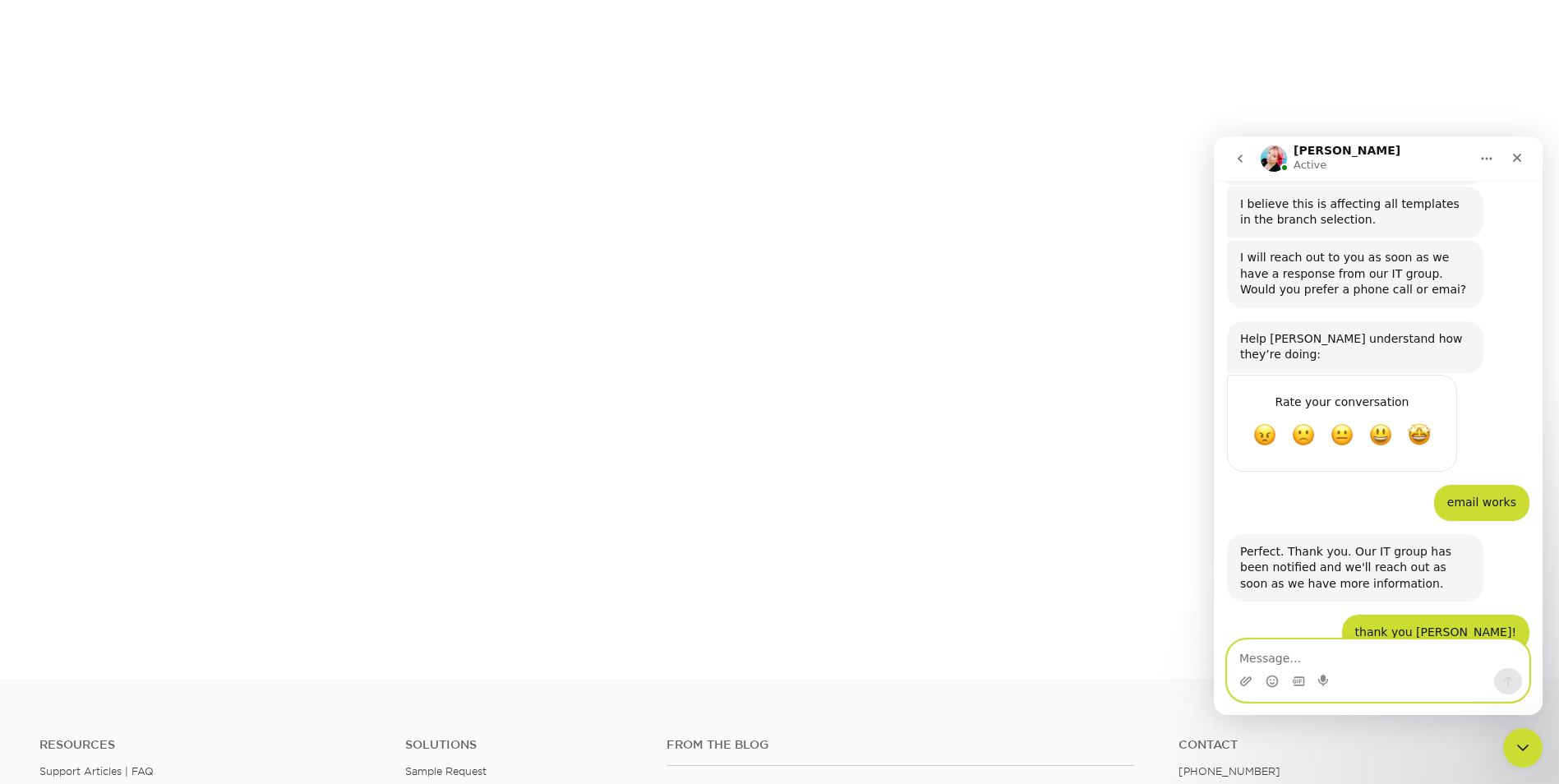
scroll to position [1902, 0]
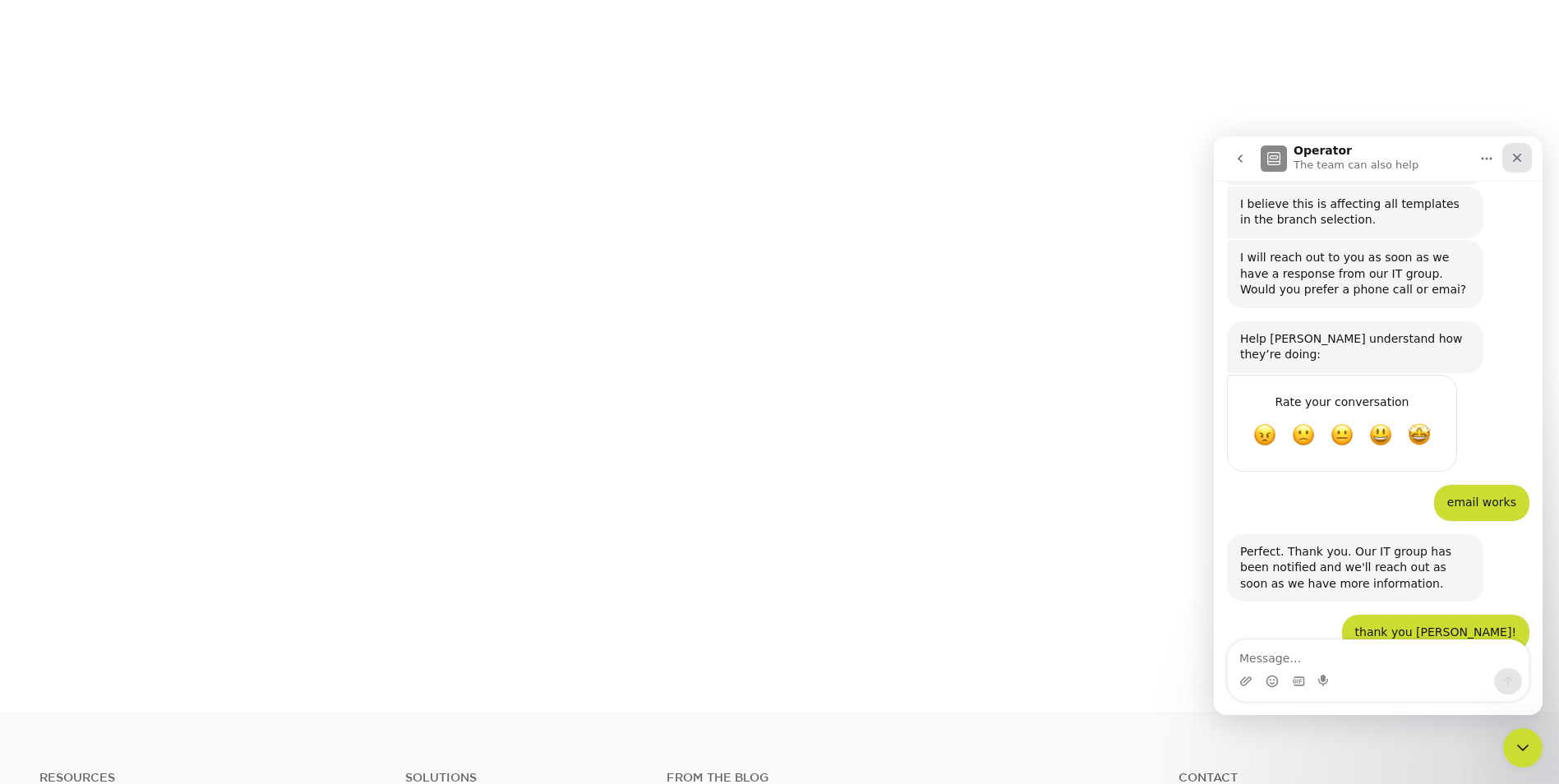
click at [1530, 156] on div "Close" at bounding box center [1516, 158] width 29 height 29
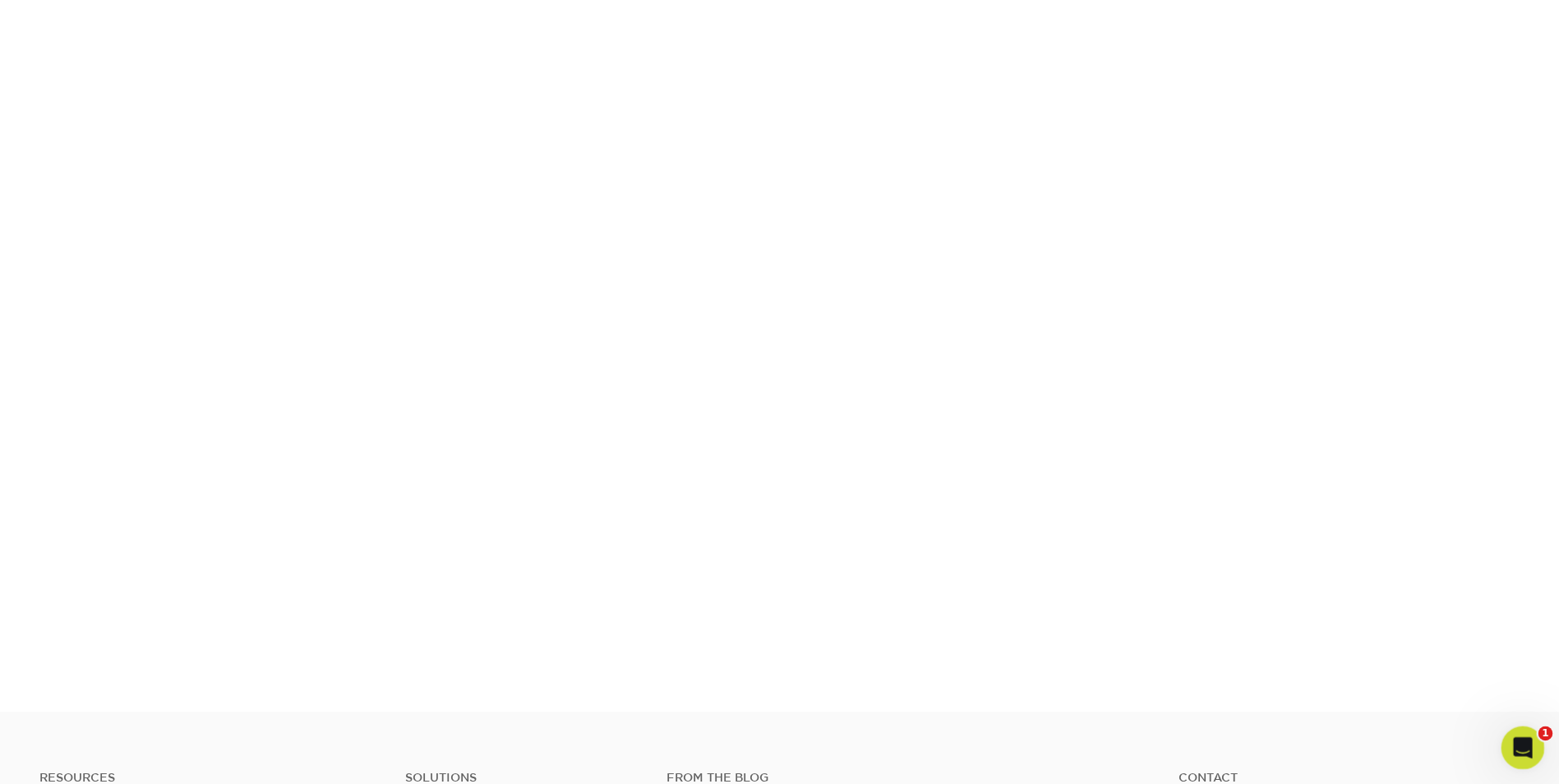
click at [1515, 737] on icon "Open Intercom Messenger" at bounding box center [1520, 745] width 28 height 28
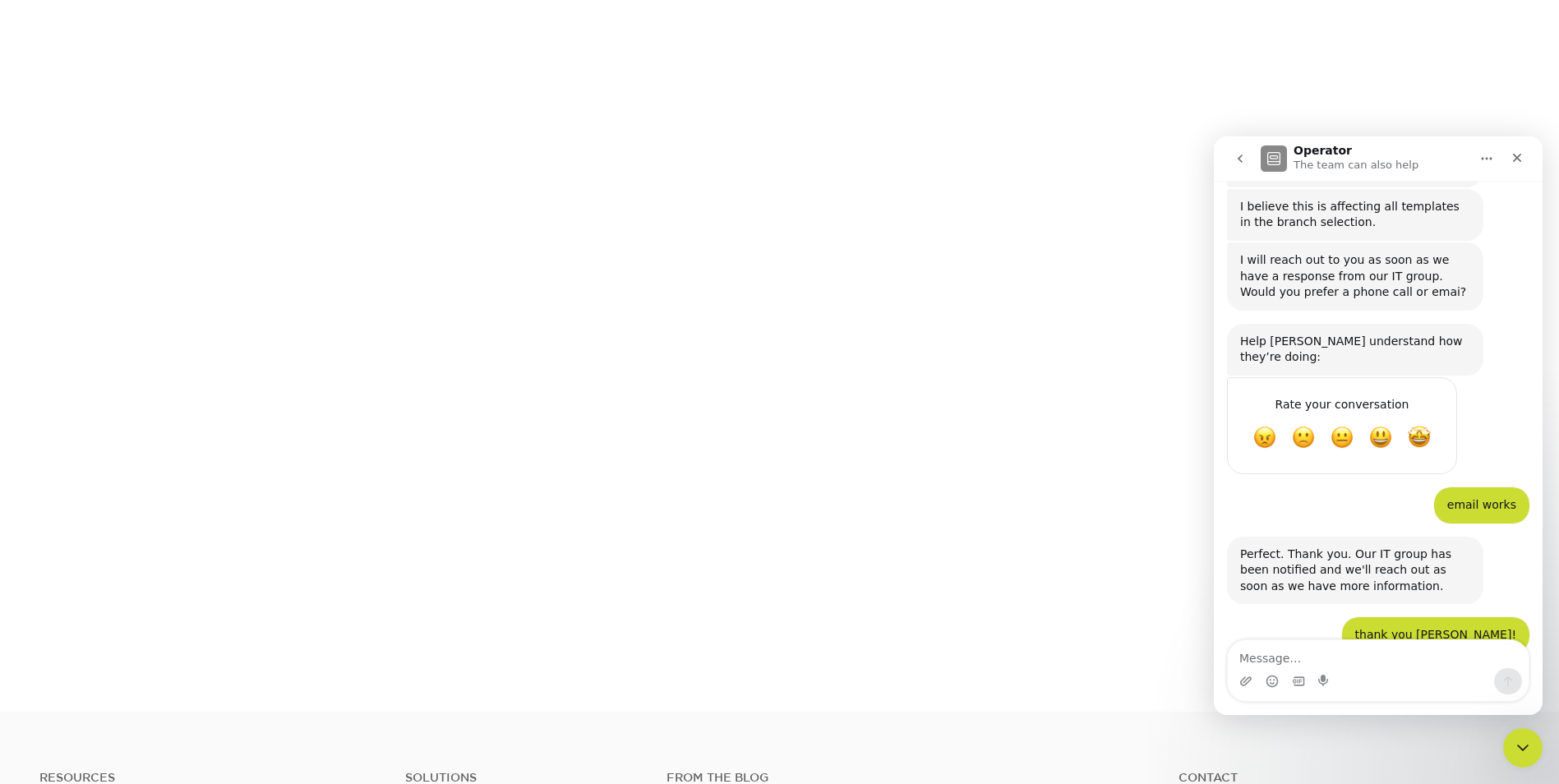
click at [1240, 159] on icon "go back" at bounding box center [1240, 159] width 13 height 13
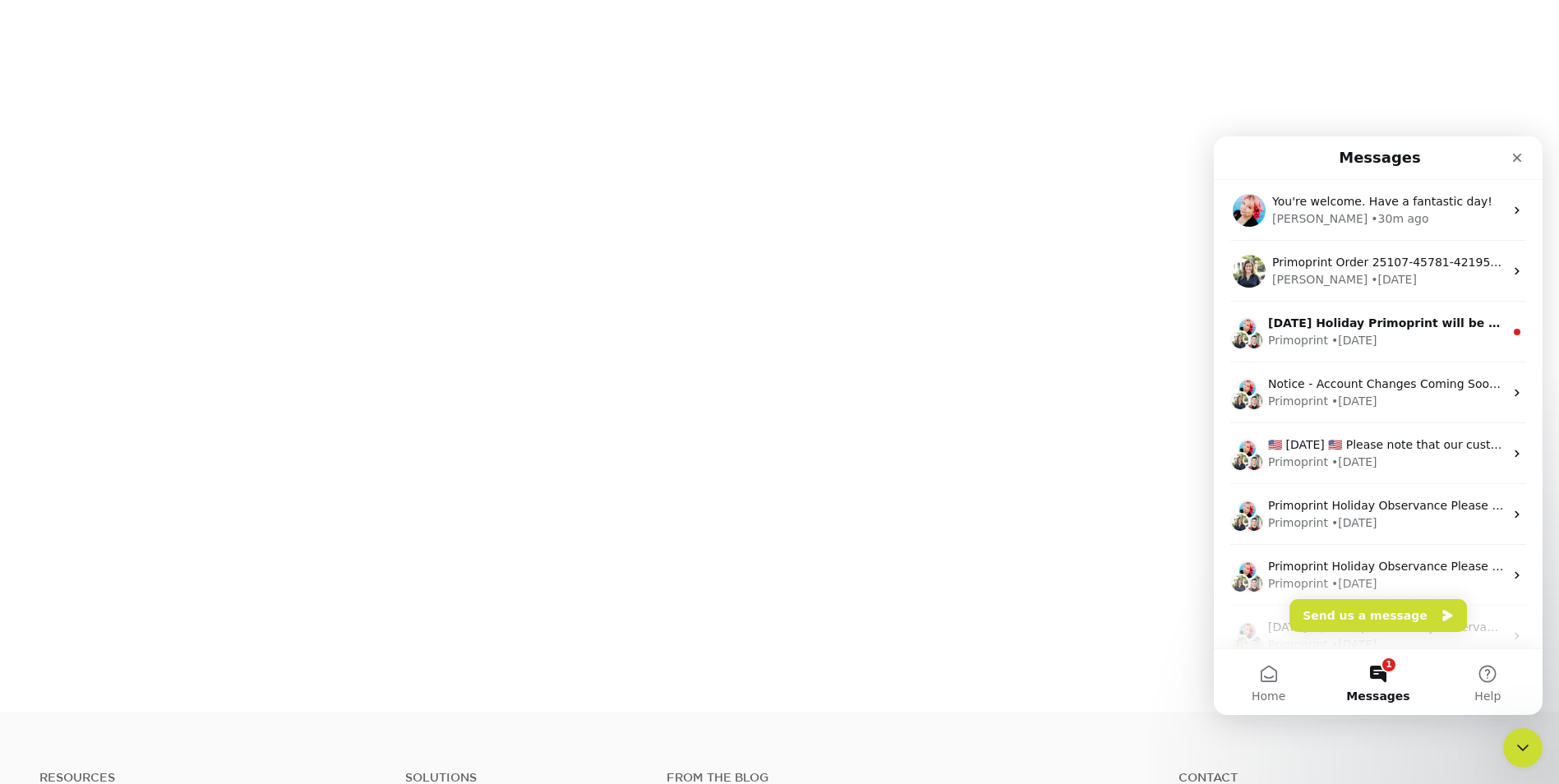
scroll to position [0, 0]
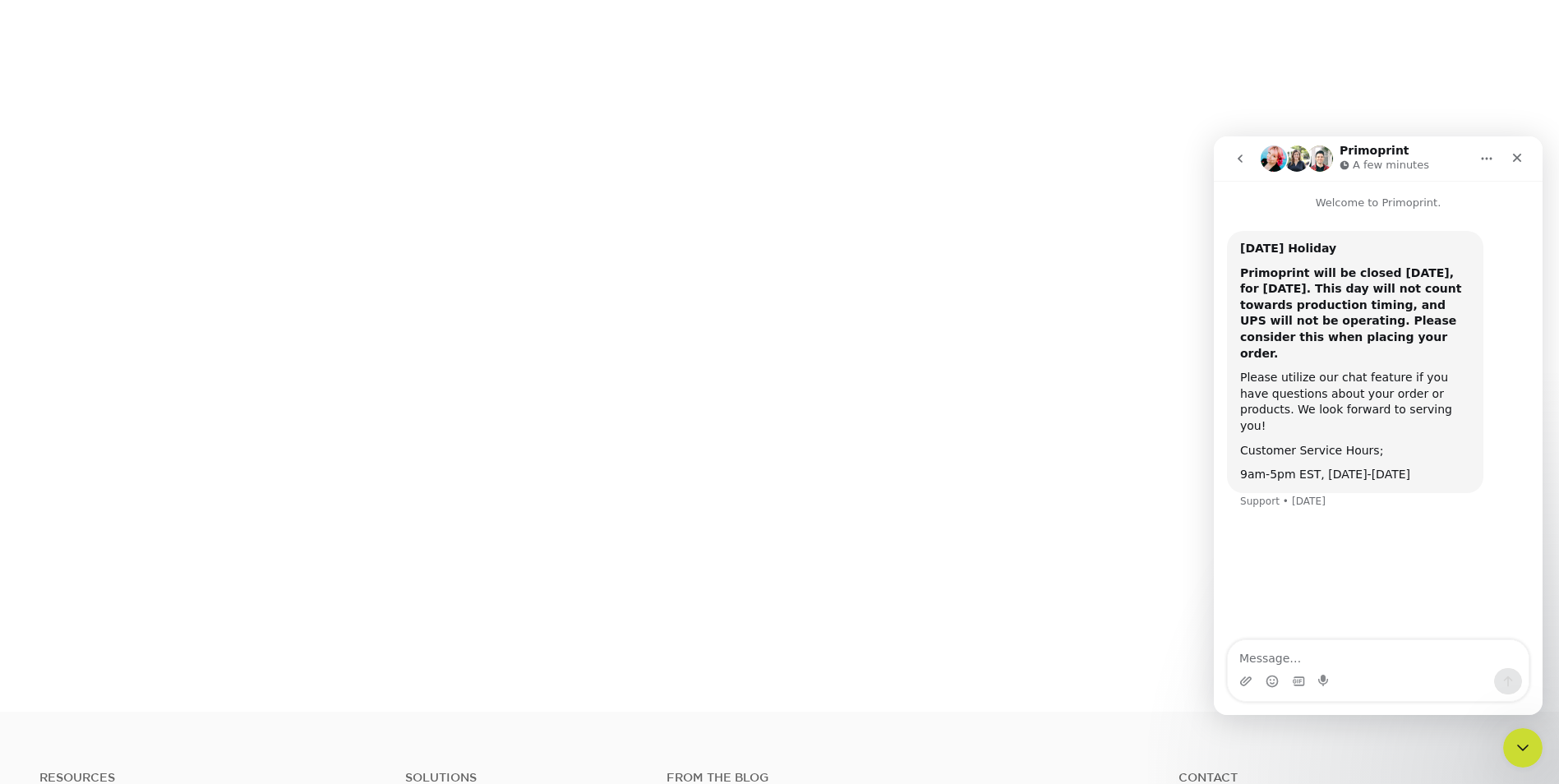
click at [1232, 168] on button "go back" at bounding box center [1240, 159] width 31 height 31
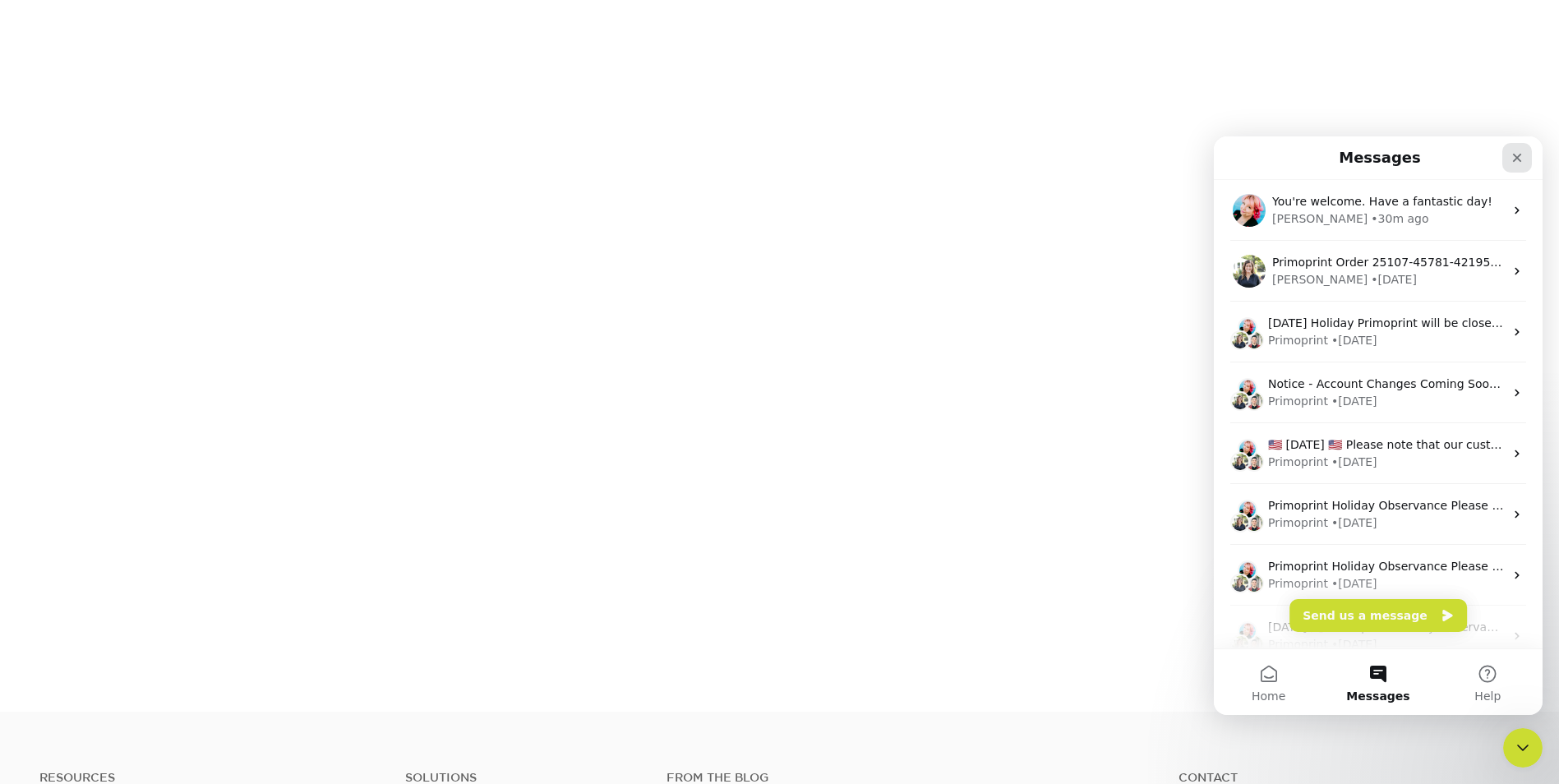
click at [1518, 149] on div "Close" at bounding box center [1516, 158] width 29 height 29
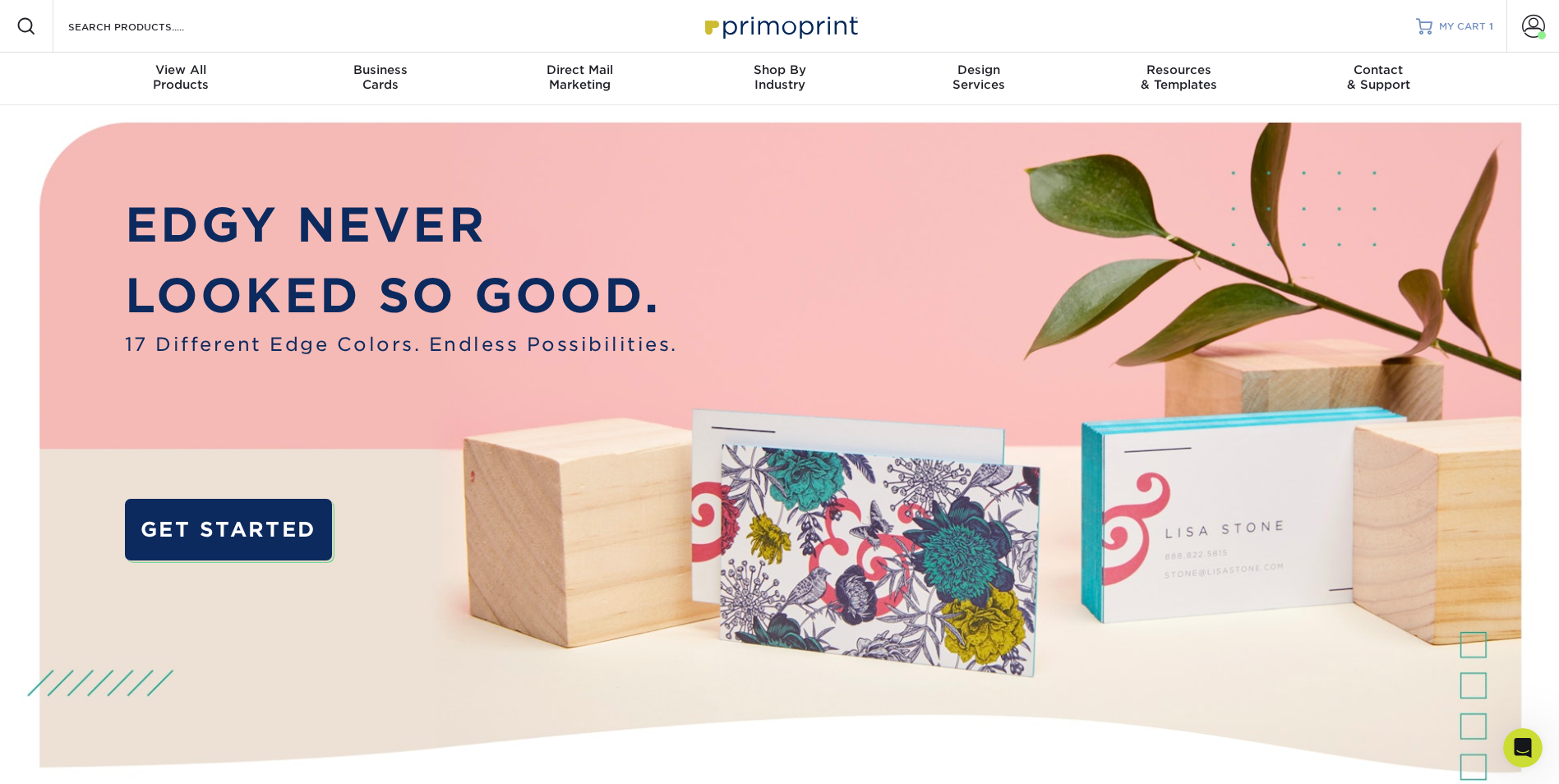
click at [1453, 20] on span "MY CART" at bounding box center [1461, 27] width 47 height 14
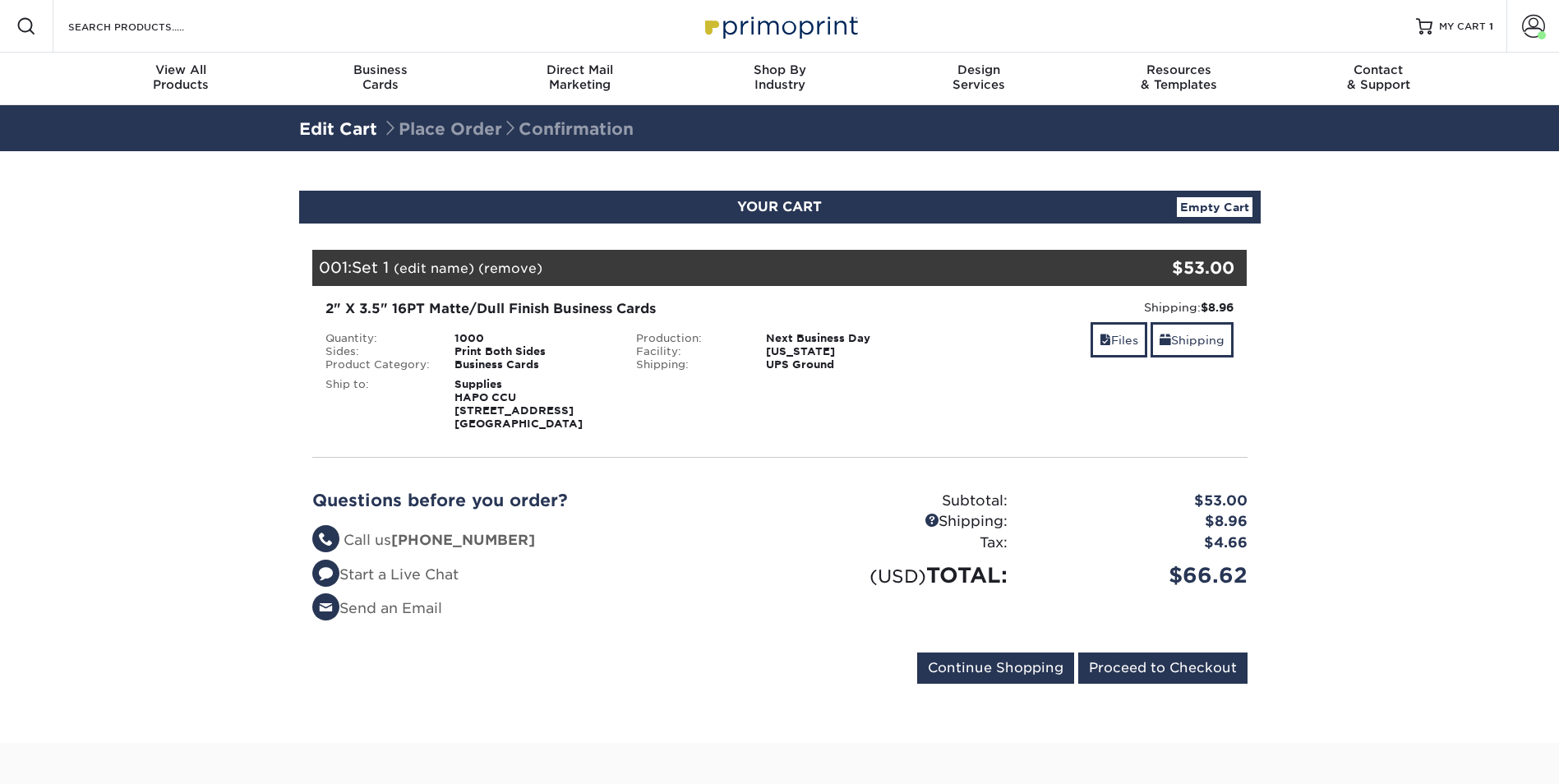
click at [197, 339] on section "YOUR CART Empty Cart Your Cart is Empty Hapo Community Credit Union Products Vi…" at bounding box center [780, 446] width 1559 height 591
